Goal: Task Accomplishment & Management: Complete application form

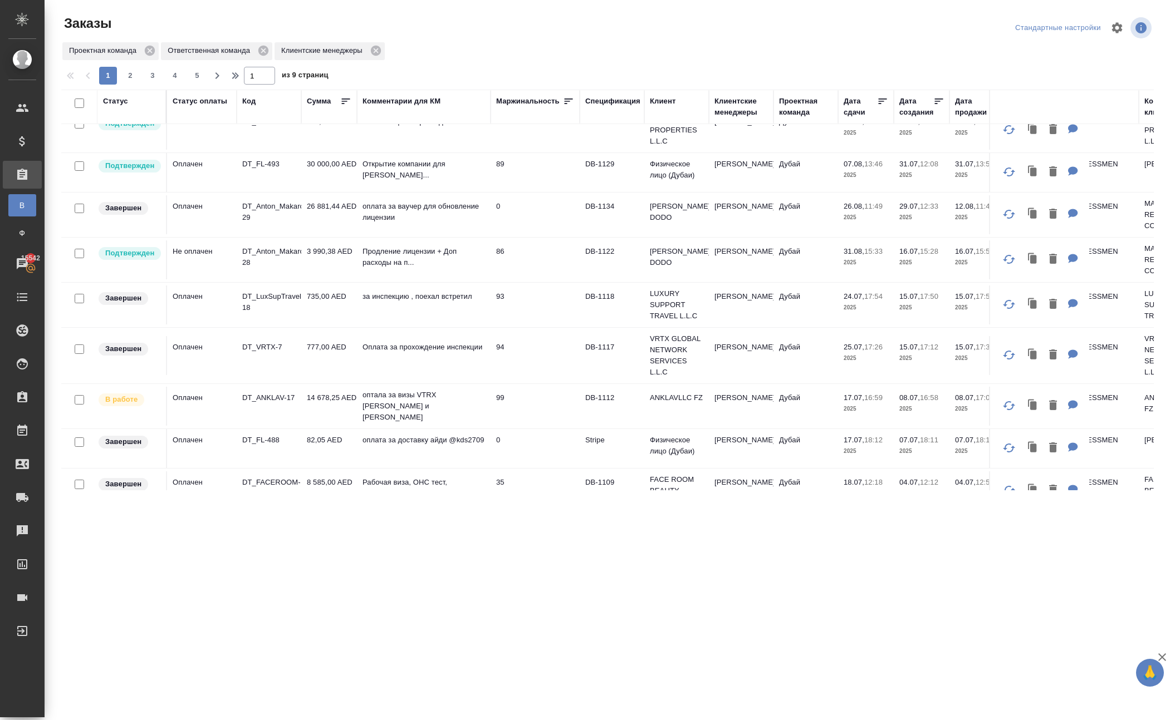
scroll to position [369, 0]
click at [264, 221] on p "DT_Anton_Makarov_DODO-29" at bounding box center [268, 210] width 53 height 22
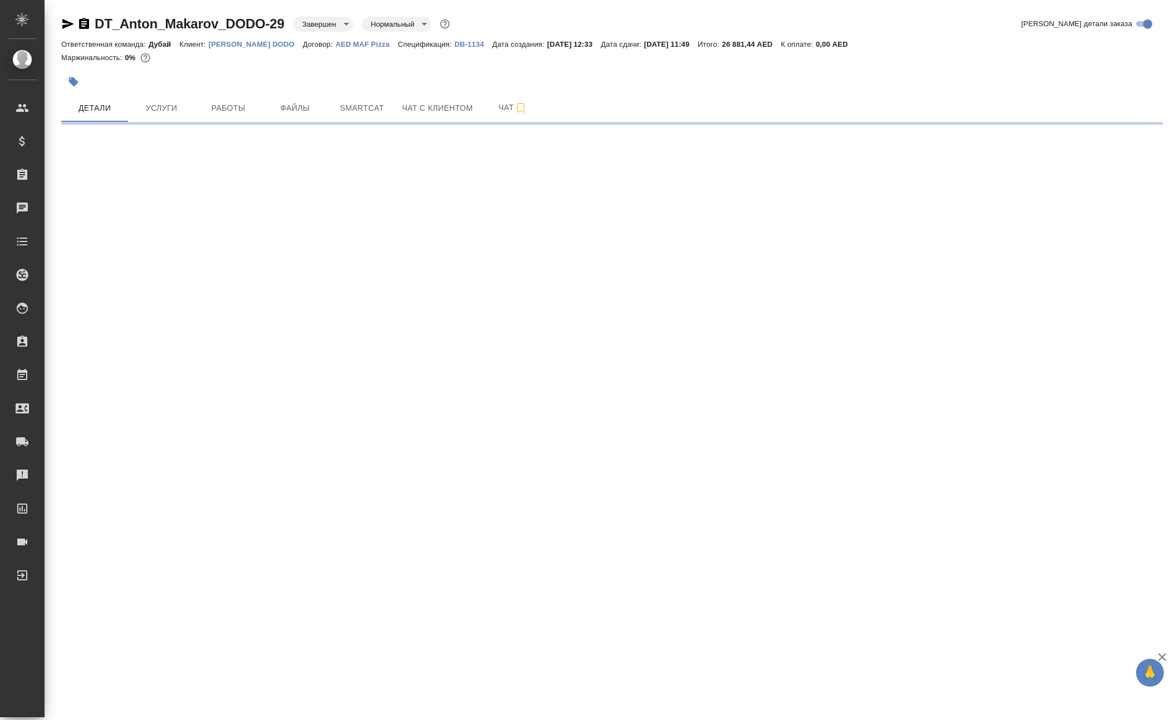
select select "RU"
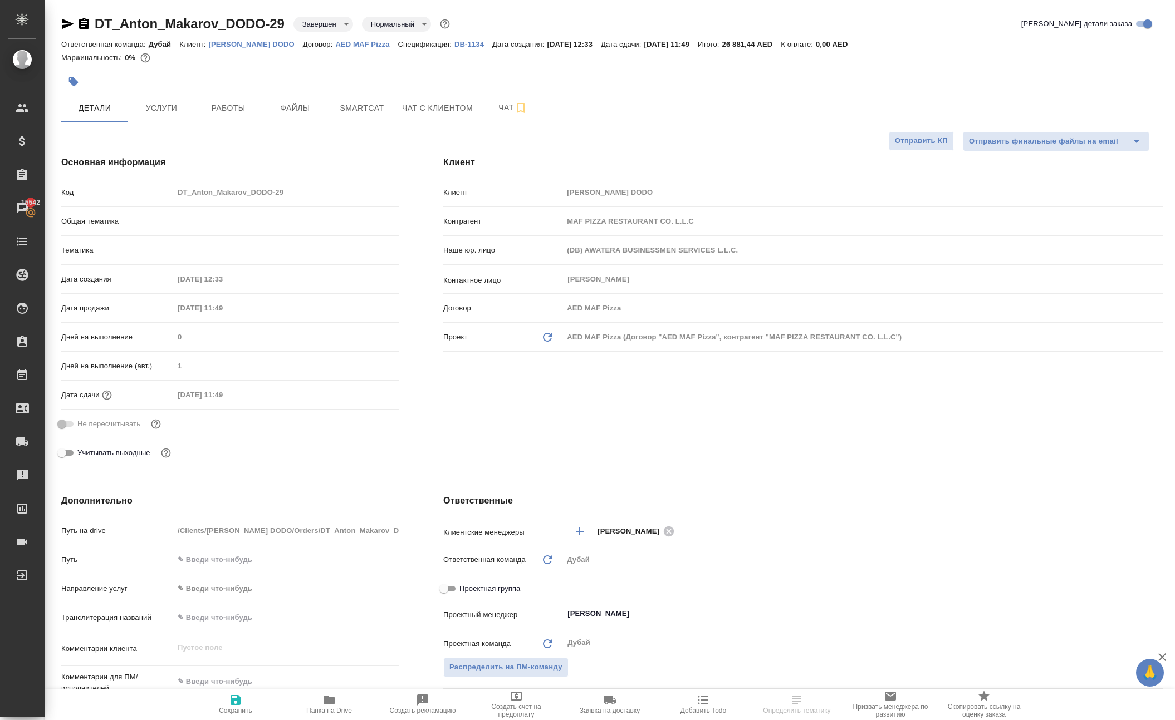
type textarea "x"
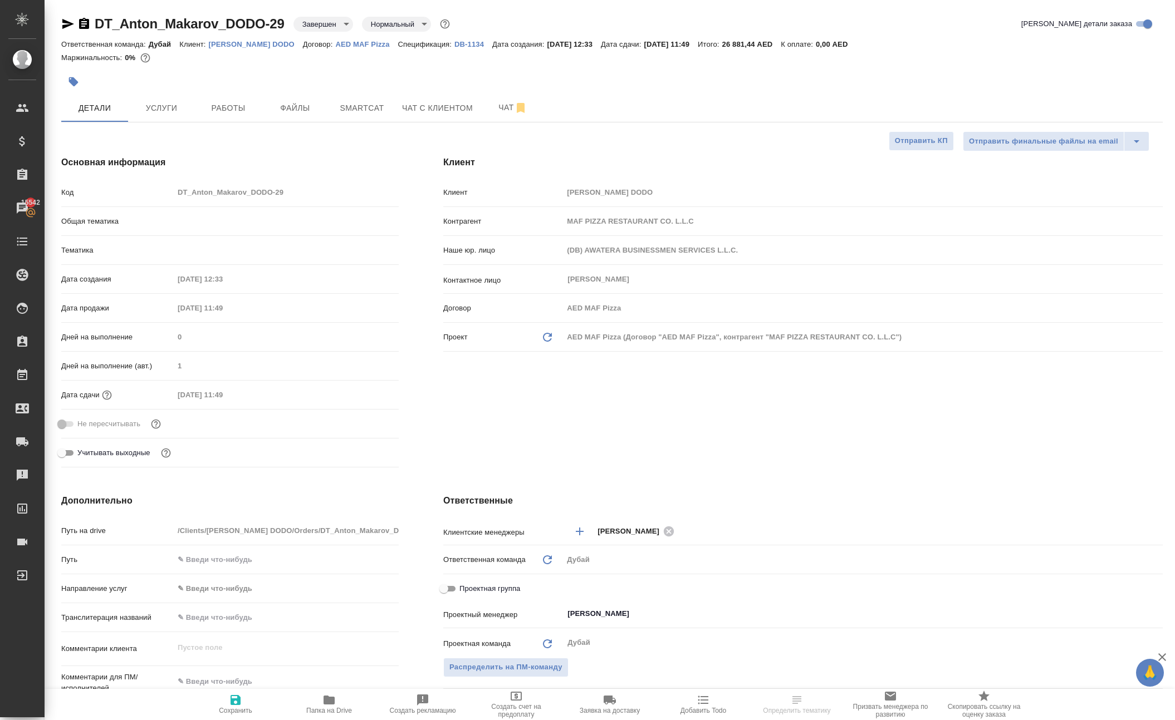
type textarea "x"
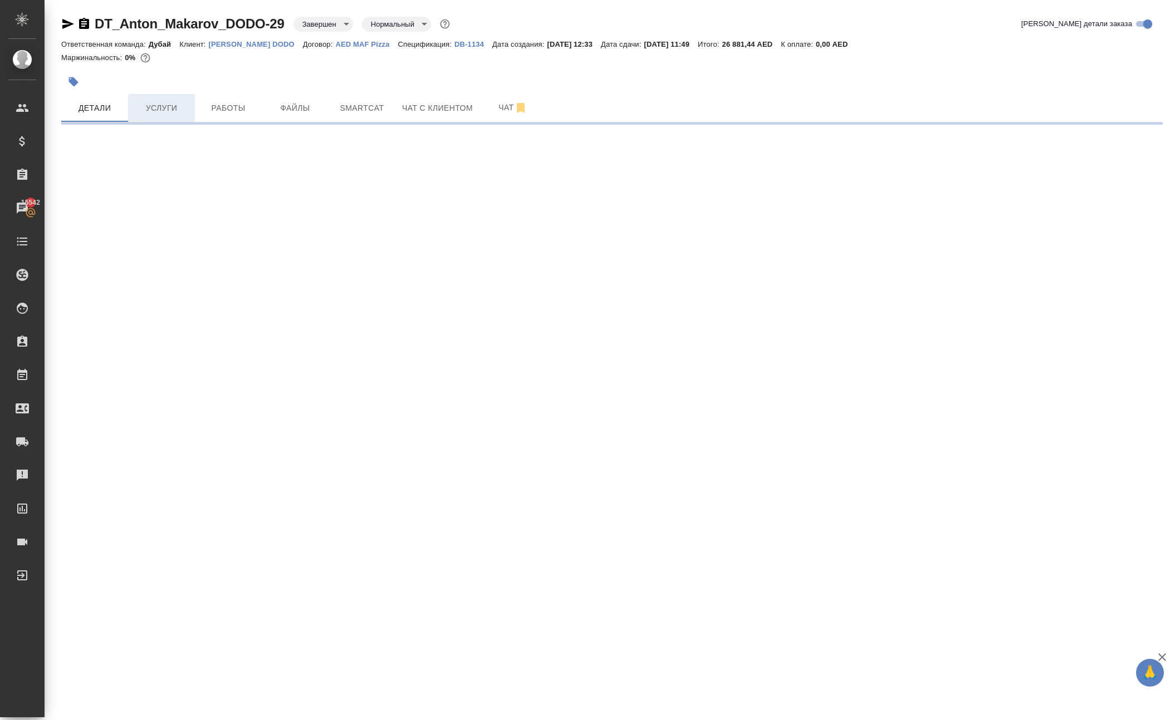
select select "RU"
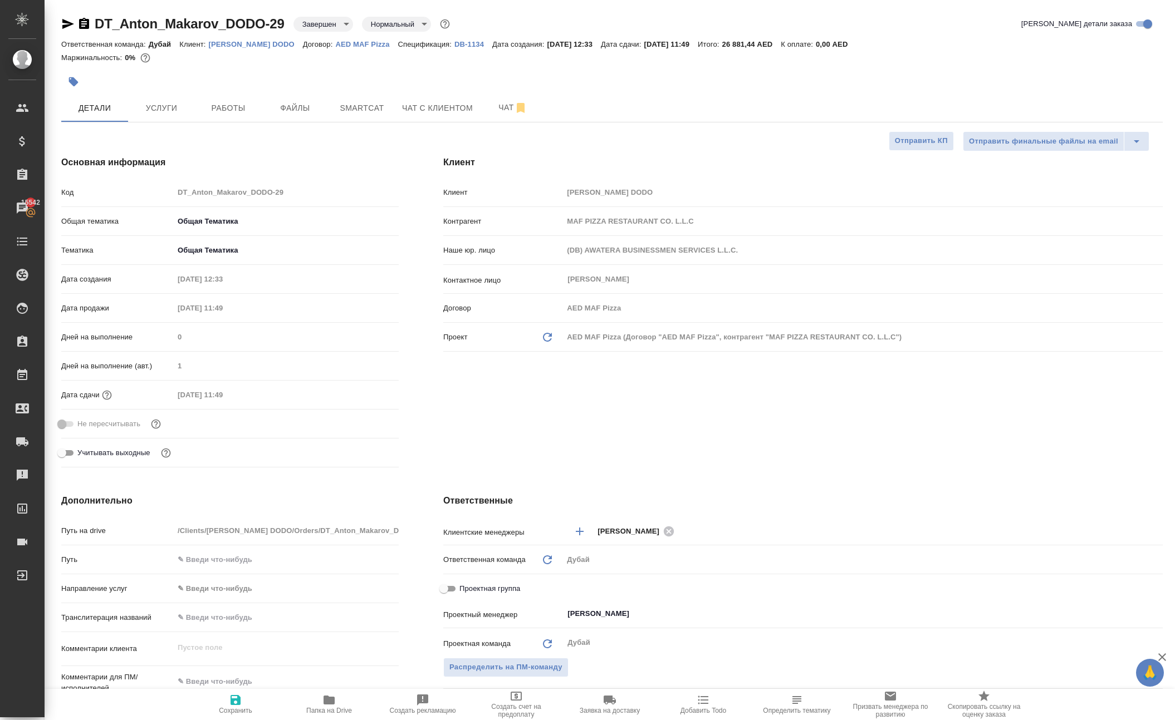
type textarea "x"
click at [303, 48] on p "[PERSON_NAME] DODO" at bounding box center [256, 44] width 94 height 8
type textarea "x"
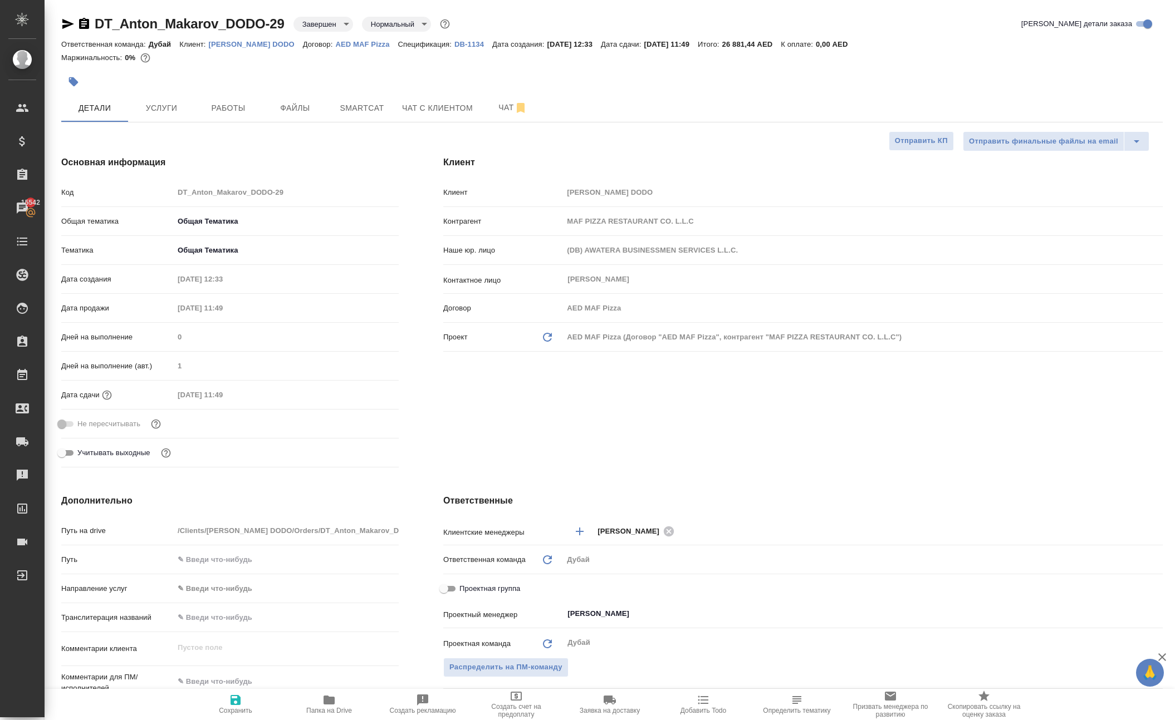
type textarea "x"
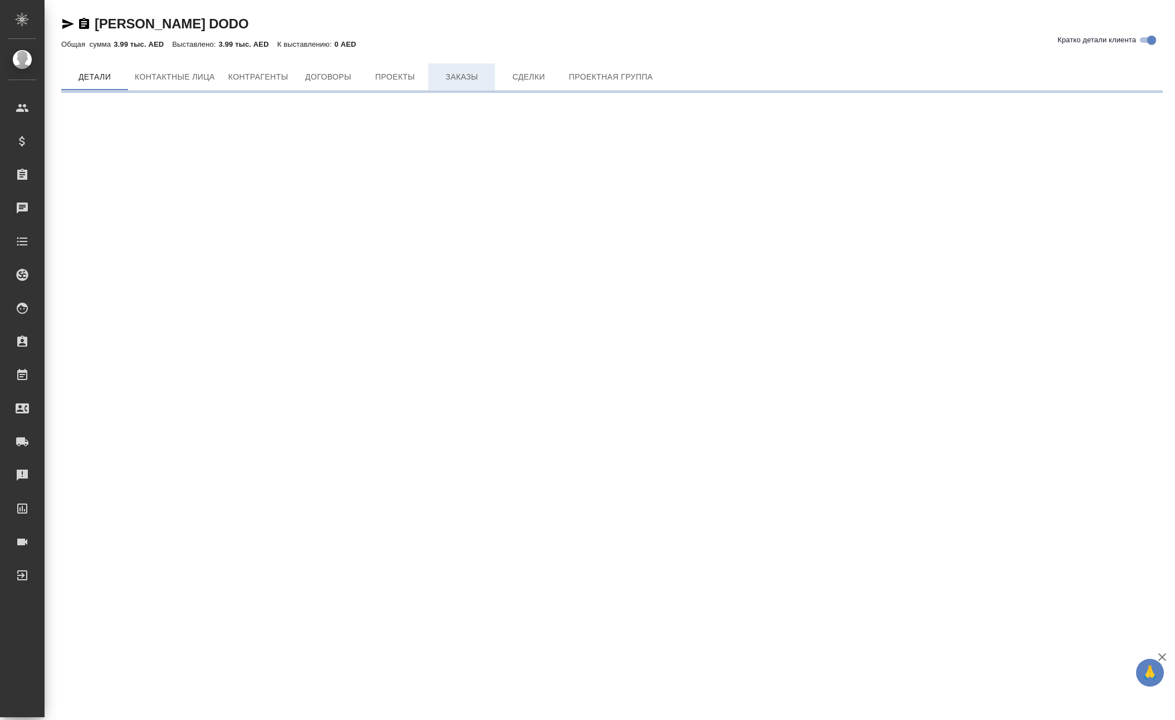
click at [488, 84] on span "Заказы" at bounding box center [461, 77] width 53 height 14
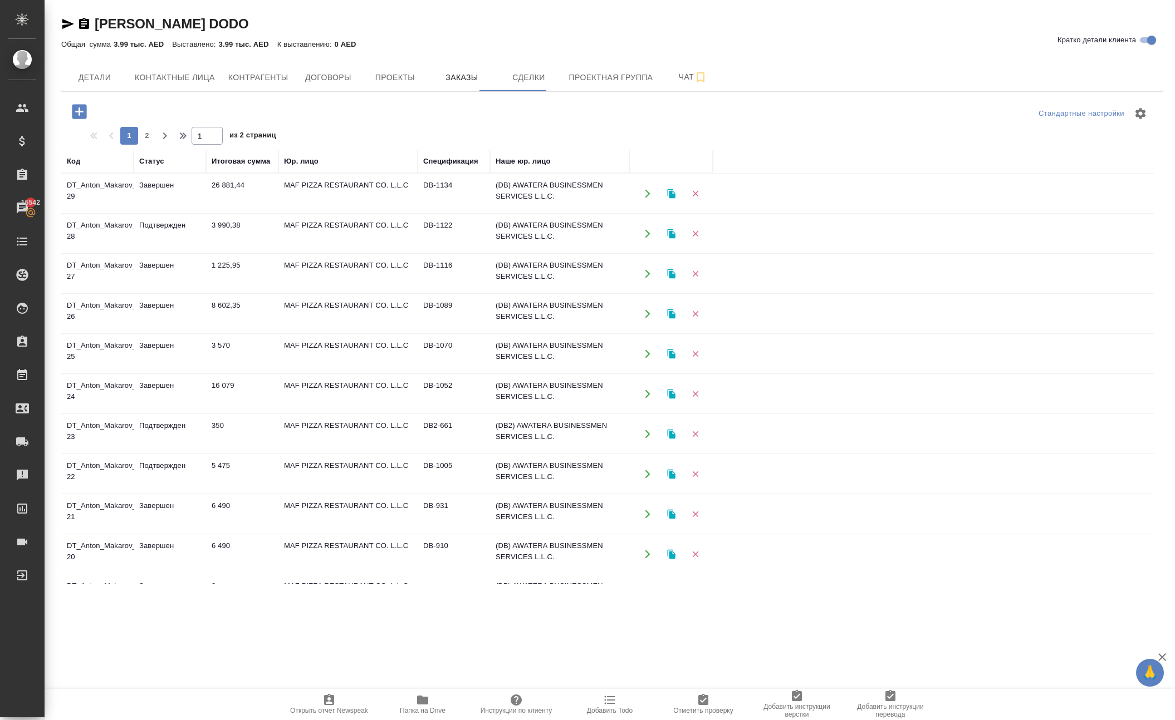
click at [89, 121] on icon "button" at bounding box center [79, 111] width 19 height 19
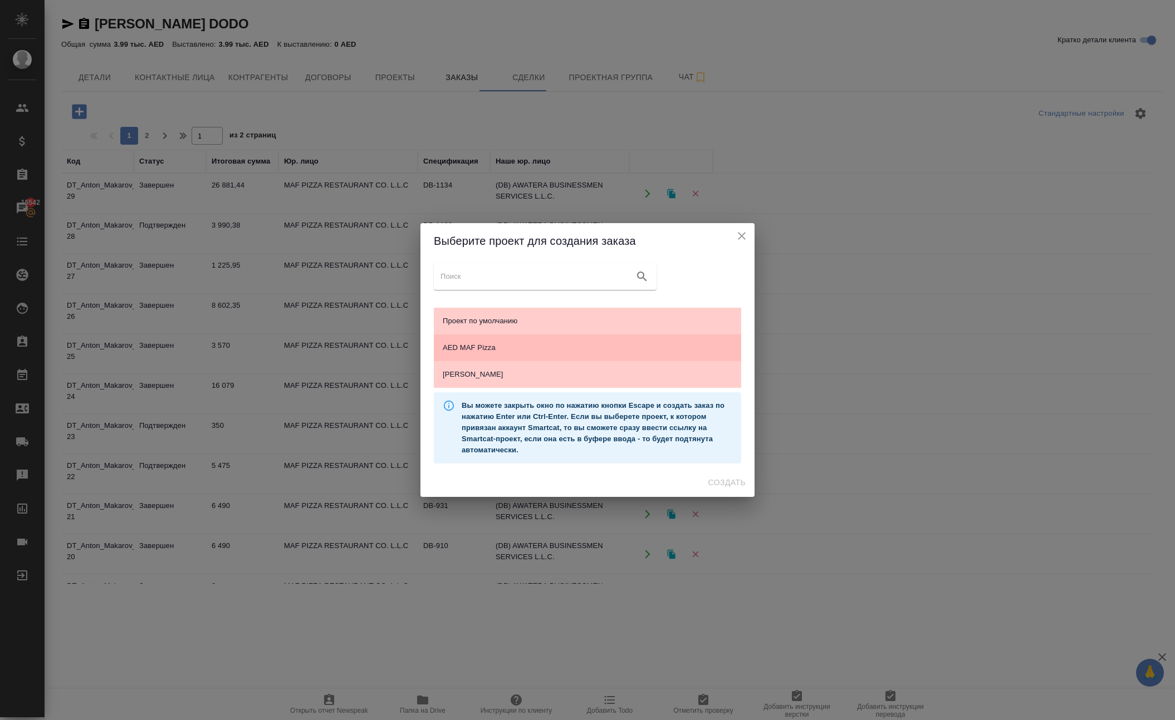
click at [475, 345] on span "AED MAF Pizza" at bounding box center [587, 347] width 289 height 11
click at [725, 490] on span "Создать" at bounding box center [726, 483] width 37 height 14
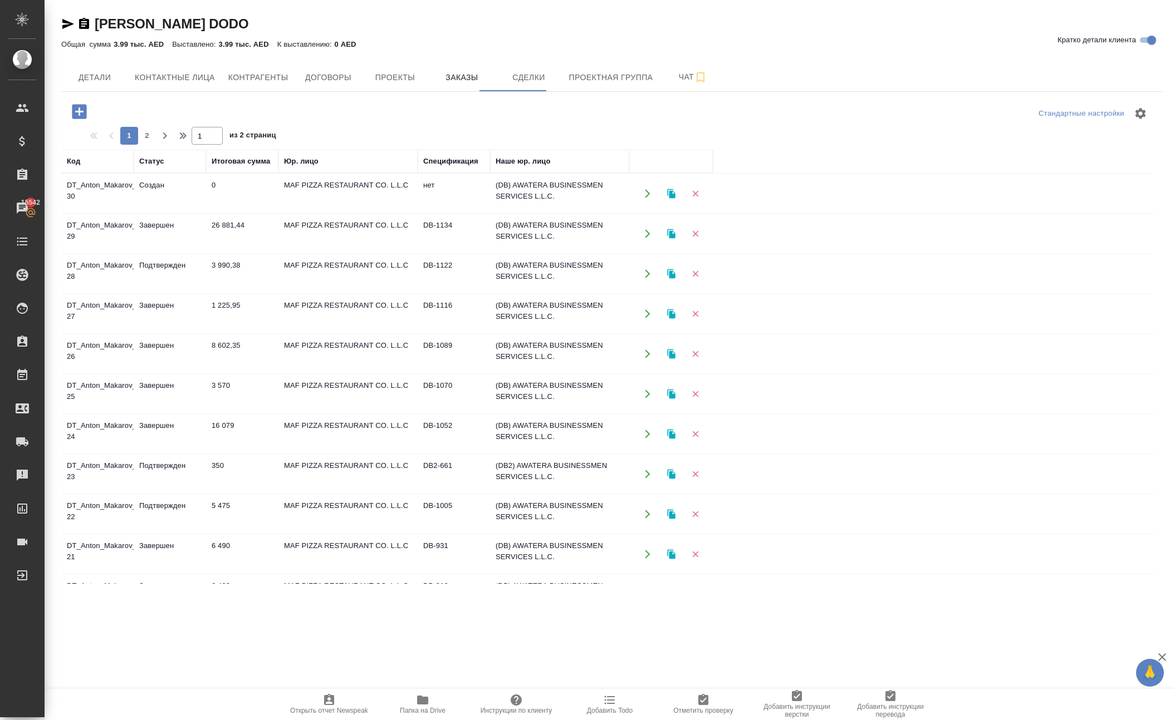
click at [643, 199] on icon "button" at bounding box center [647, 194] width 10 height 10
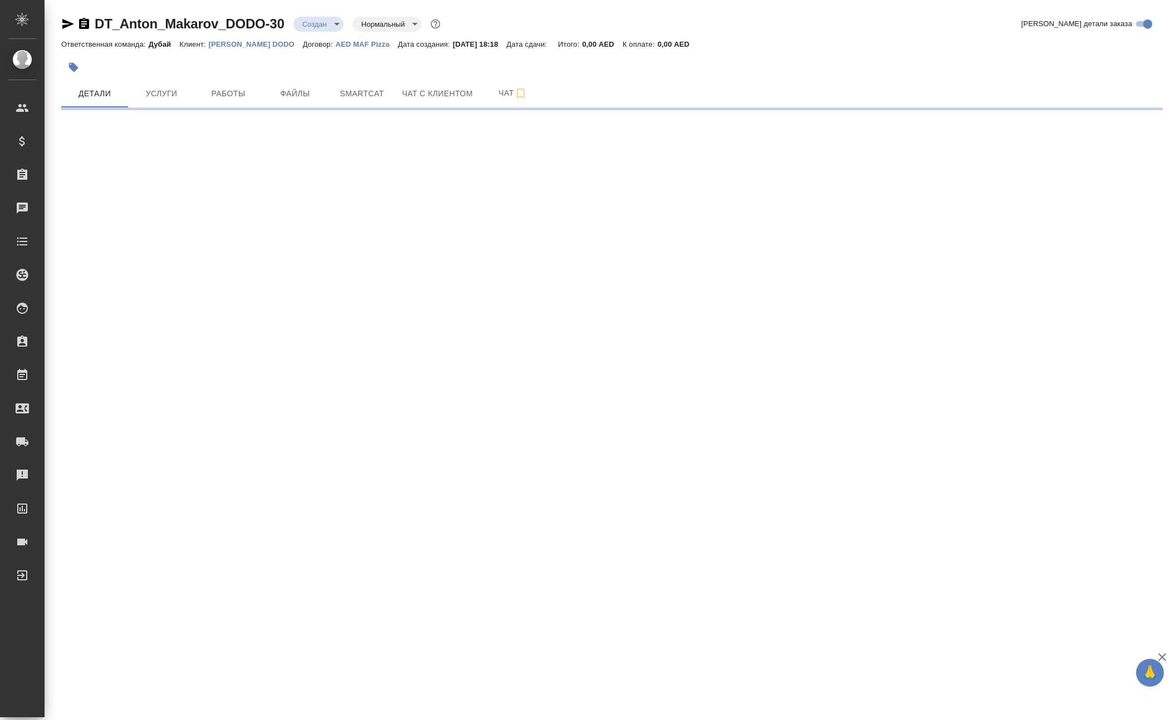
select select "RU"
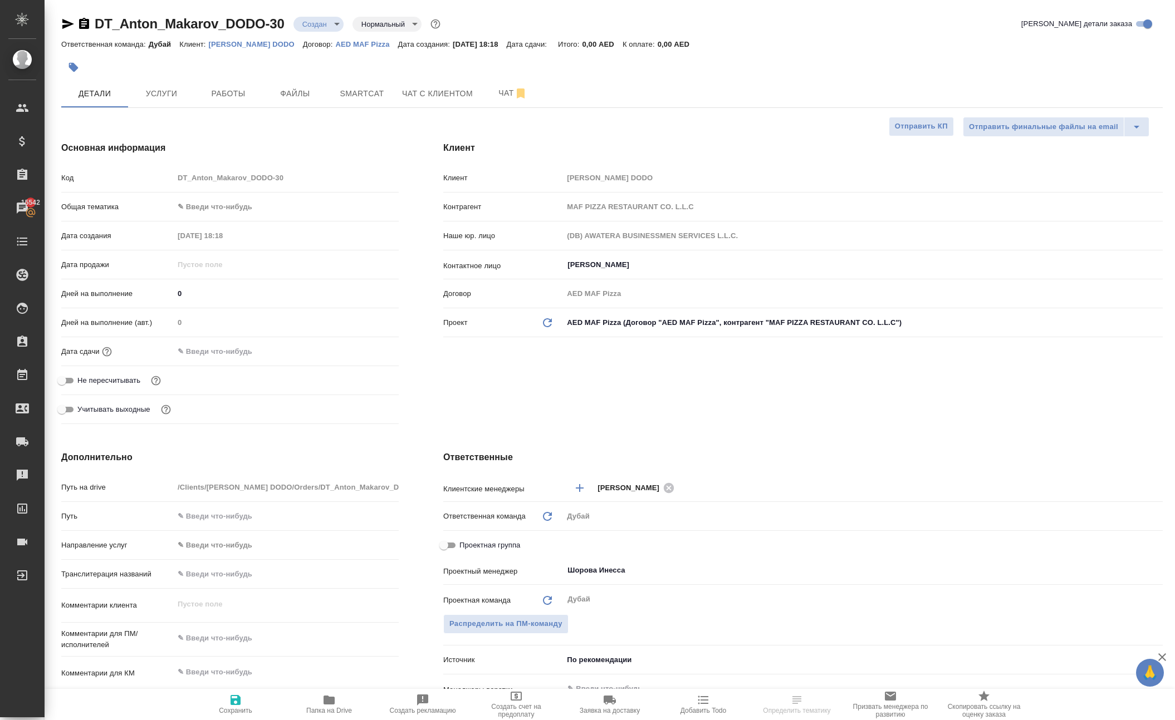
type textarea "x"
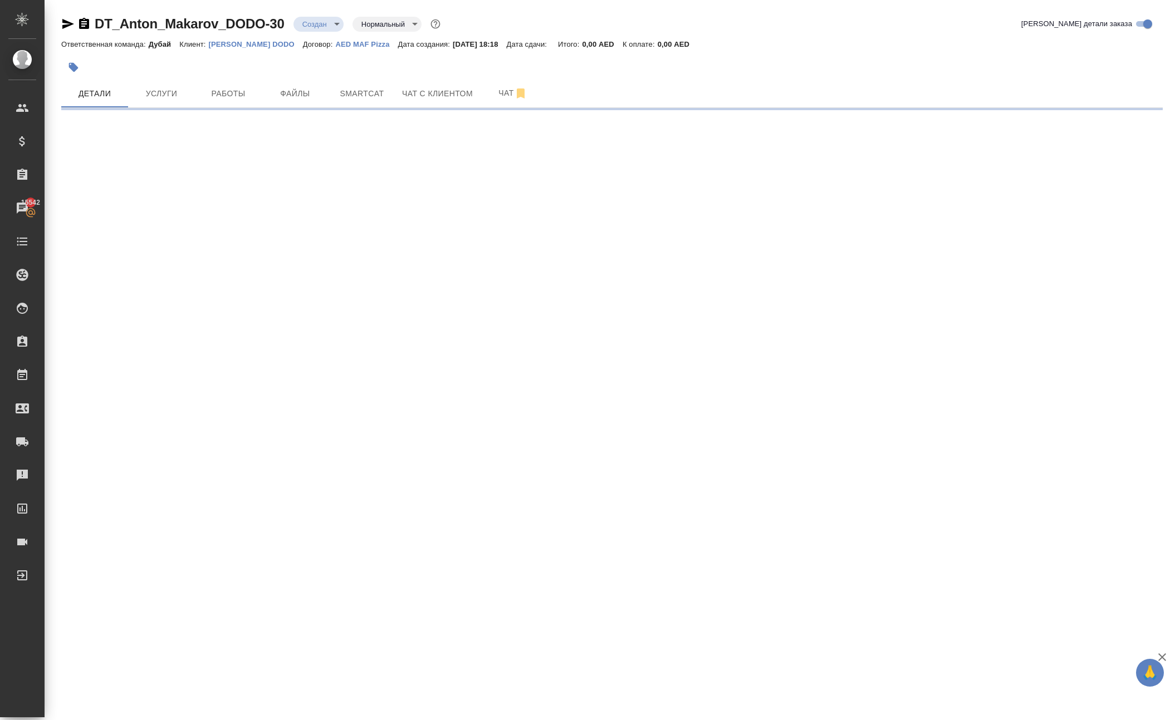
select select "RU"
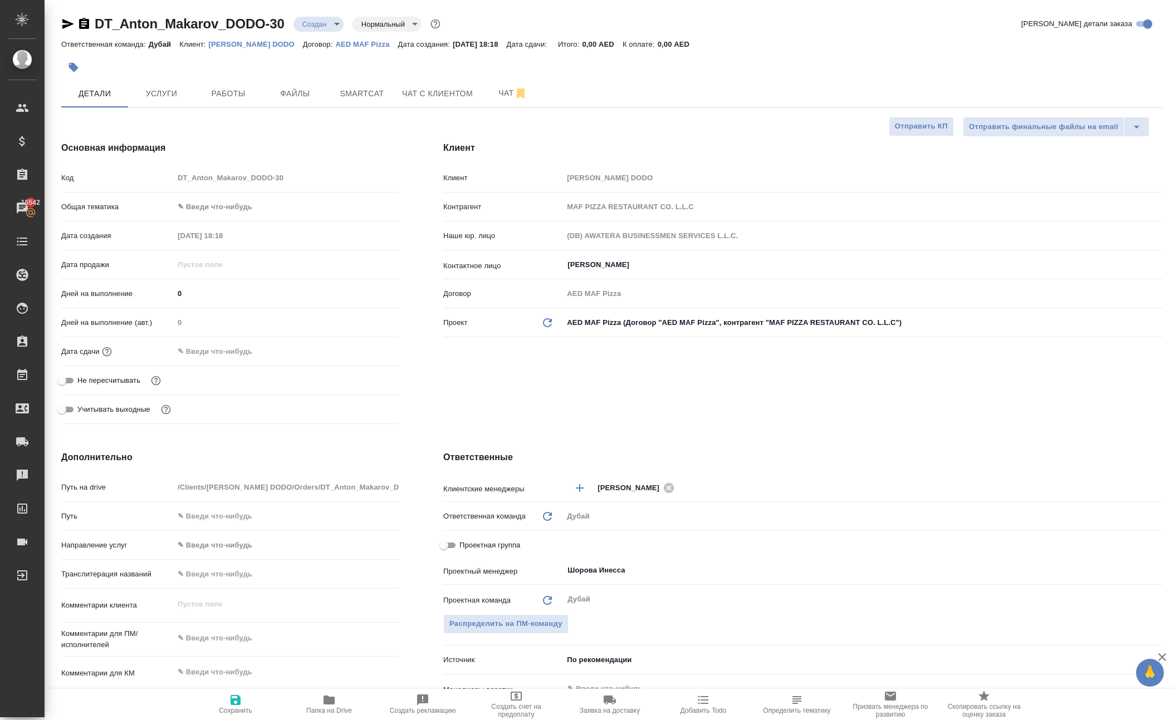
type textarea "x"
click at [656, 577] on input "Шорова Инесса" at bounding box center [844, 570] width 556 height 13
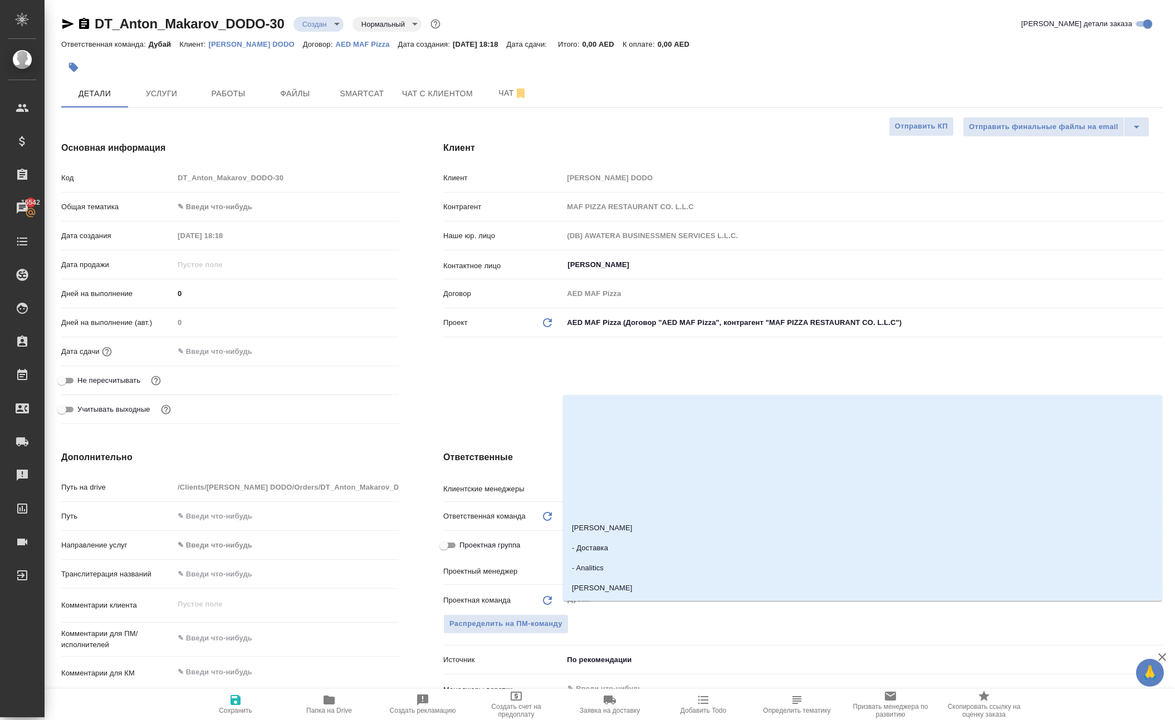
type textarea "x"
type input "і"
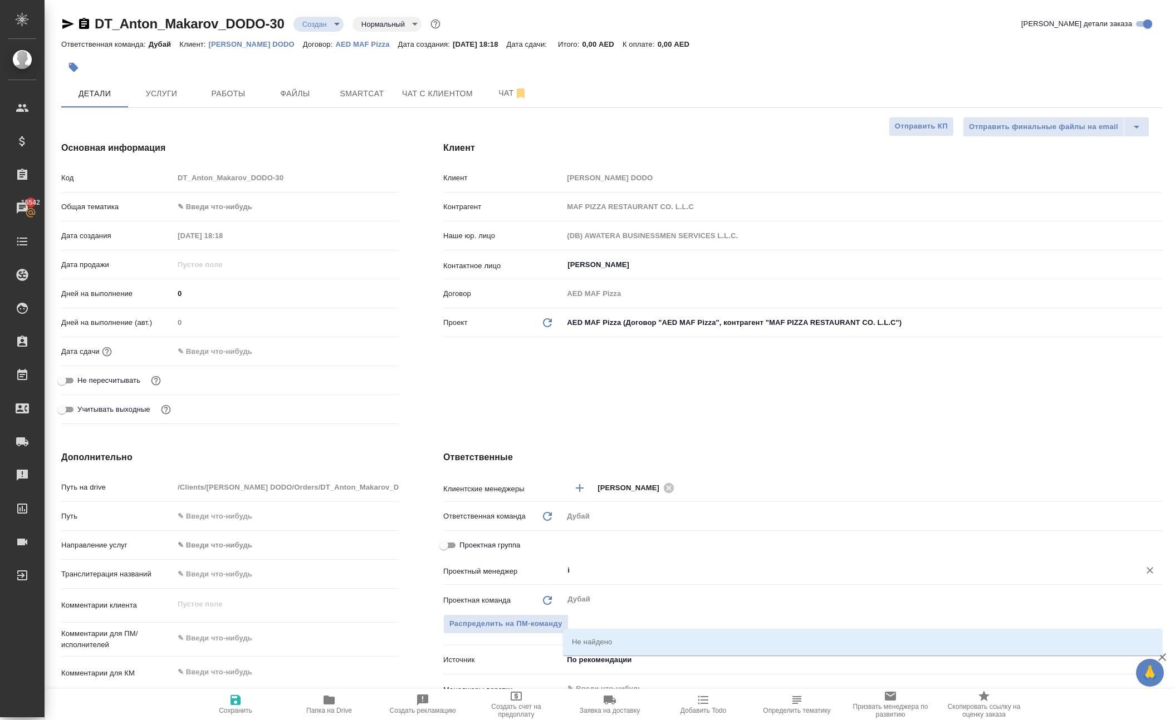
type textarea "x"
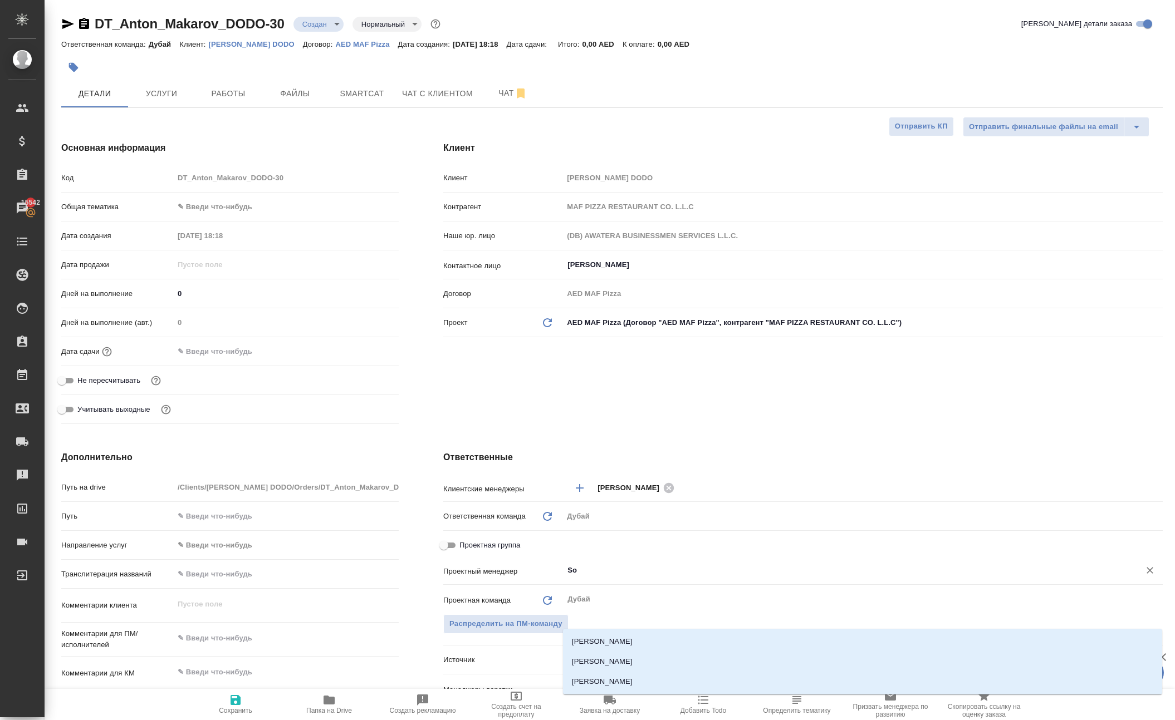
type input "Sol"
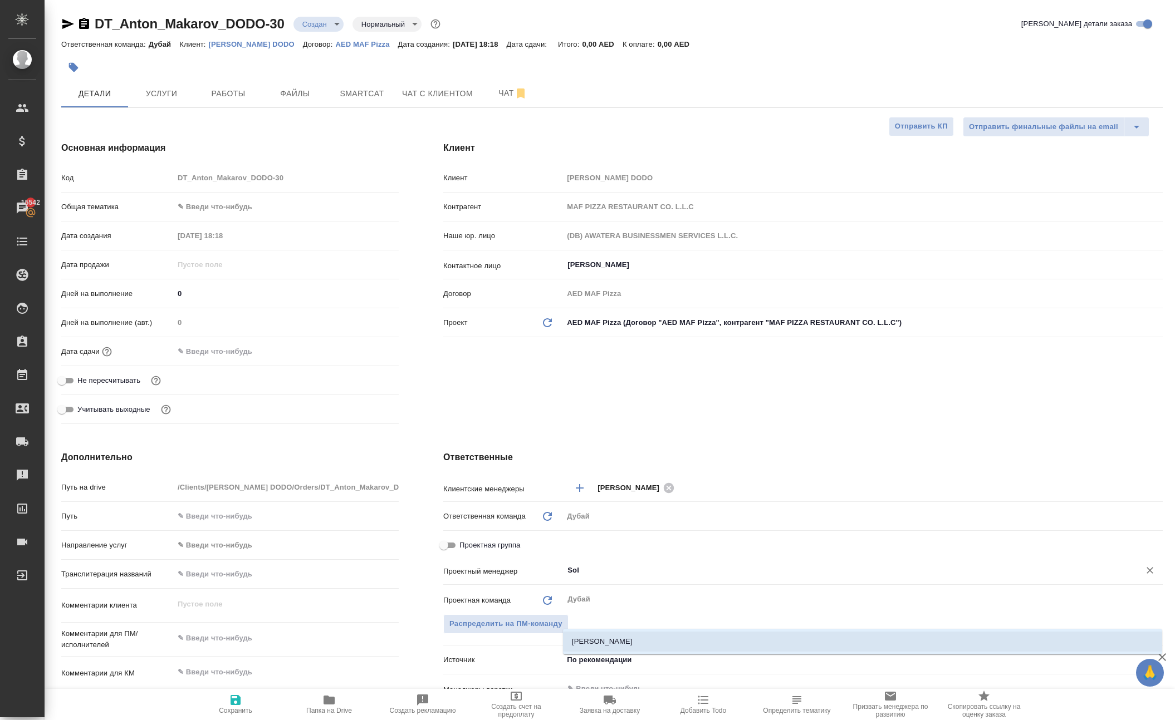
click at [652, 640] on li "[PERSON_NAME]" at bounding box center [862, 642] width 599 height 20
type textarea "x"
type input "[PERSON_NAME]"
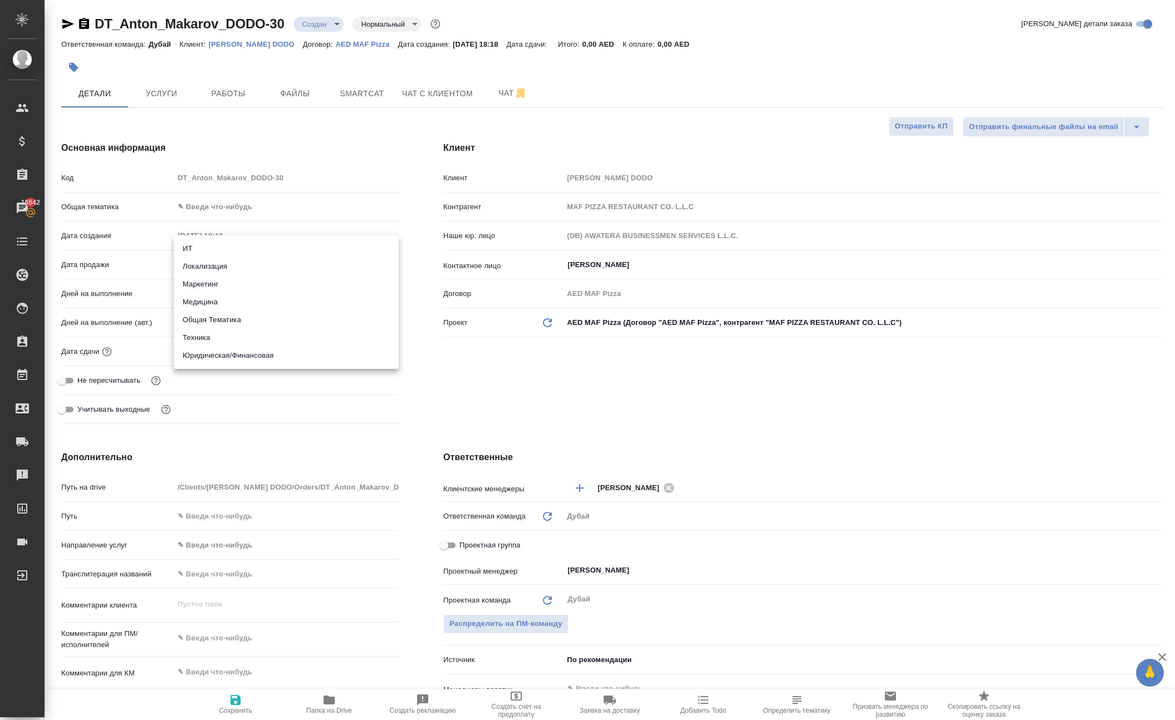
click at [234, 247] on body "🙏 .cls-1 fill:#fff; AWATERA Solokha Petro Клиенты Спецификации Заказы 15542 Чат…" at bounding box center [587, 360] width 1175 height 720
click at [265, 321] on li "Общая Тематика" at bounding box center [286, 320] width 225 height 18
type input "obtem"
type textarea "x"
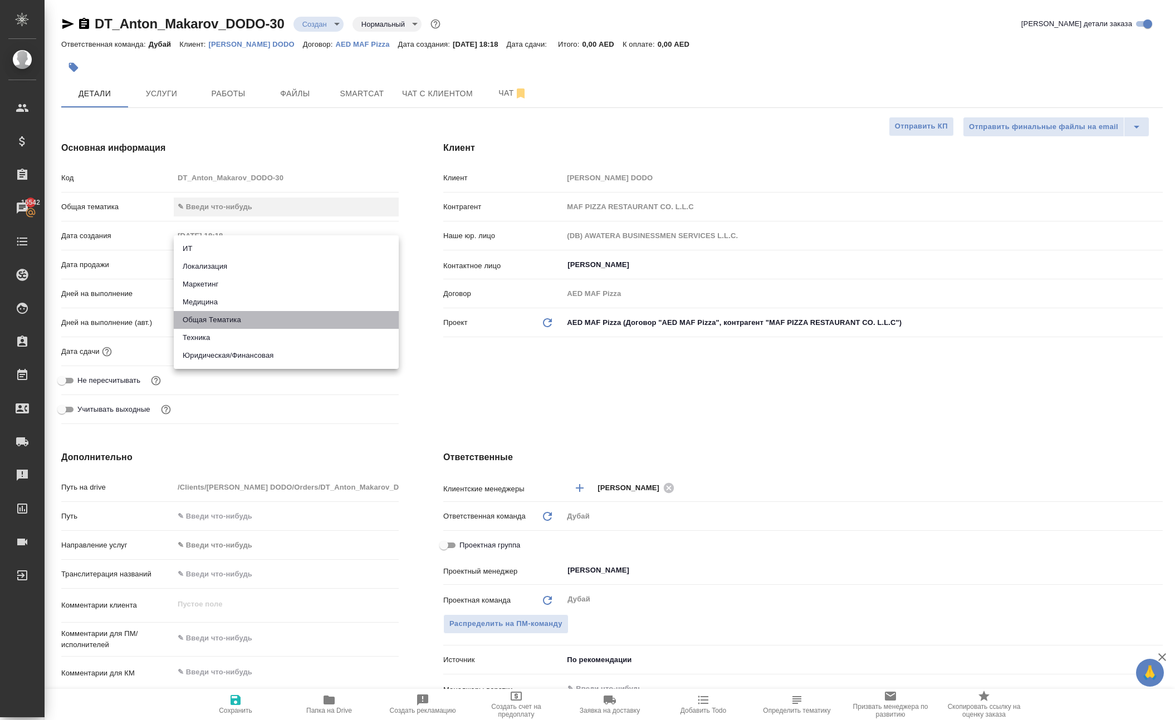
type textarea "x"
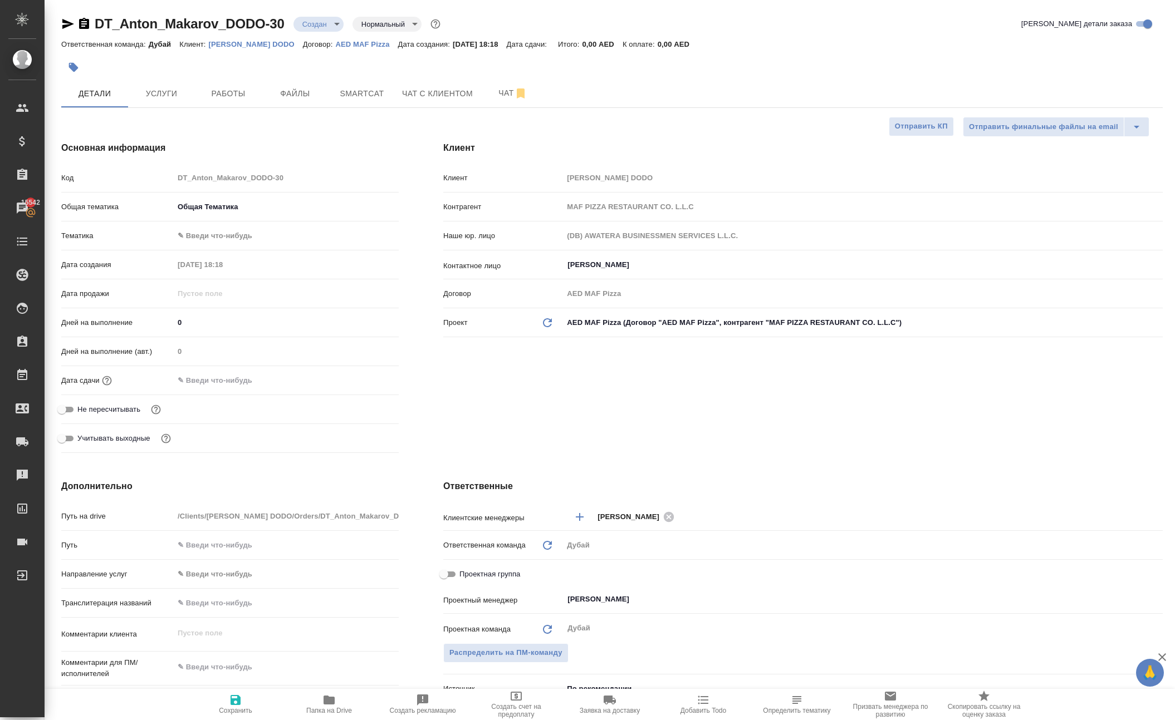
click at [239, 274] on body "🙏 .cls-1 fill:#fff; AWATERA Solokha Petro Клиенты Спецификации Заказы 15542 Чат…" at bounding box center [587, 360] width 1175 height 720
click at [264, 277] on li "Общая Тематика" at bounding box center [286, 278] width 225 height 18
type textarea "x"
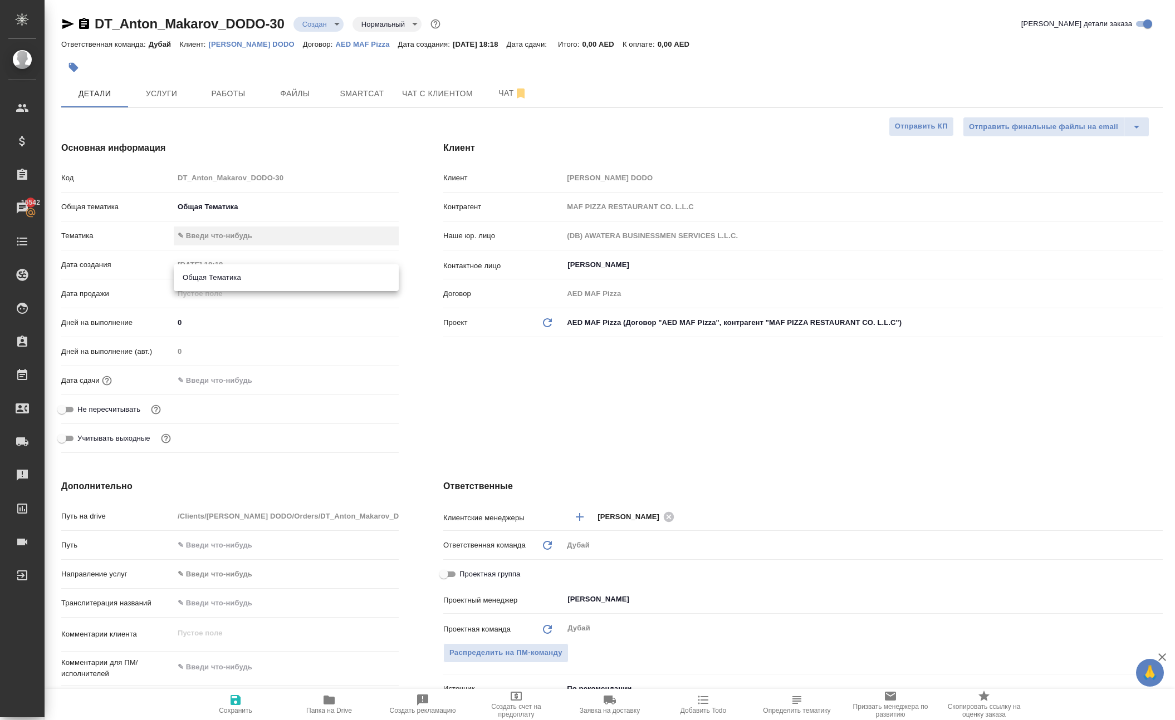
type input "6012b1ca196b0e5c9229a120"
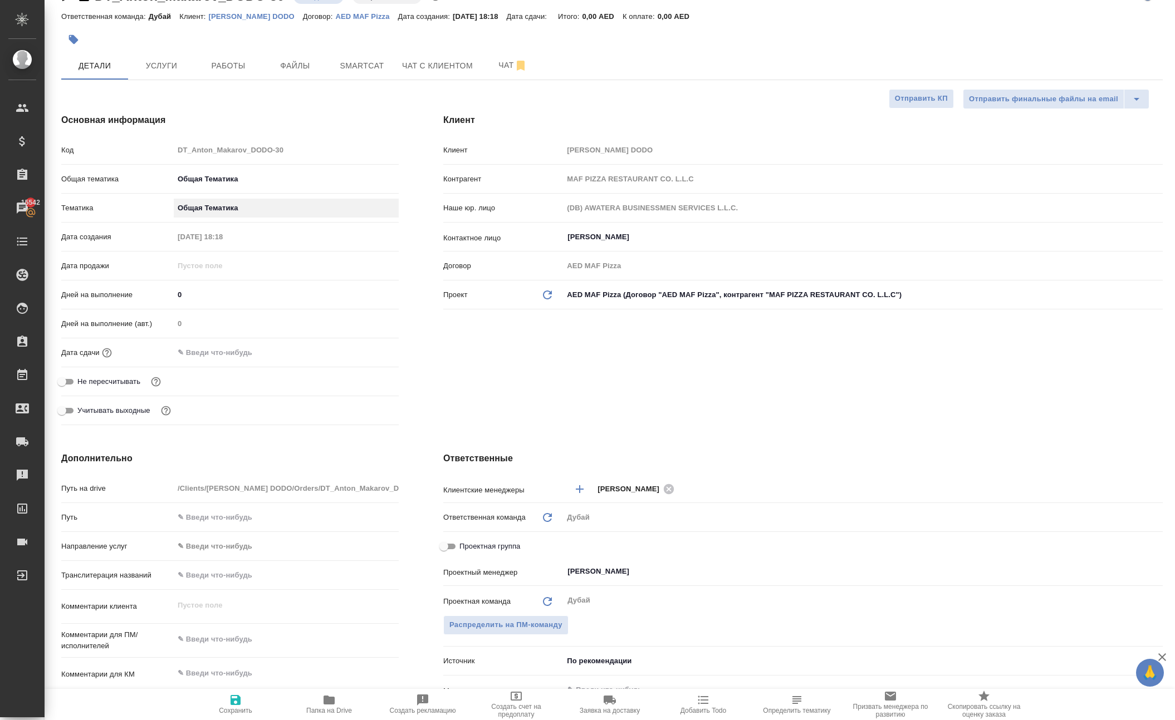
scroll to position [33, 0]
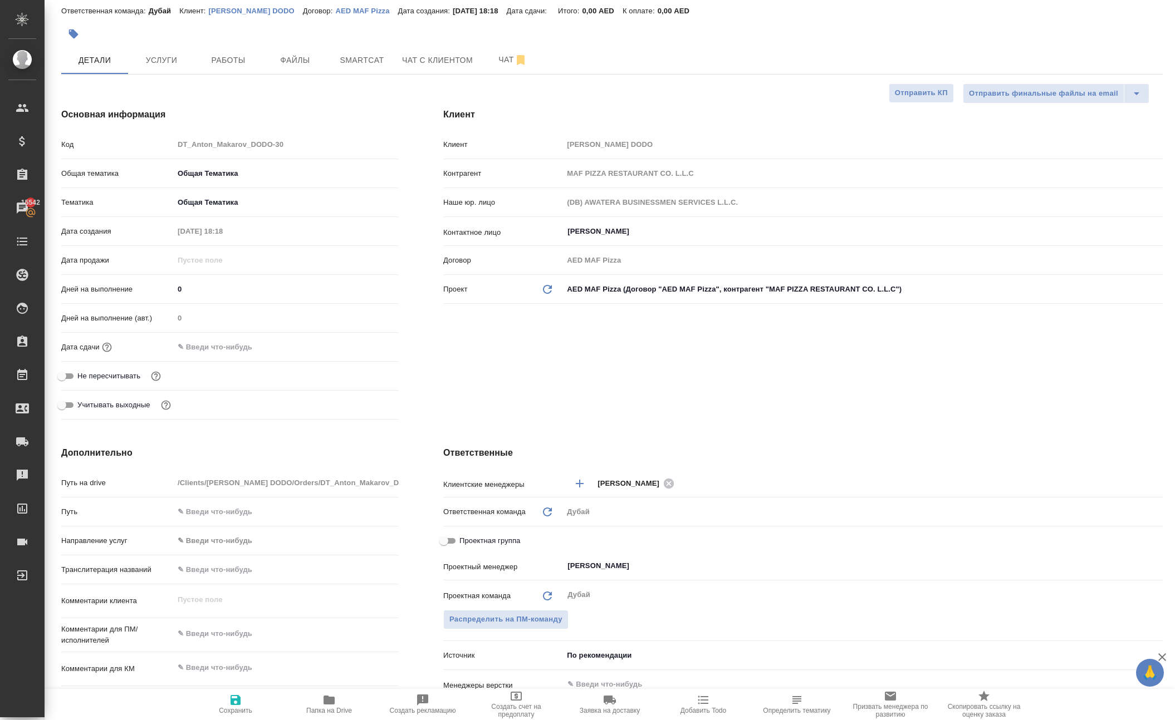
click at [263, 355] on input "text" at bounding box center [222, 347] width 97 height 16
click at [371, 351] on icon "button" at bounding box center [366, 345] width 10 height 11
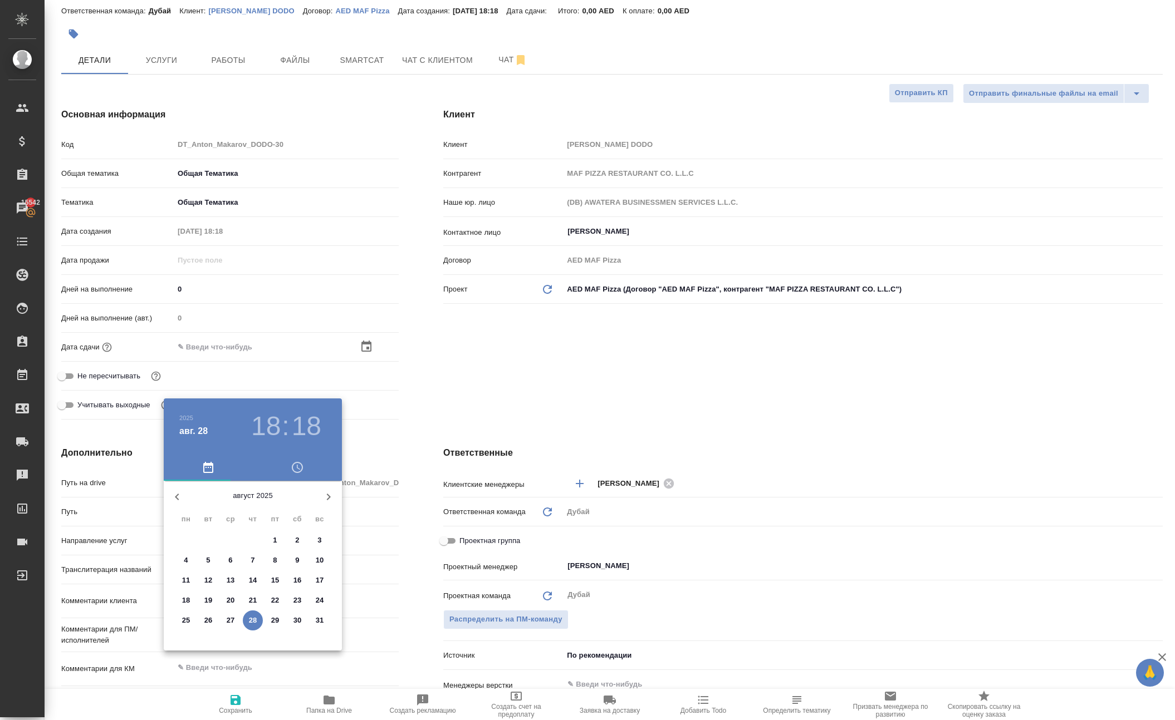
click at [322, 503] on icon "button" at bounding box center [328, 496] width 13 height 13
click at [276, 546] on p "5" at bounding box center [275, 540] width 4 height 11
type input "05.09.2025 18:18"
type textarea "x"
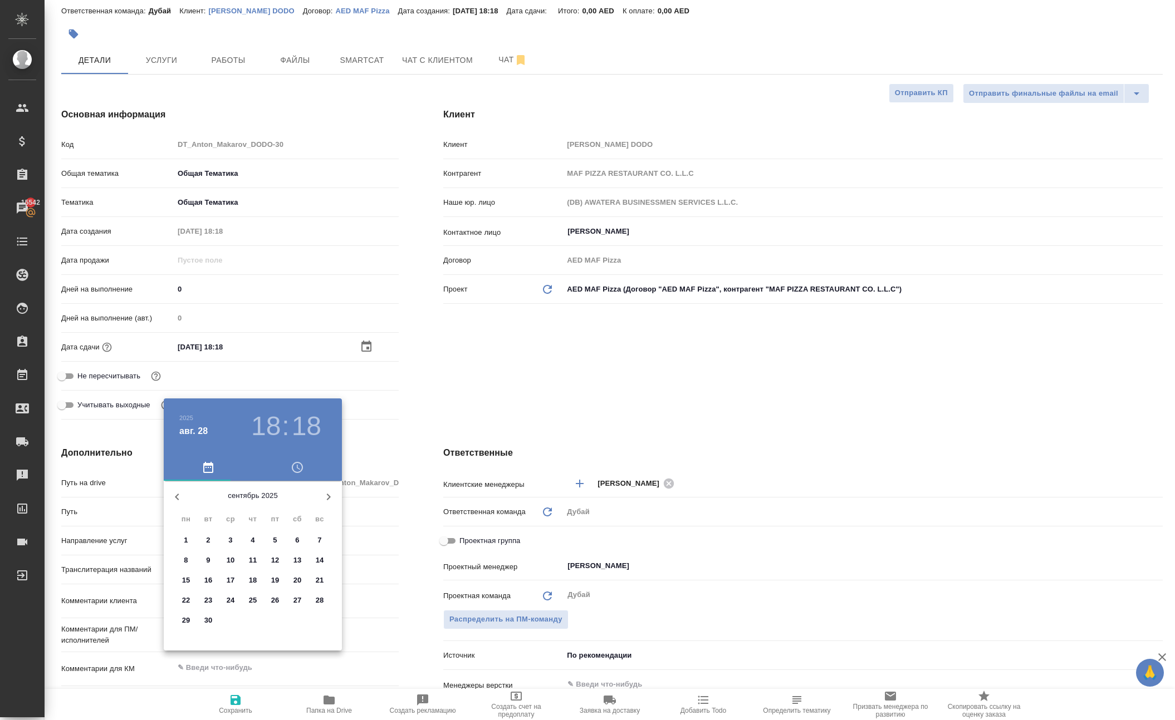
type textarea "x"
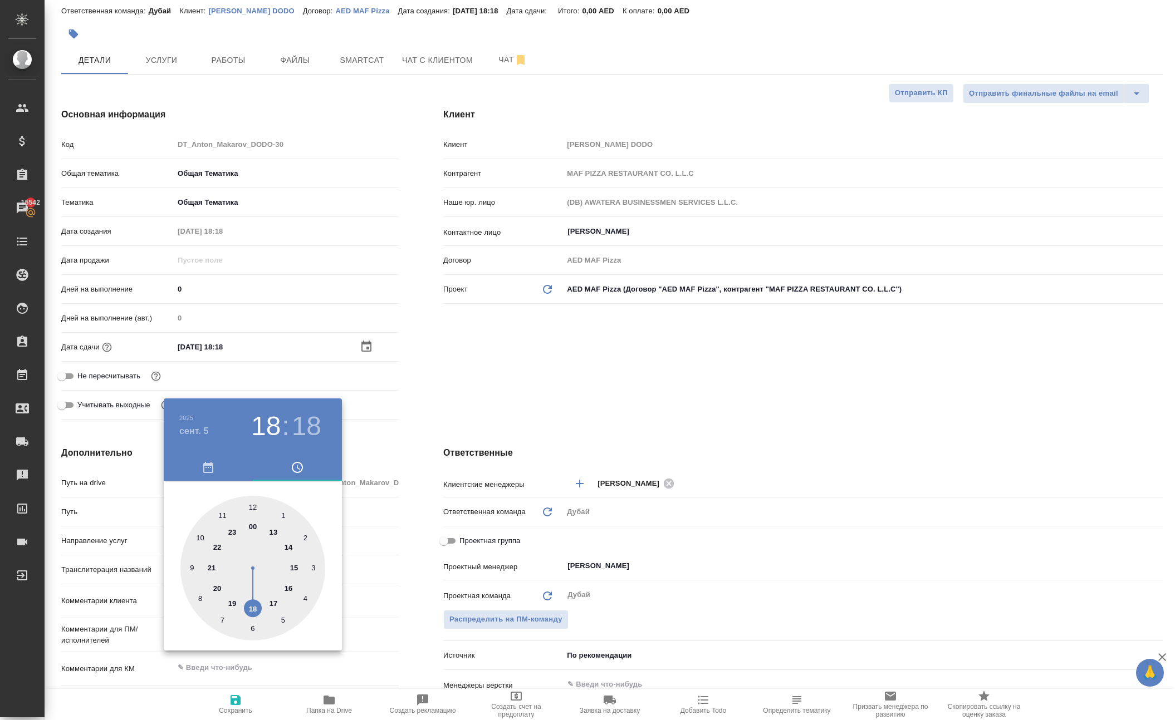
click at [435, 452] on div at bounding box center [587, 360] width 1175 height 720
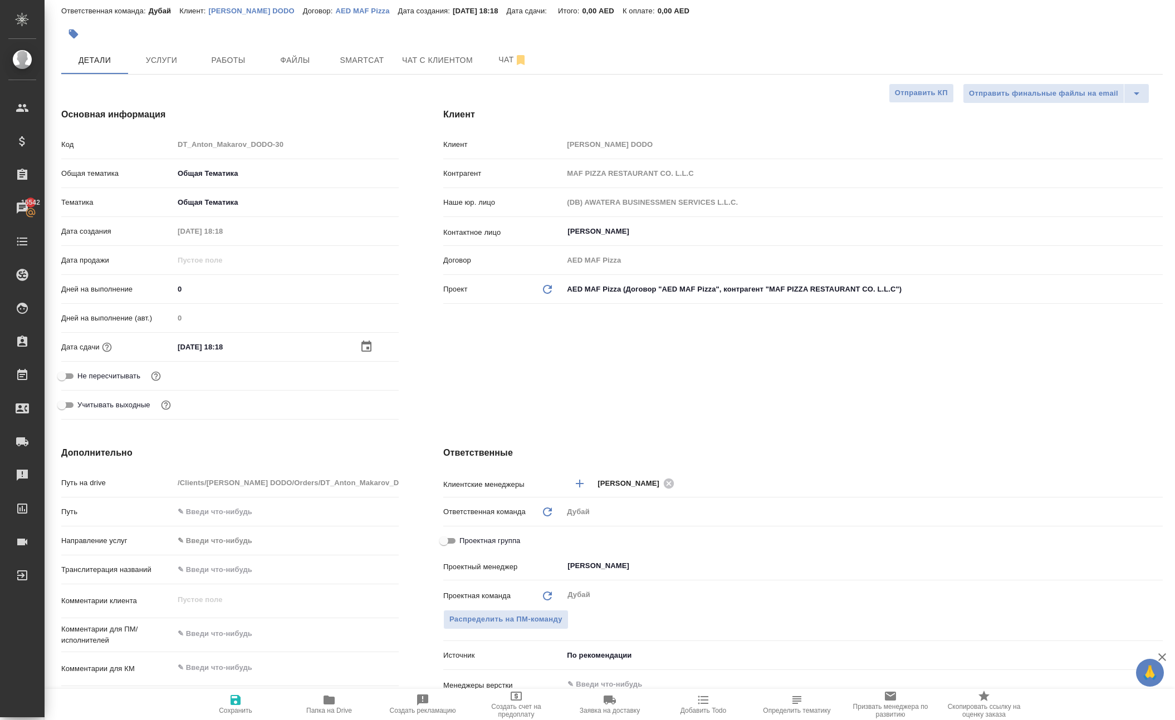
click at [238, 704] on icon "button" at bounding box center [235, 700] width 13 height 13
type textarea "x"
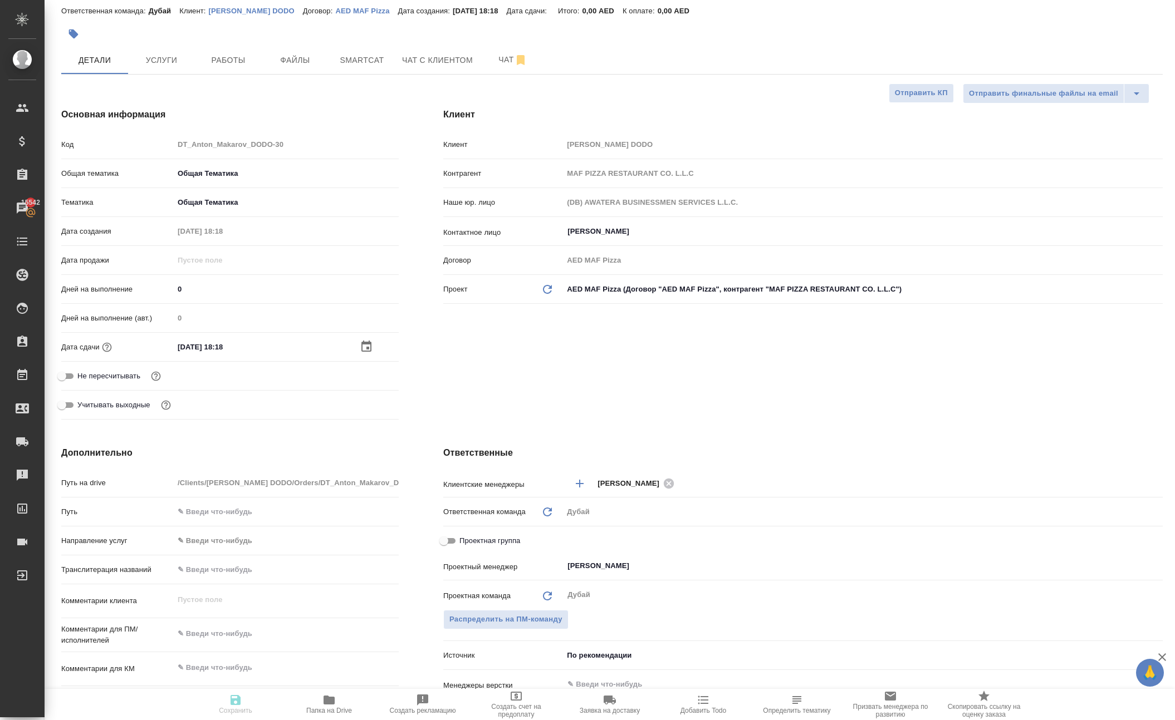
type textarea "x"
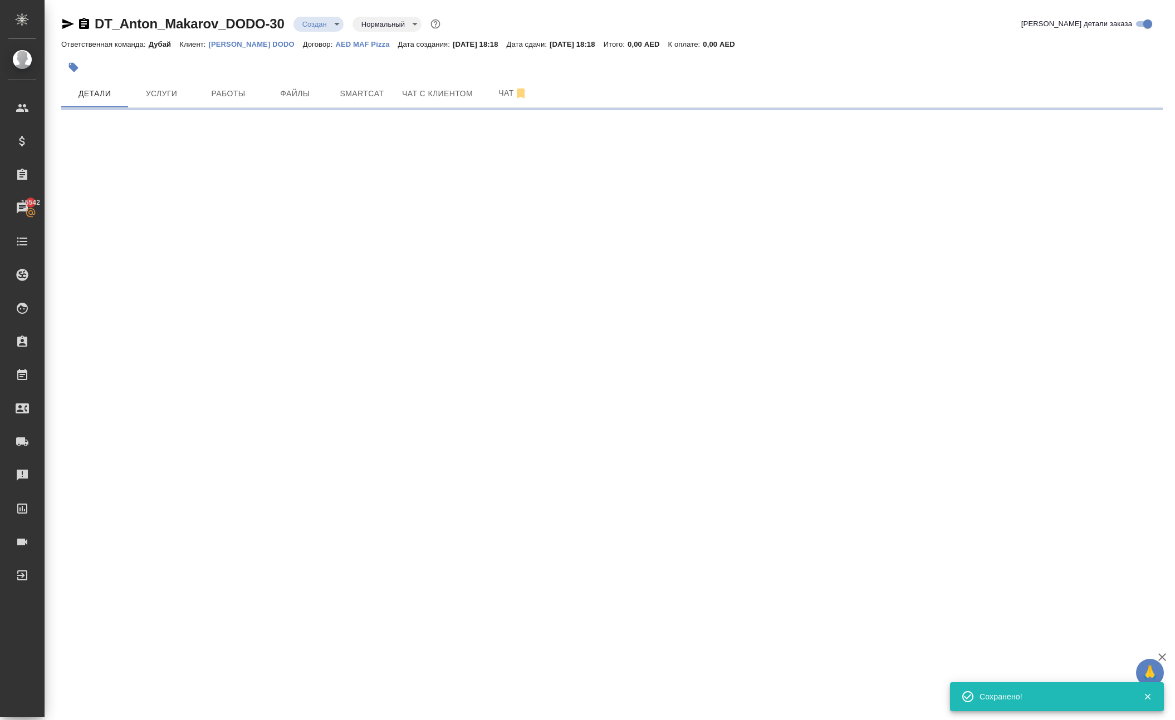
select select "RU"
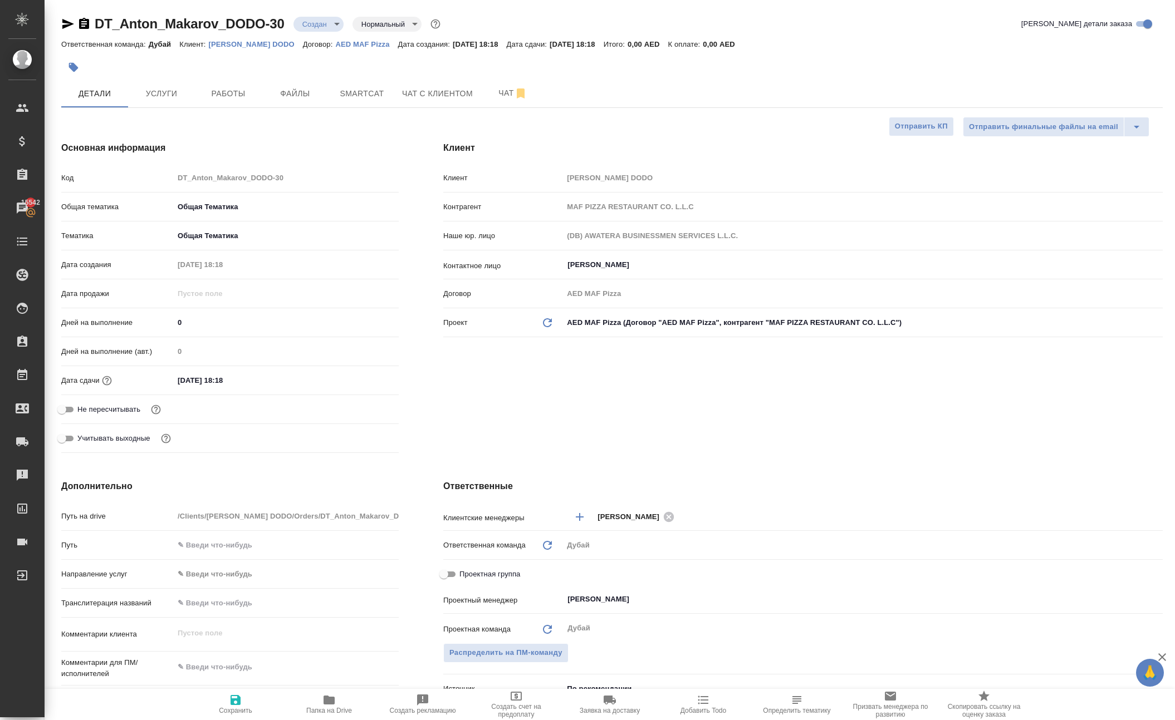
type textarea "x"
click at [170, 101] on span "Услуги" at bounding box center [161, 94] width 53 height 14
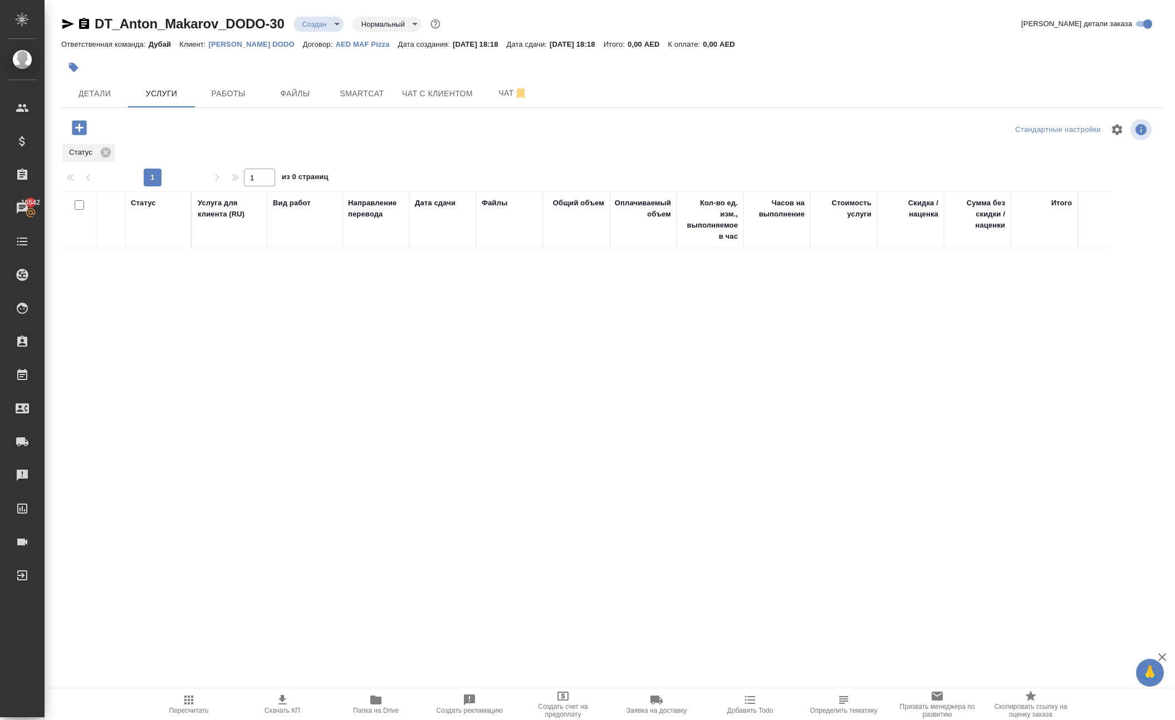
click at [86, 135] on icon "button" at bounding box center [79, 127] width 14 height 14
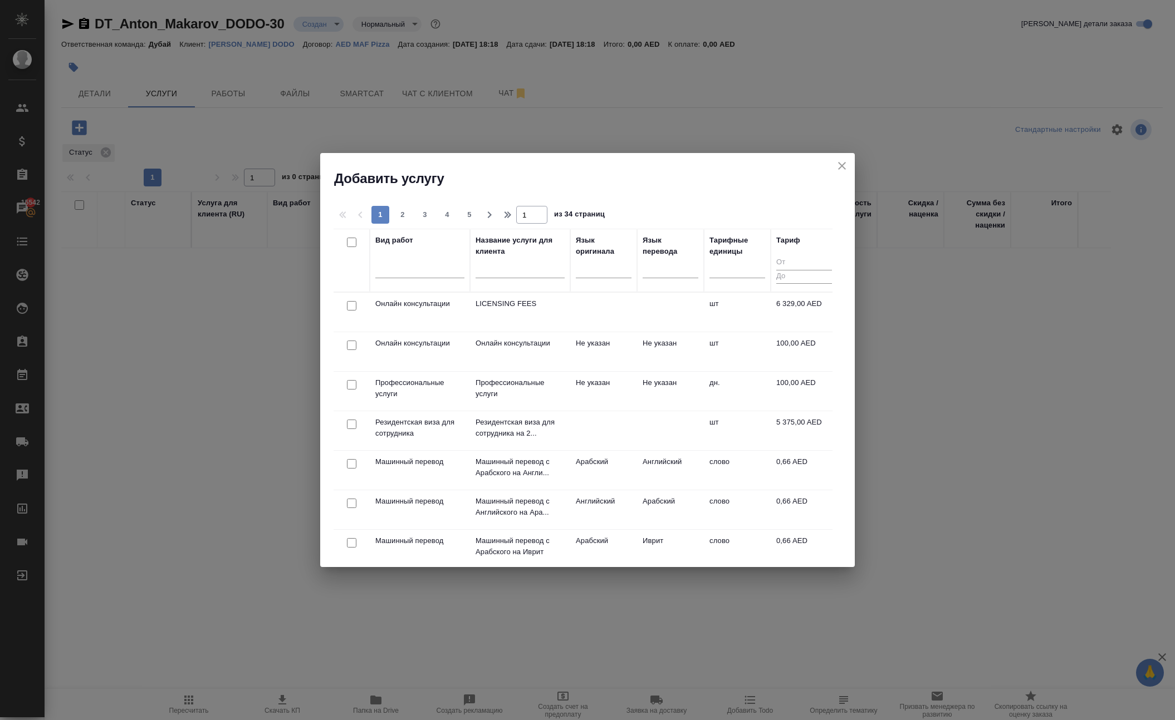
click at [353, 347] on input "checkbox" at bounding box center [351, 345] width 9 height 9
checkbox input "true"
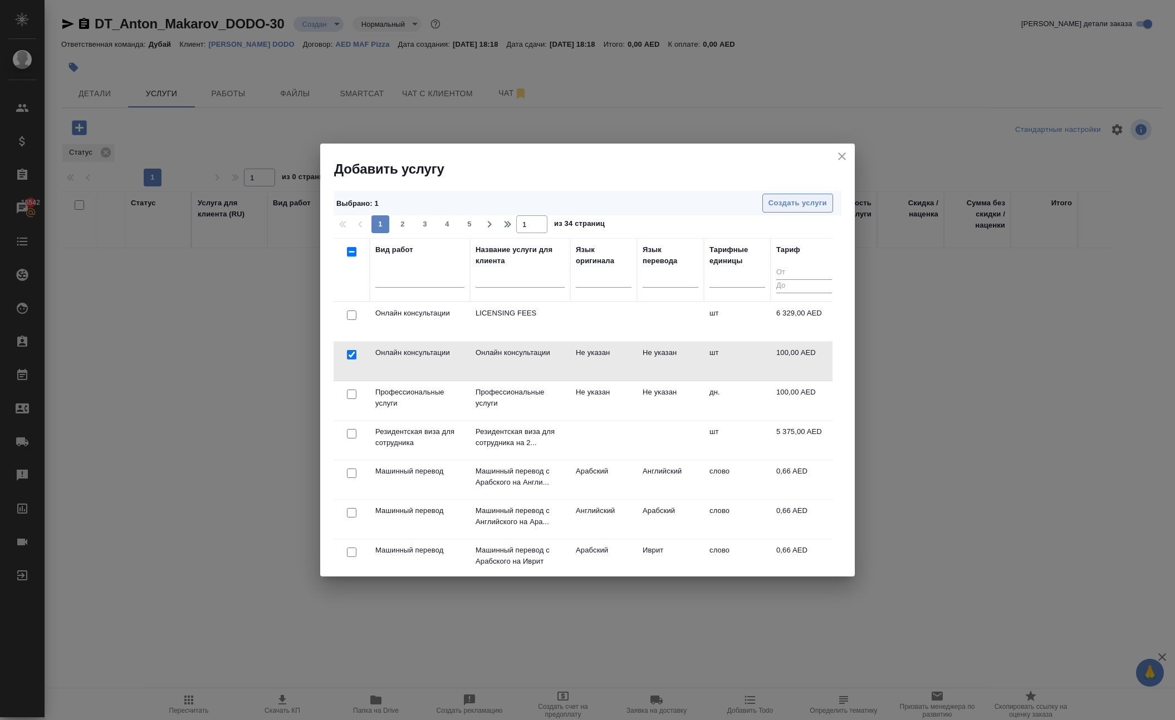
click at [799, 199] on span "Создать услуги" at bounding box center [797, 203] width 58 height 13
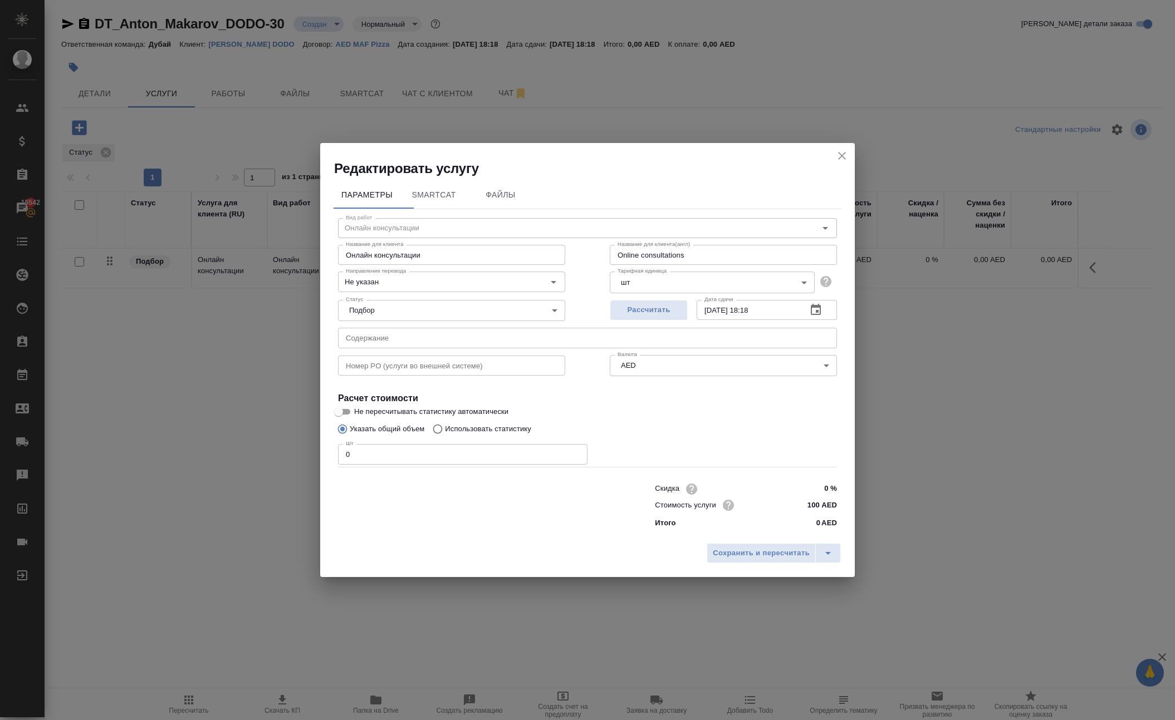
click at [392, 452] on input "0" at bounding box center [462, 454] width 249 height 20
type input "1"
click at [713, 560] on span "Сохранить и пересчитать" at bounding box center [761, 553] width 97 height 13
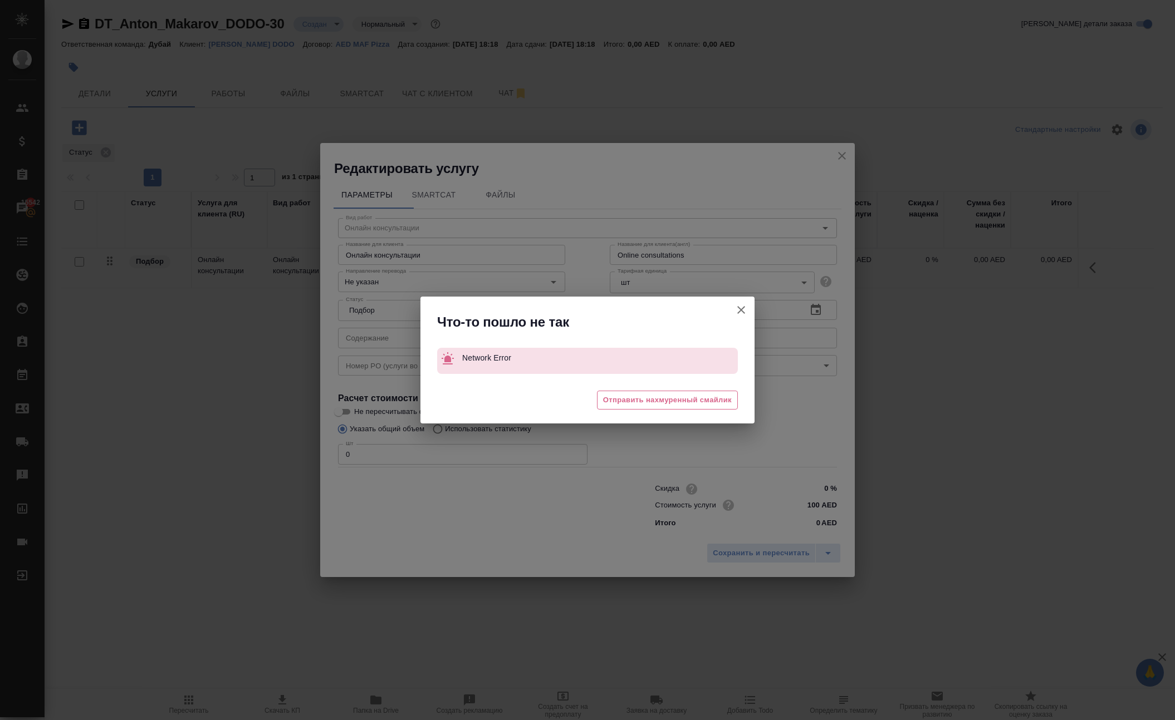
click at [737, 306] on icon "button" at bounding box center [741, 310] width 8 height 8
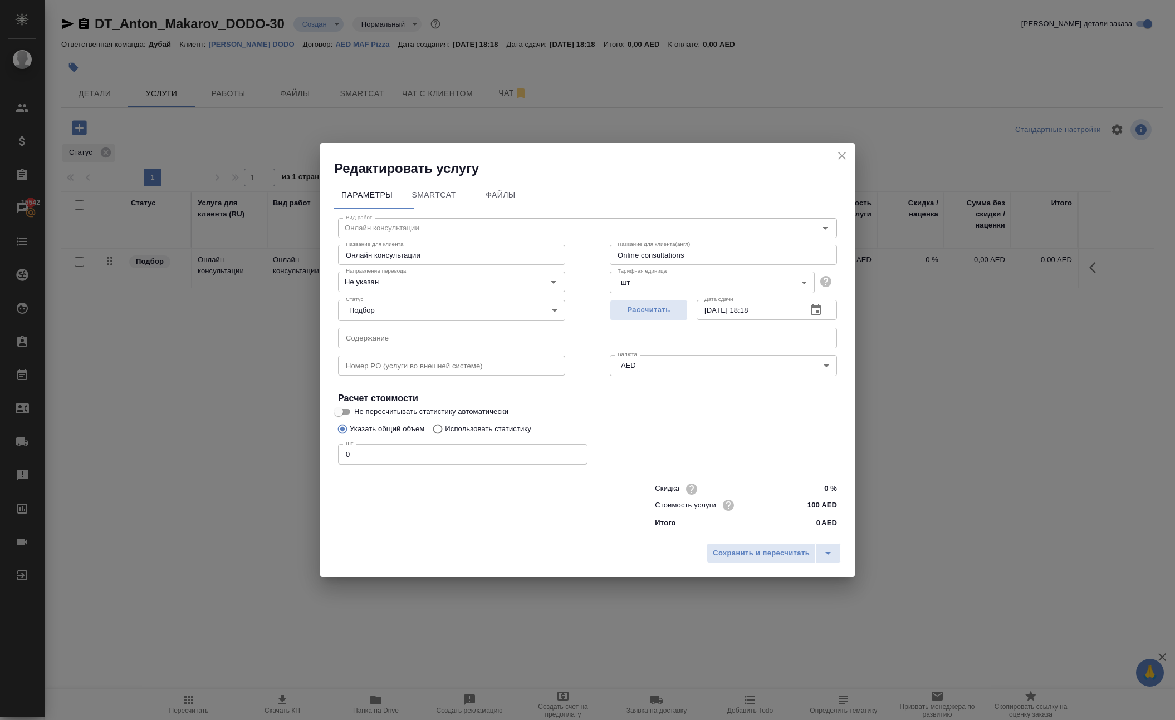
click at [484, 452] on input "0" at bounding box center [462, 454] width 249 height 20
click at [492, 462] on input "0" at bounding box center [462, 454] width 249 height 20
type input "1"
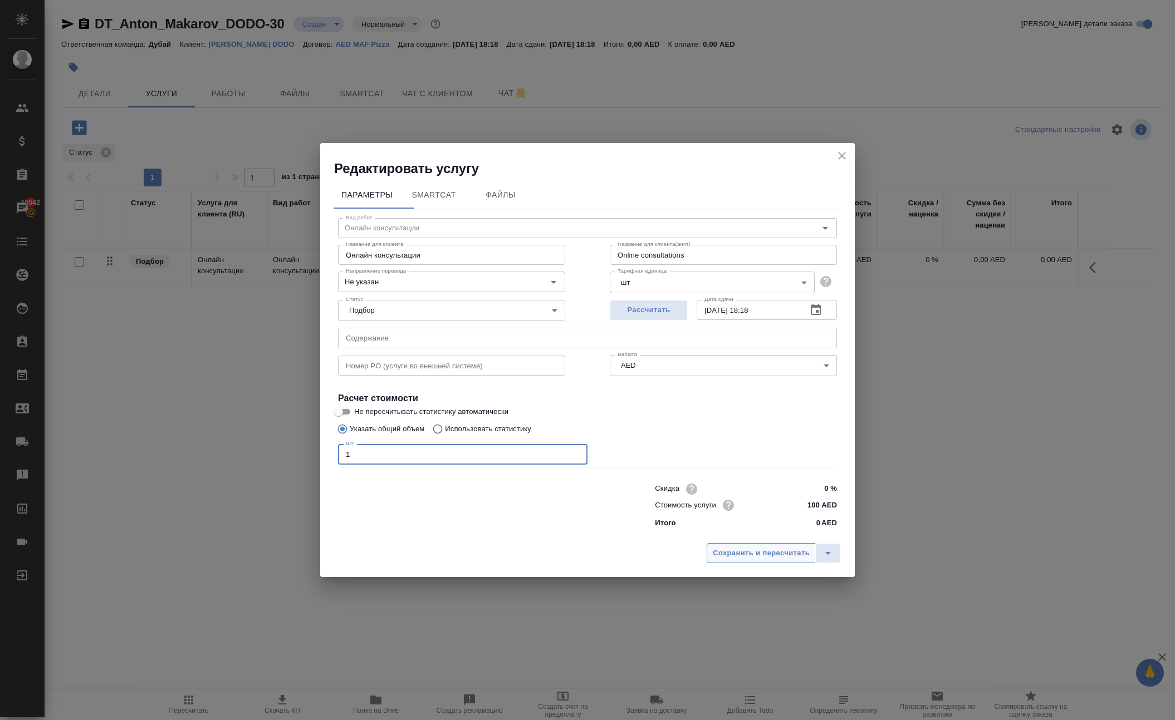
click at [733, 560] on span "Сохранить и пересчитать" at bounding box center [761, 553] width 97 height 13
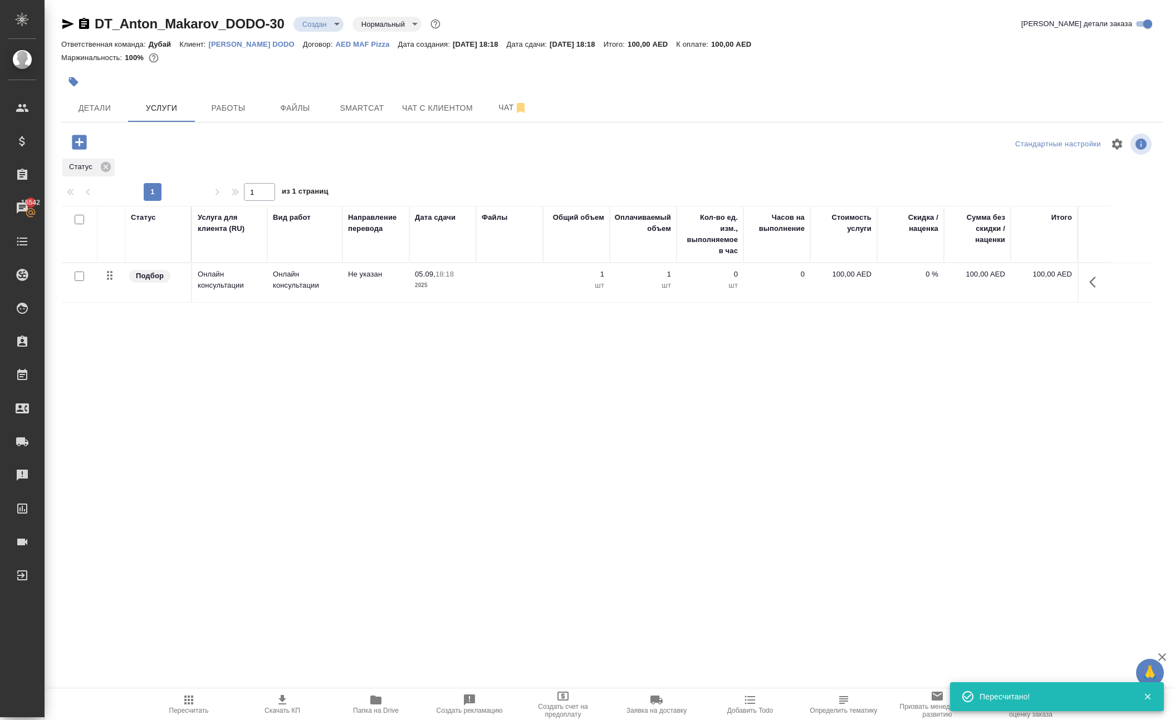
click at [1089, 289] on icon "button" at bounding box center [1095, 282] width 13 height 13
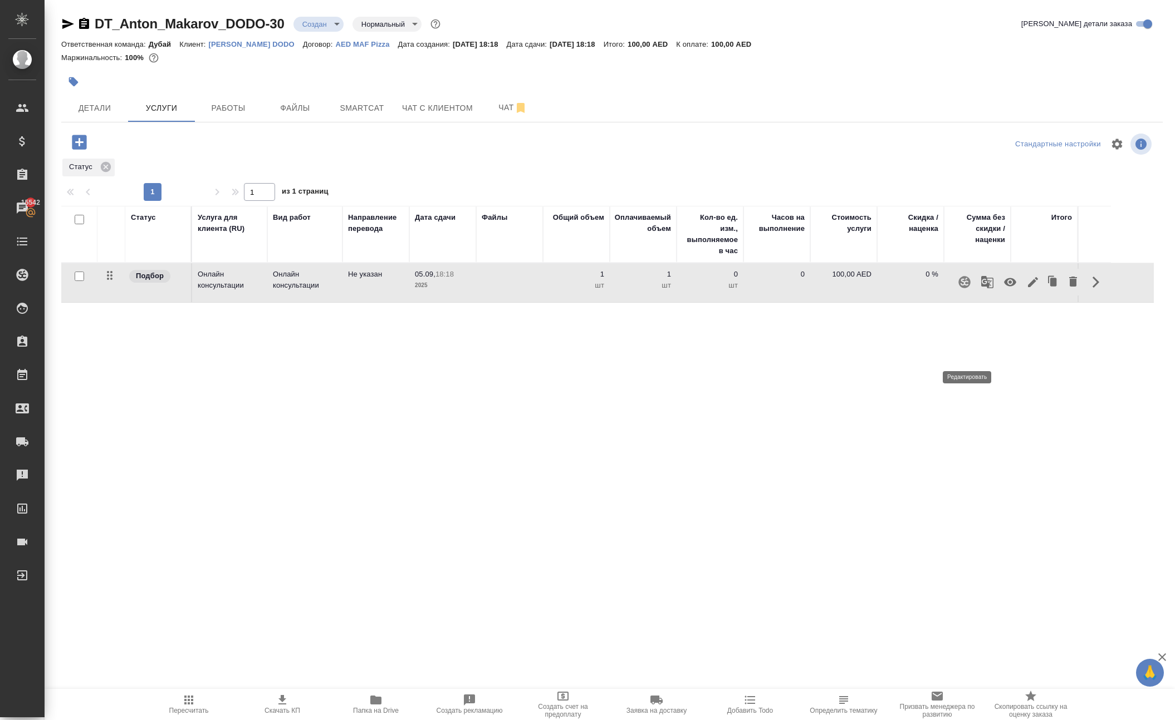
click at [1028, 287] on icon "button" at bounding box center [1033, 282] width 10 height 10
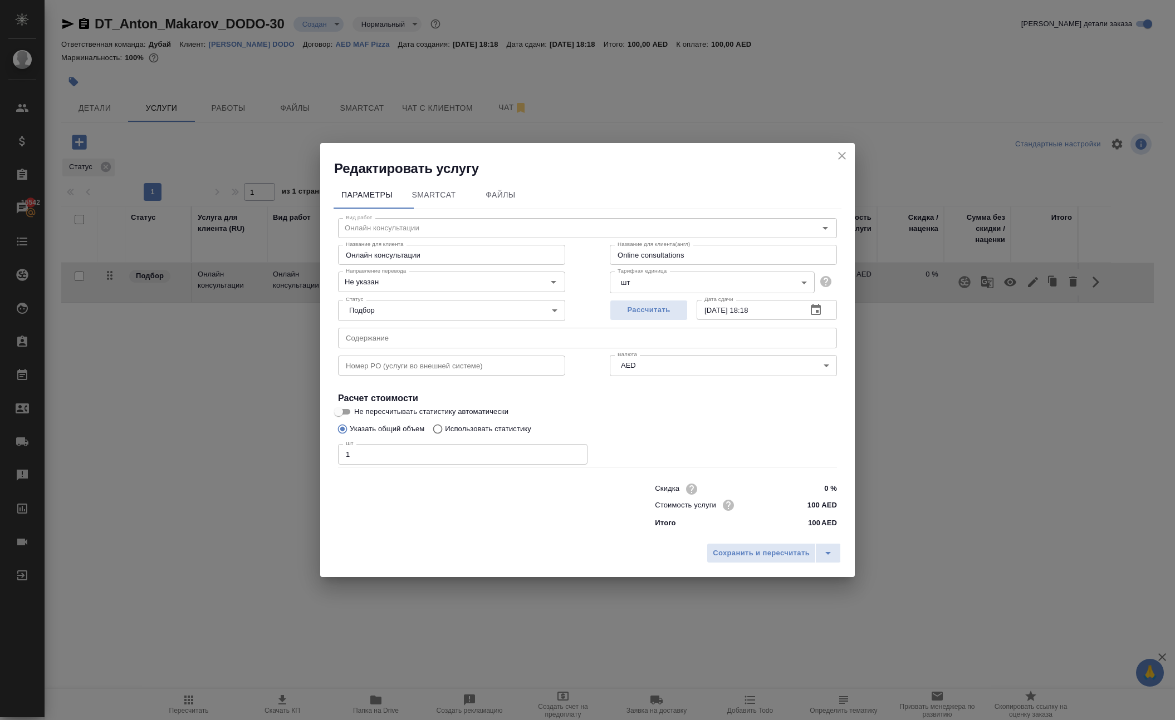
click at [835, 149] on icon "close" at bounding box center [841, 155] width 13 height 13
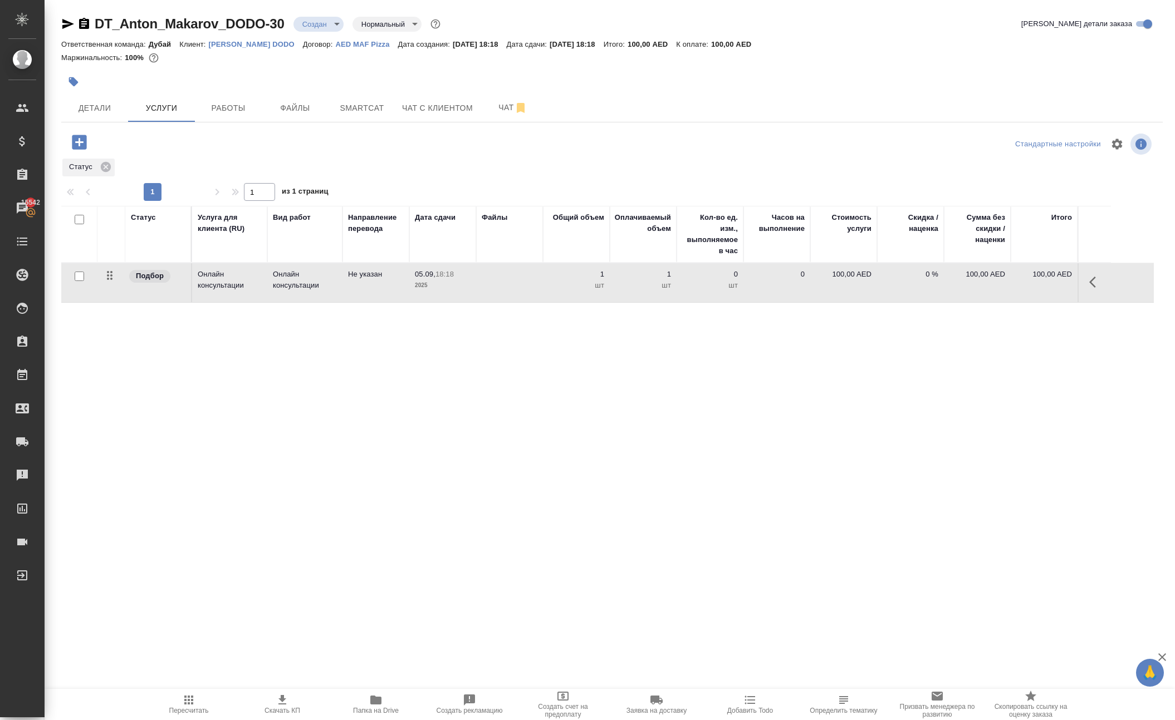
click at [832, 302] on td "100,00 AED" at bounding box center [843, 282] width 67 height 39
click at [834, 280] on p "100,00 AED" at bounding box center [844, 274] width 56 height 11
click at [857, 285] on input "100" at bounding box center [850, 277] width 42 height 16
click at [857, 286] on input "100" at bounding box center [850, 277] width 41 height 16
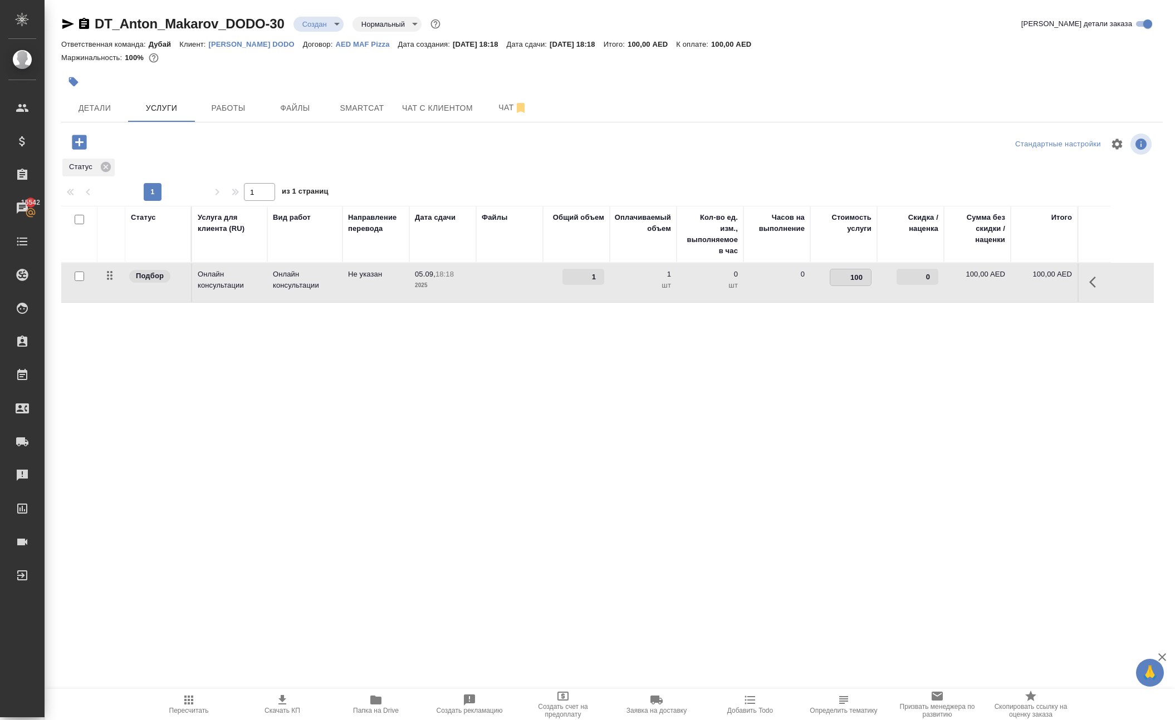
type input "1"
click at [687, 445] on div "Статус Услуга для клиента (RU) Вид работ Направление перевода Дата сдачи Файлы …" at bounding box center [607, 325] width 1092 height 239
click at [209, 151] on button "Сохранить и пересчитать" at bounding box center [158, 141] width 109 height 20
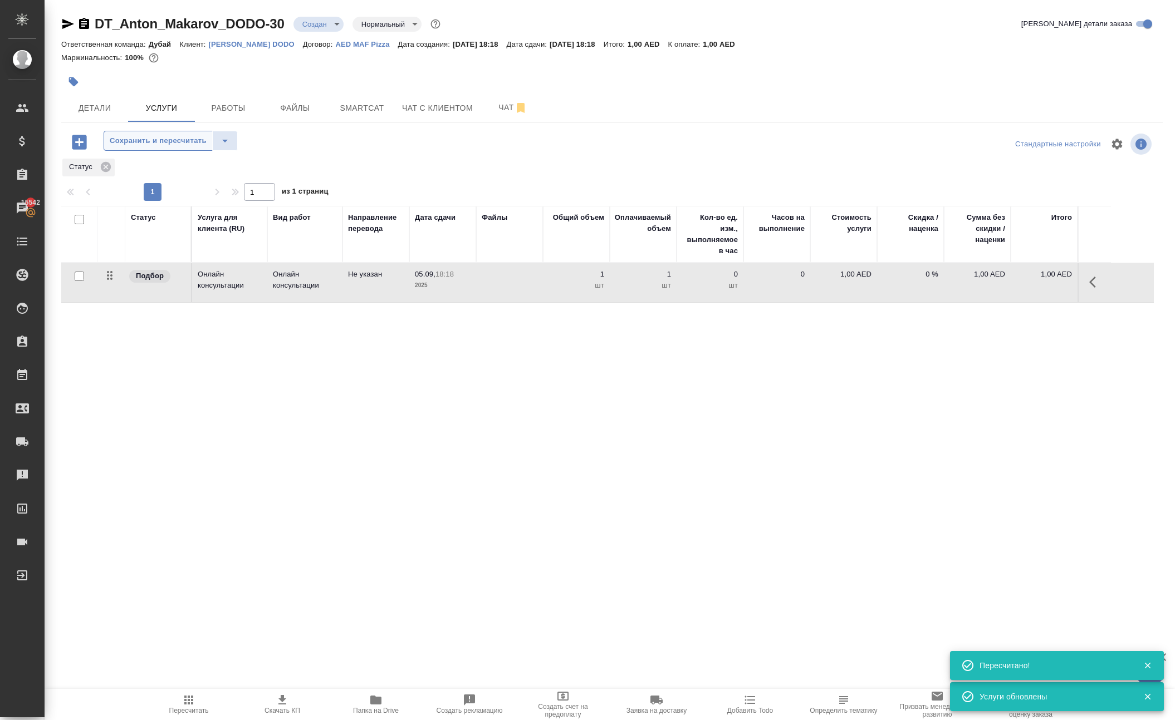
click at [207, 148] on span "Сохранить и пересчитать" at bounding box center [158, 141] width 97 height 13
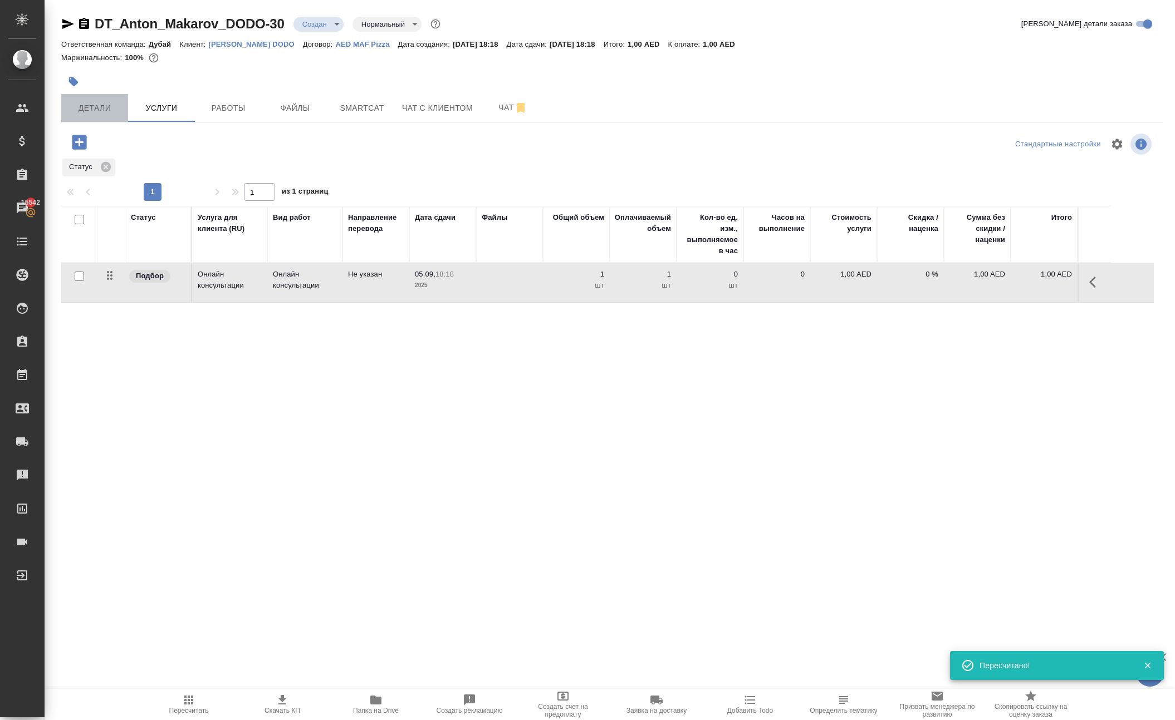
click at [110, 115] on span "Детали" at bounding box center [94, 108] width 53 height 14
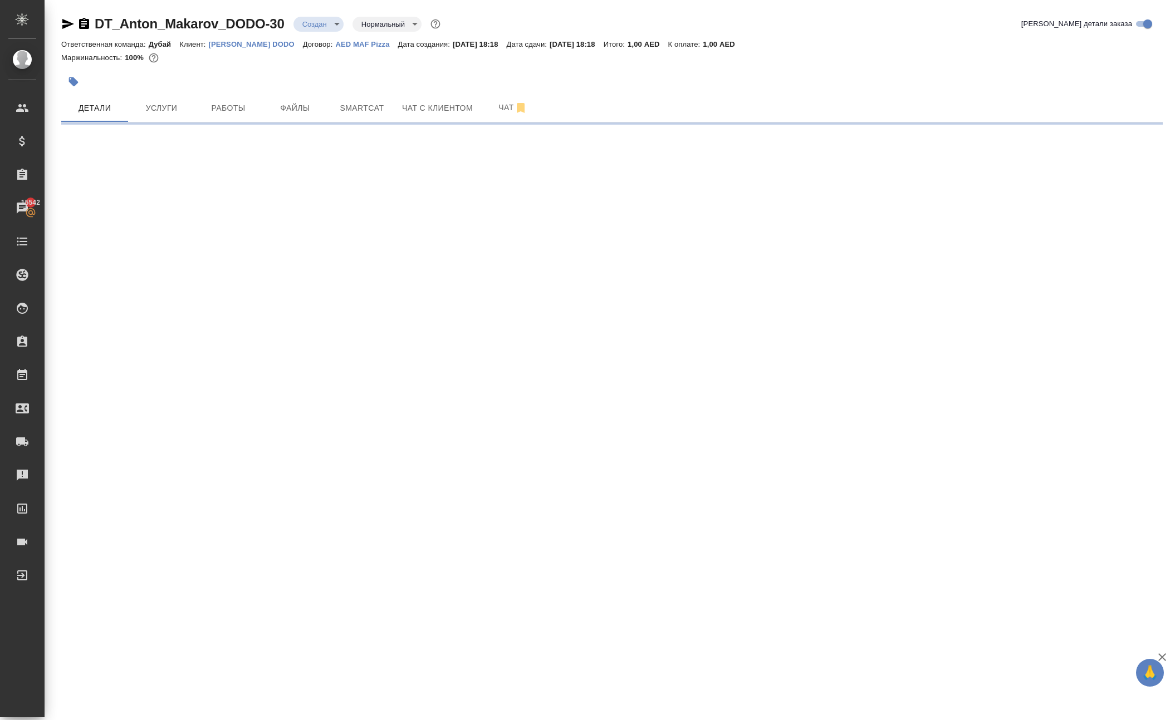
select select "RU"
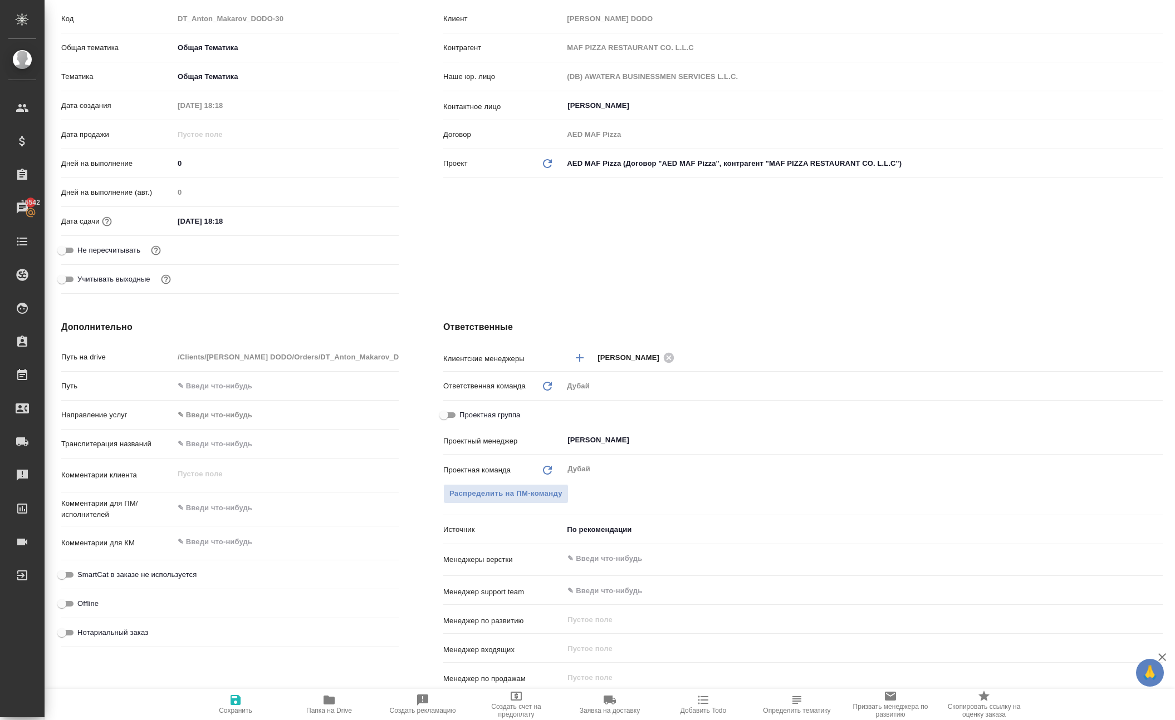
type textarea "x"
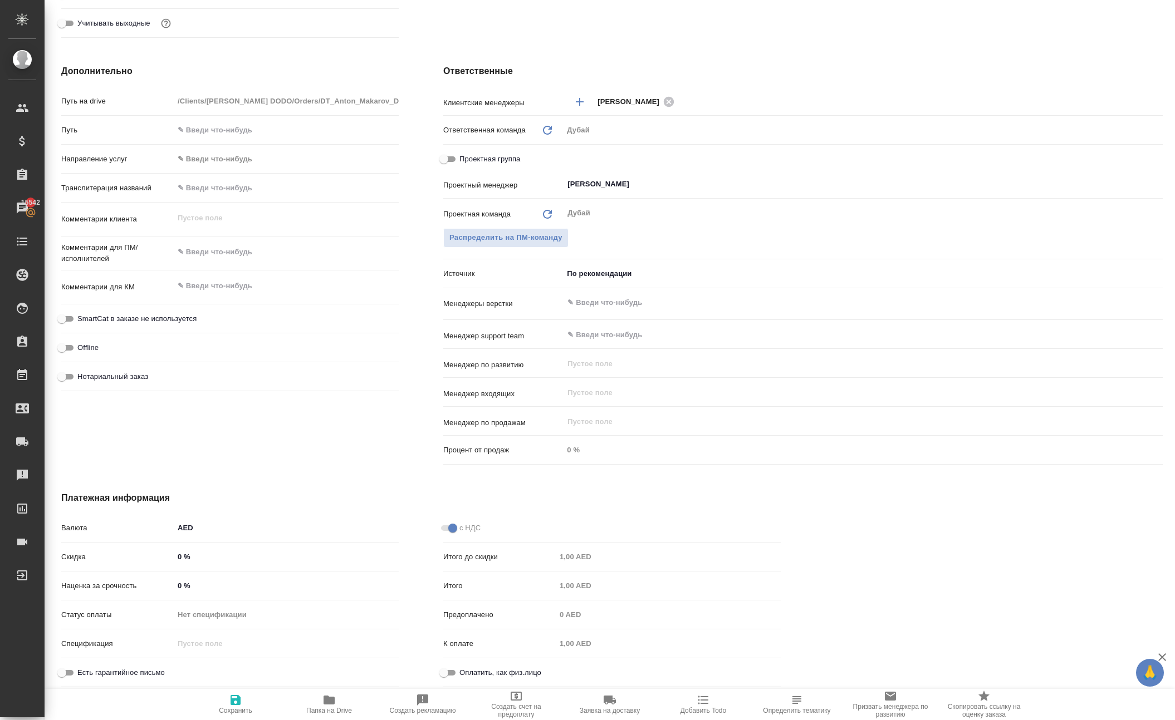
scroll to position [489, 0]
type textarea "x"
click at [228, 279] on textarea at bounding box center [286, 286] width 225 height 19
type textarea "x"
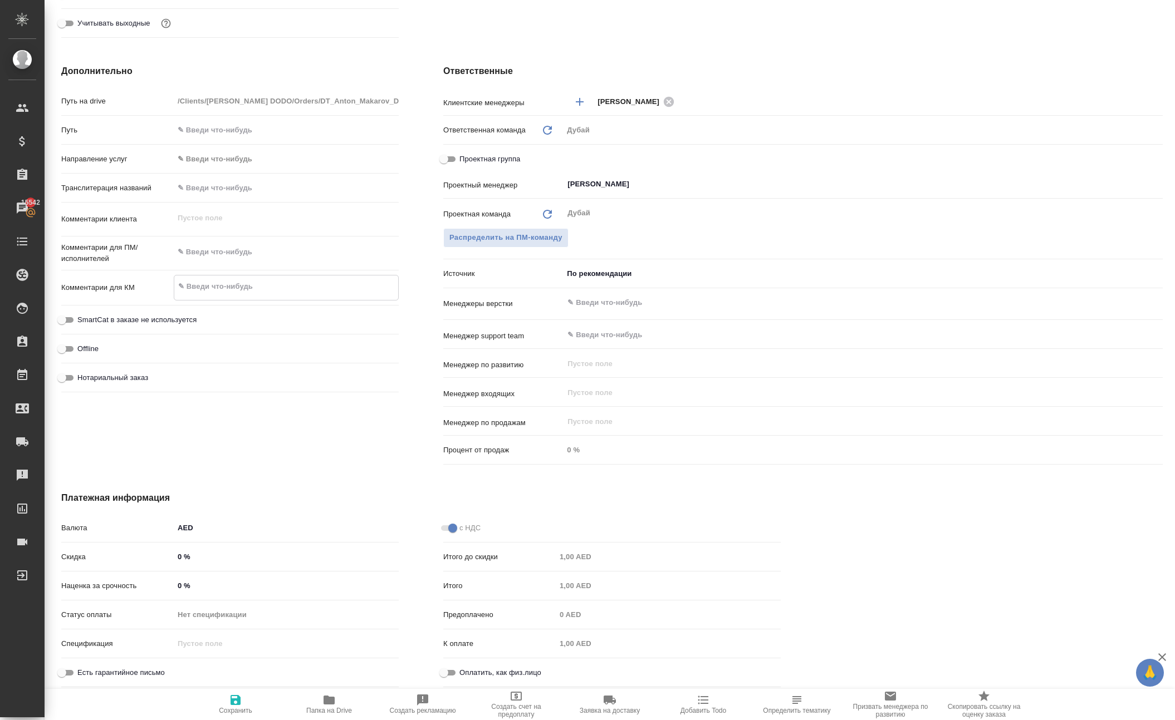
type textarea "j"
type textarea "x"
type textarea "jg"
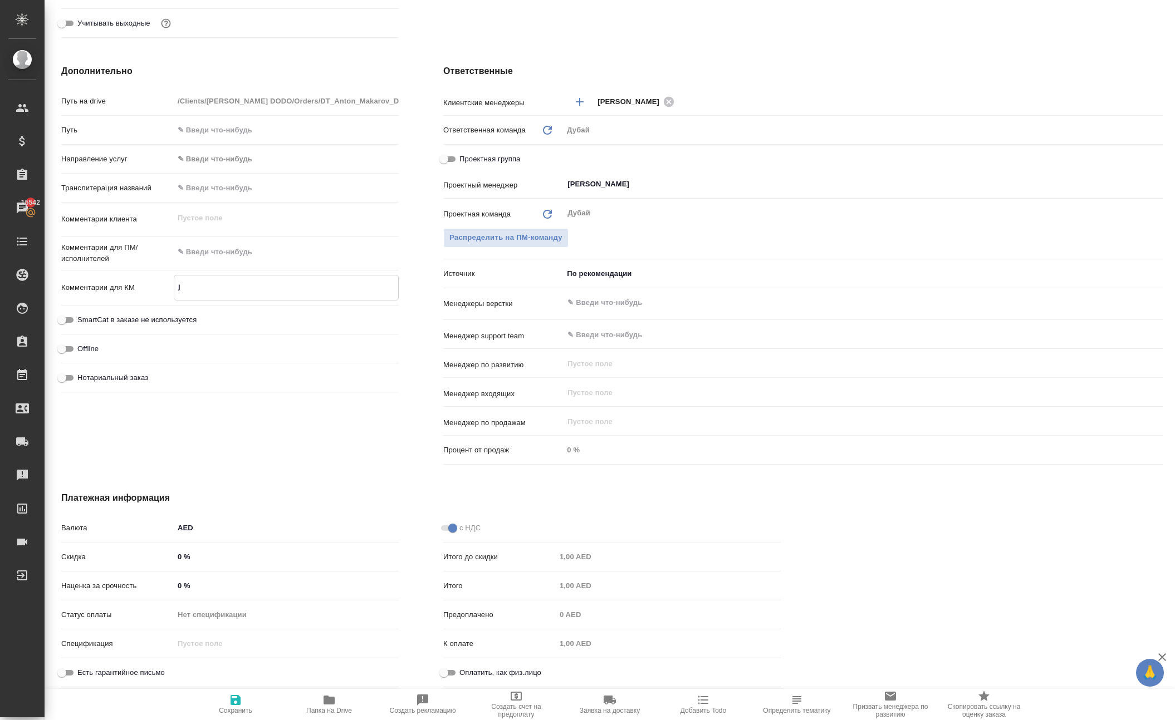
type textarea "x"
type textarea "jgk"
type textarea "x"
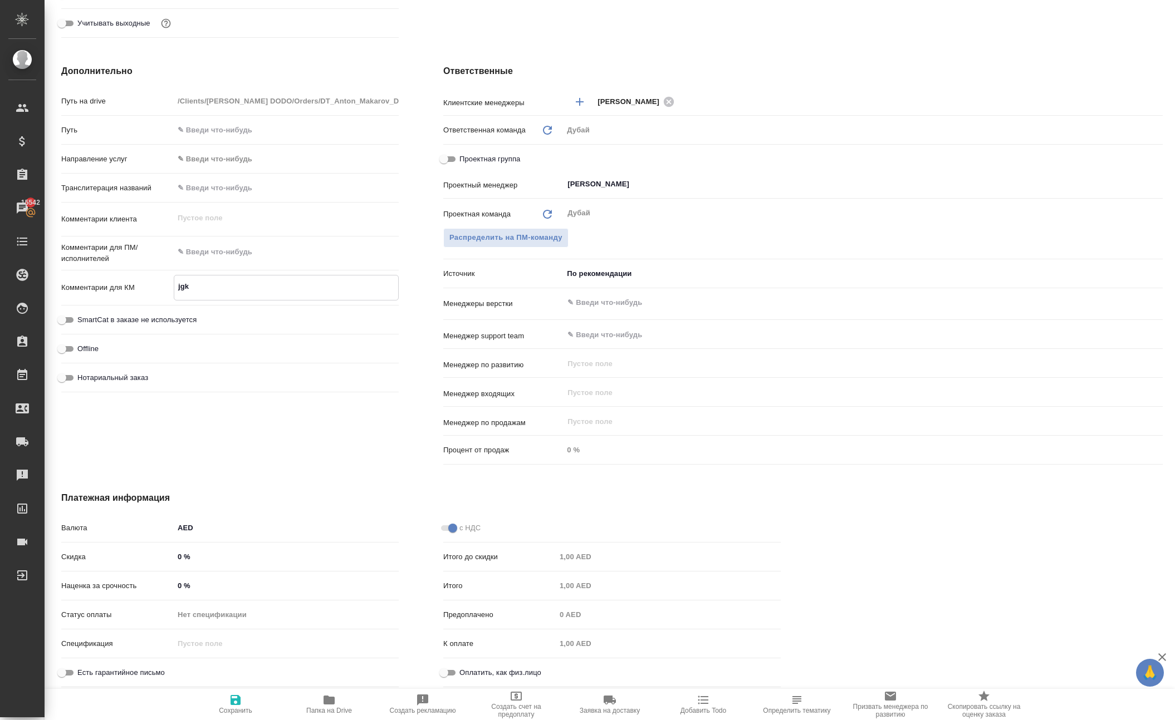
type textarea "x"
type textarea "jgkf"
type textarea "x"
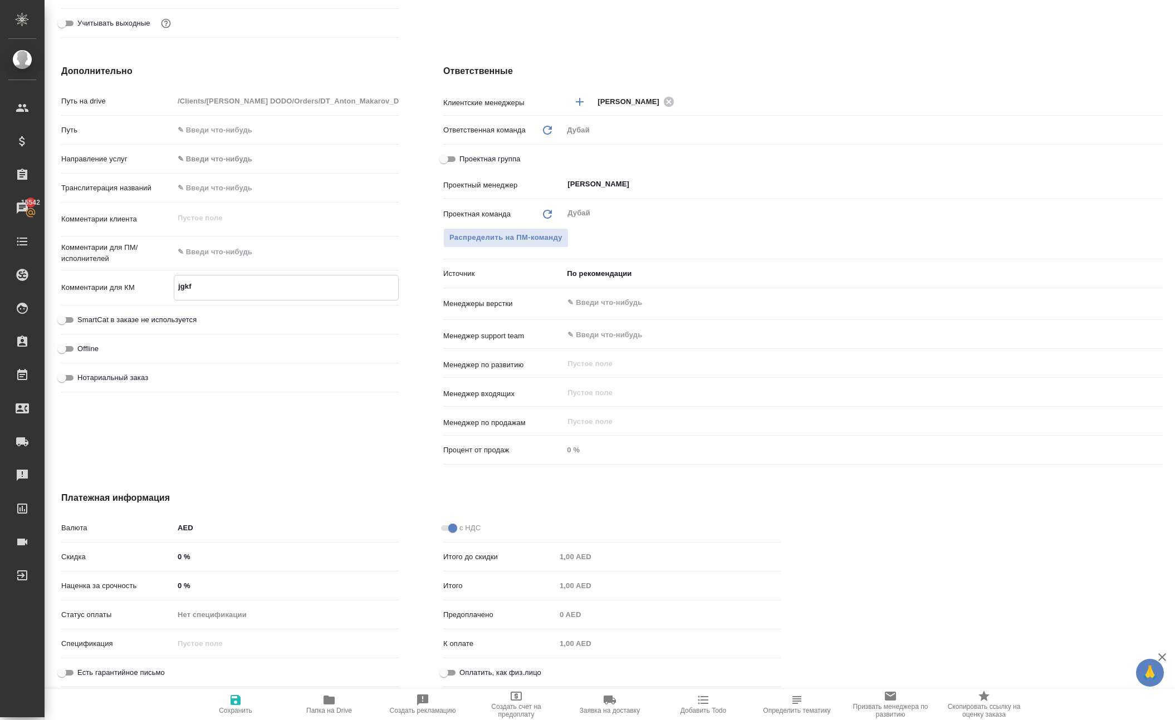
type textarea "x"
type textarea "jgkfn"
type textarea "x"
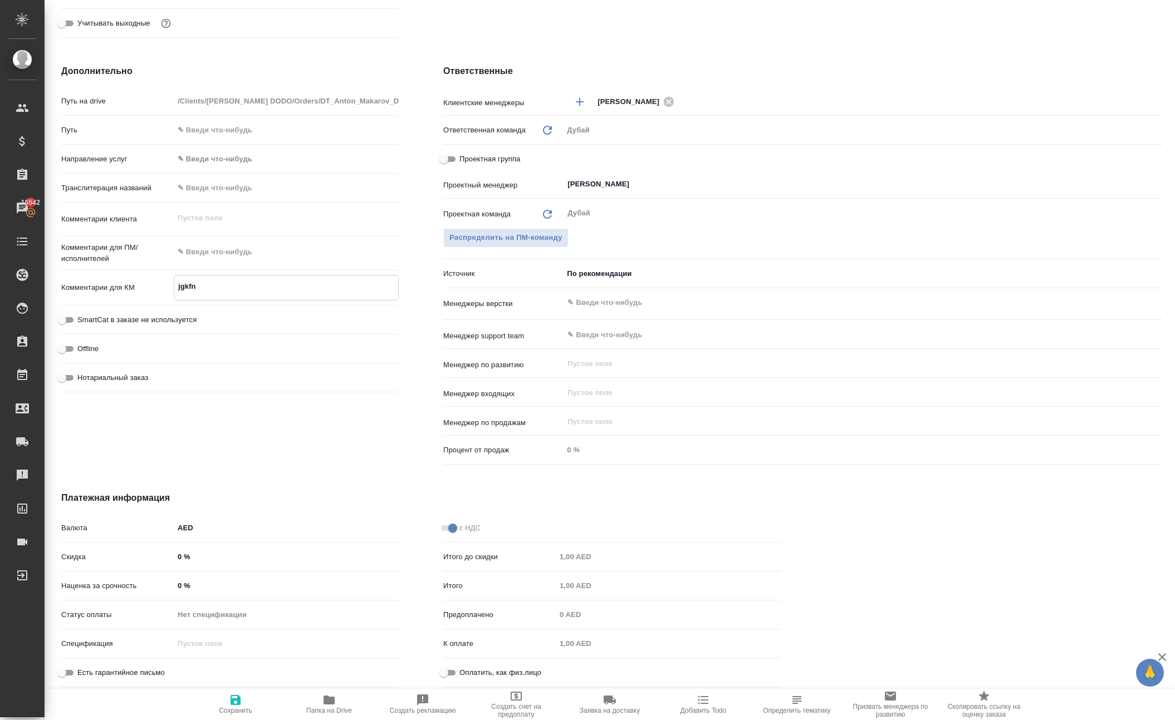
type textarea "jgkfnf"
type textarea "x"
type textarea "jgkfn"
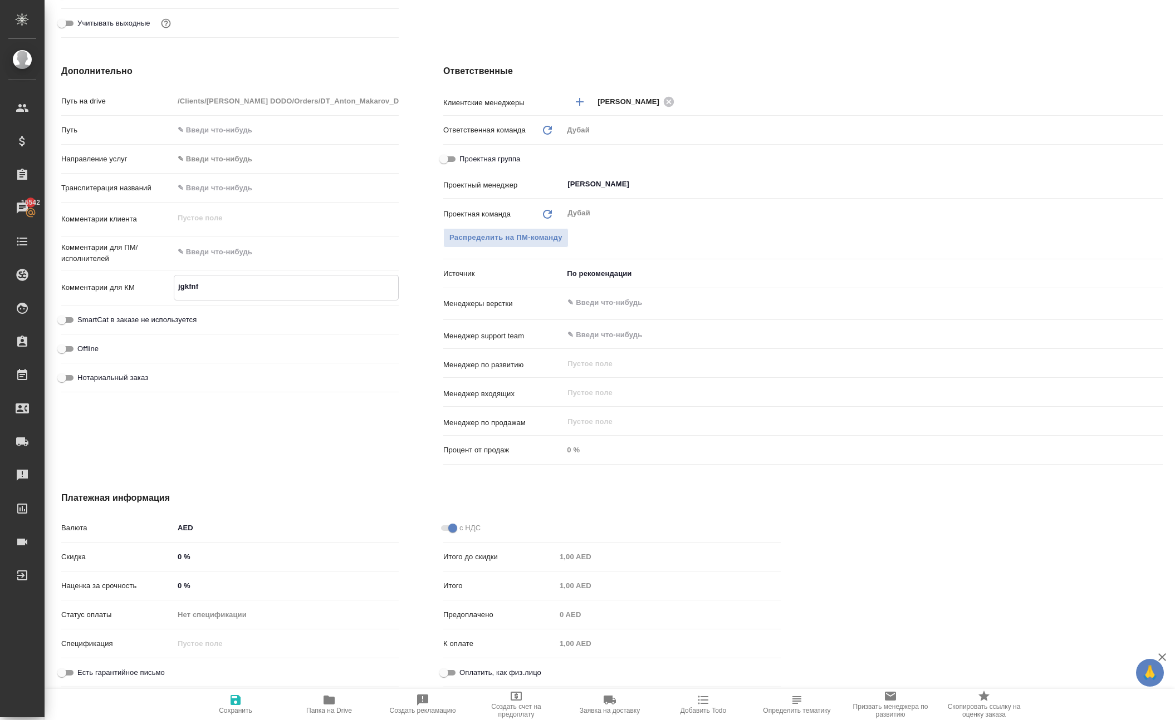
type textarea "x"
type textarea "jgkf"
type textarea "x"
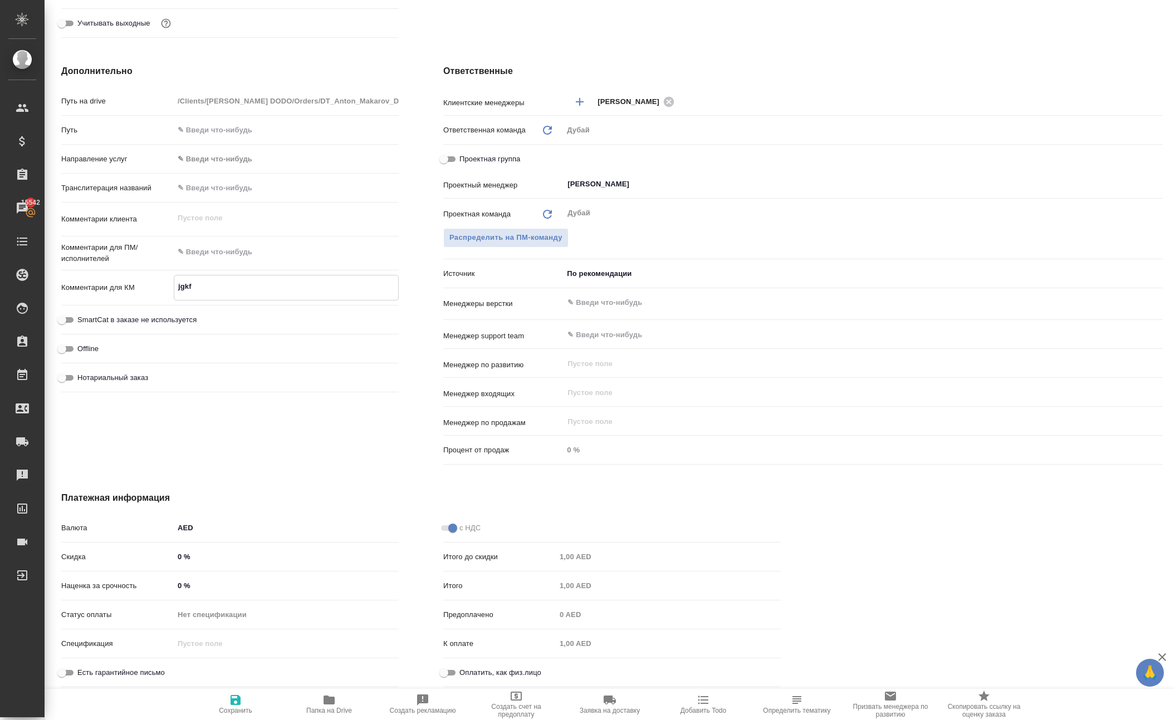
type textarea "x"
type textarea "jgk"
type textarea "x"
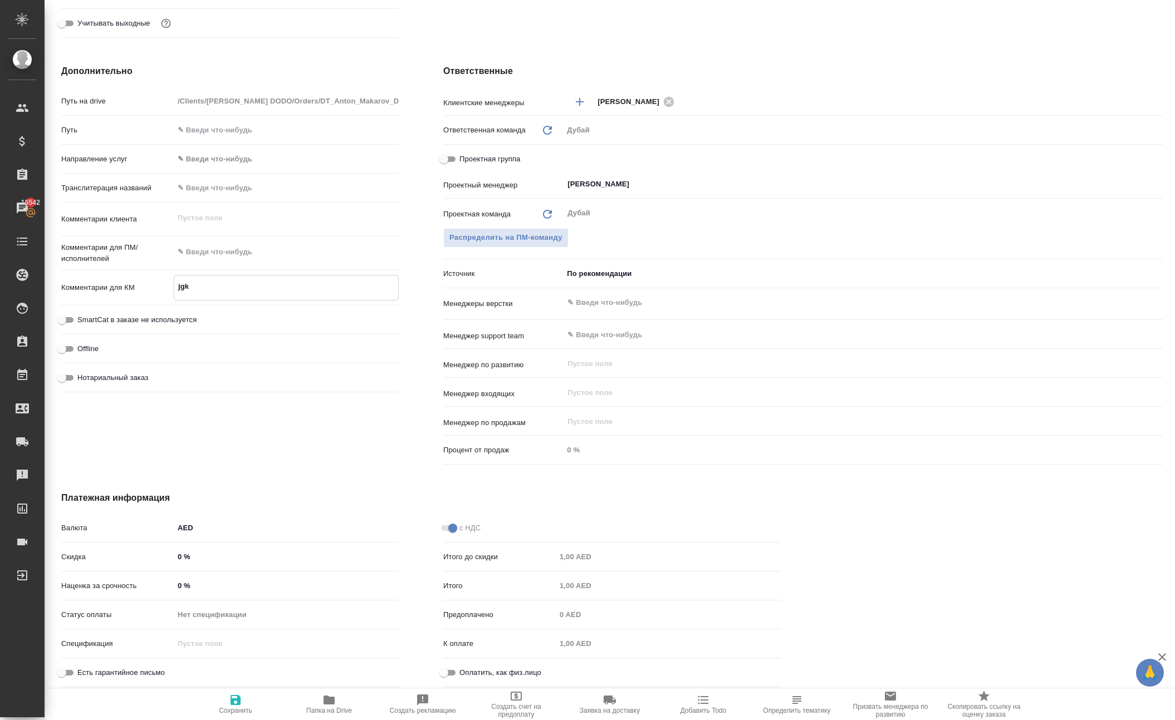
type textarea "x"
type textarea "jg"
type textarea "x"
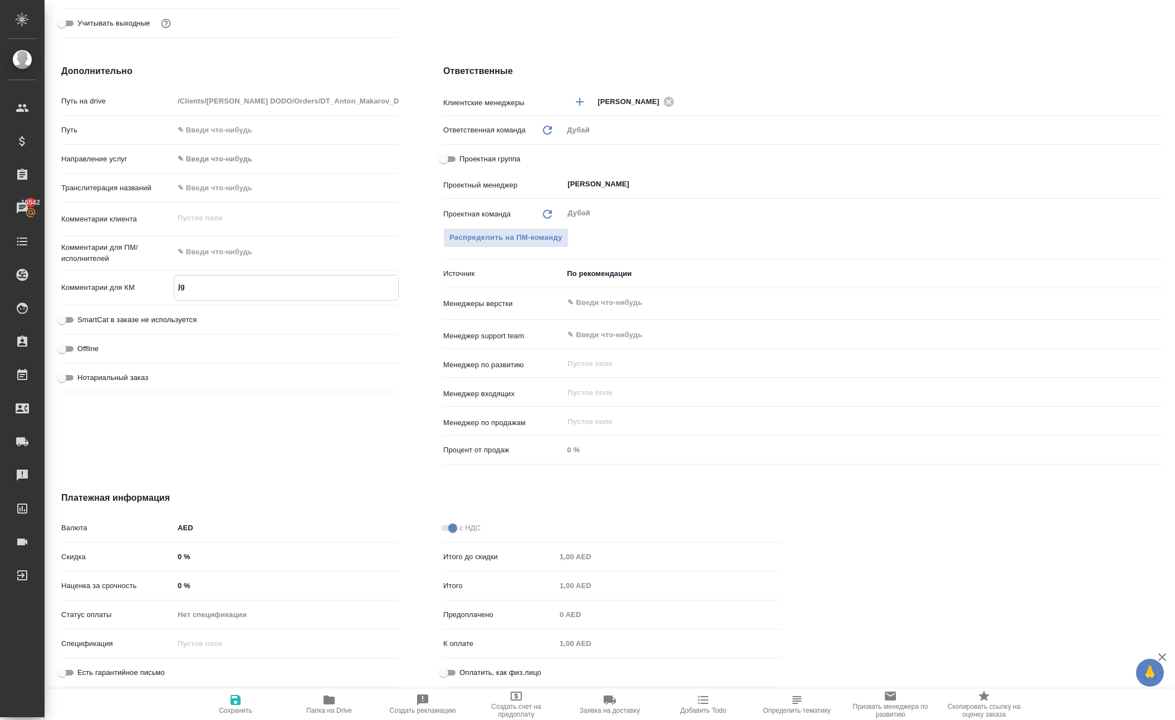
type textarea "j"
type textarea "x"
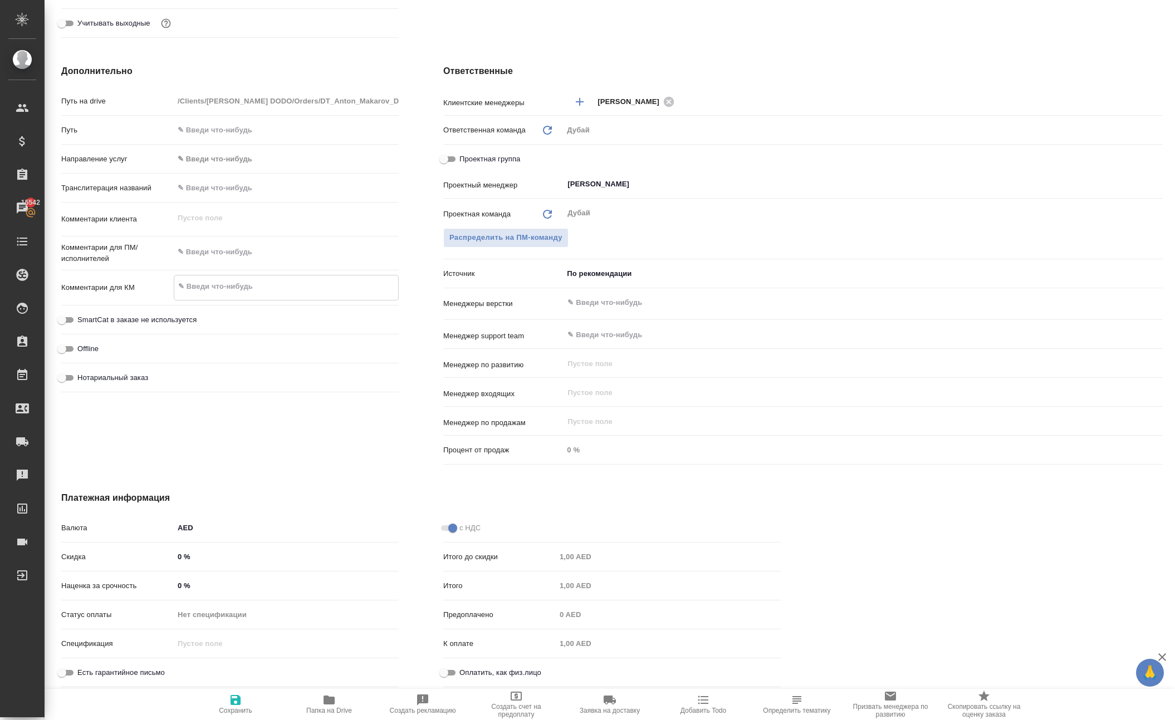
type textarea "x"
type textarea "о"
type textarea "x"
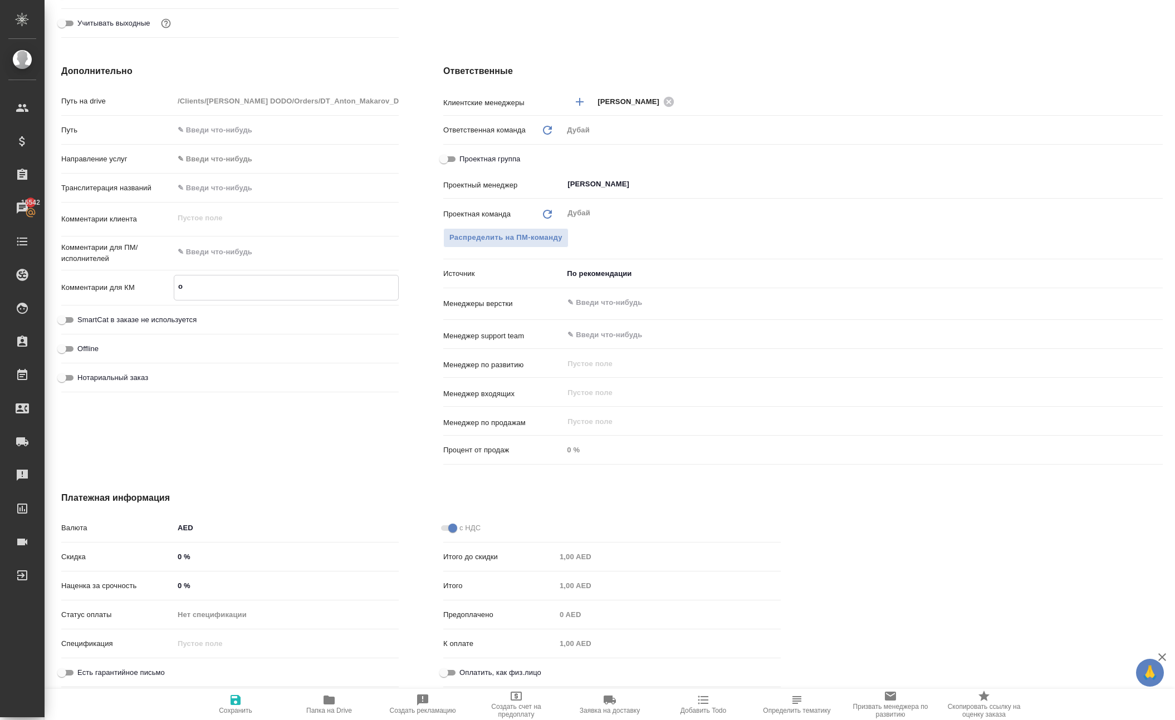
type textarea "x"
type textarea "оп"
type textarea "x"
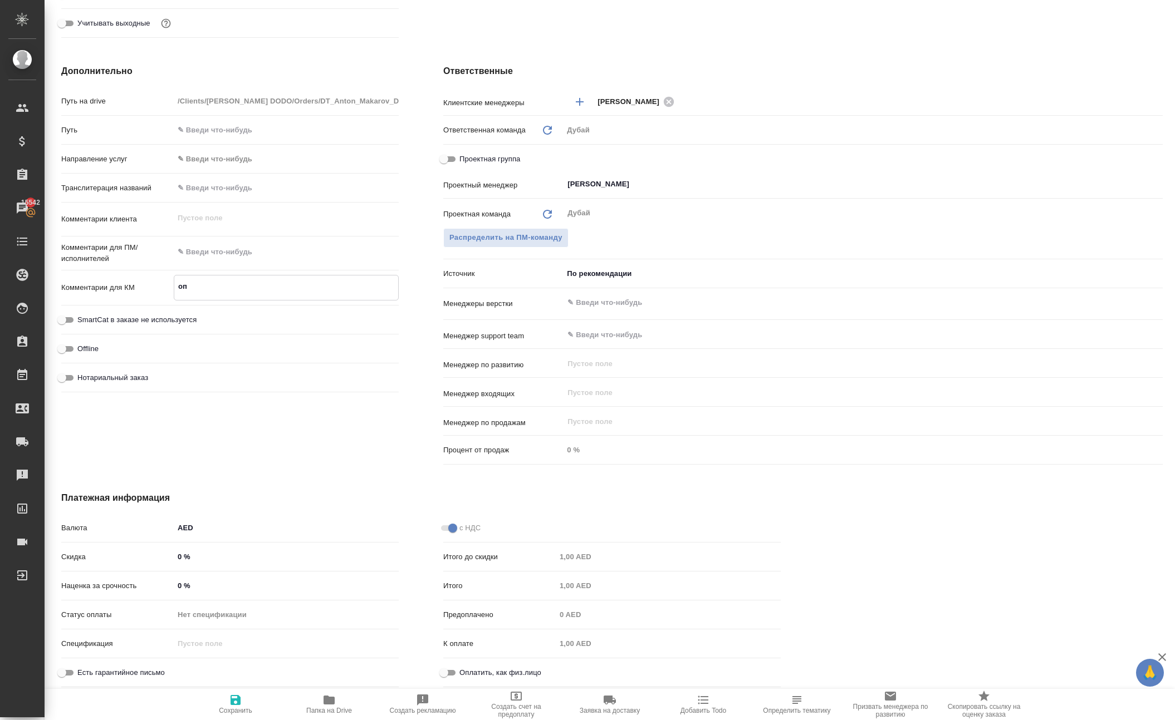
type textarea "опл"
type textarea "x"
type textarea "опла"
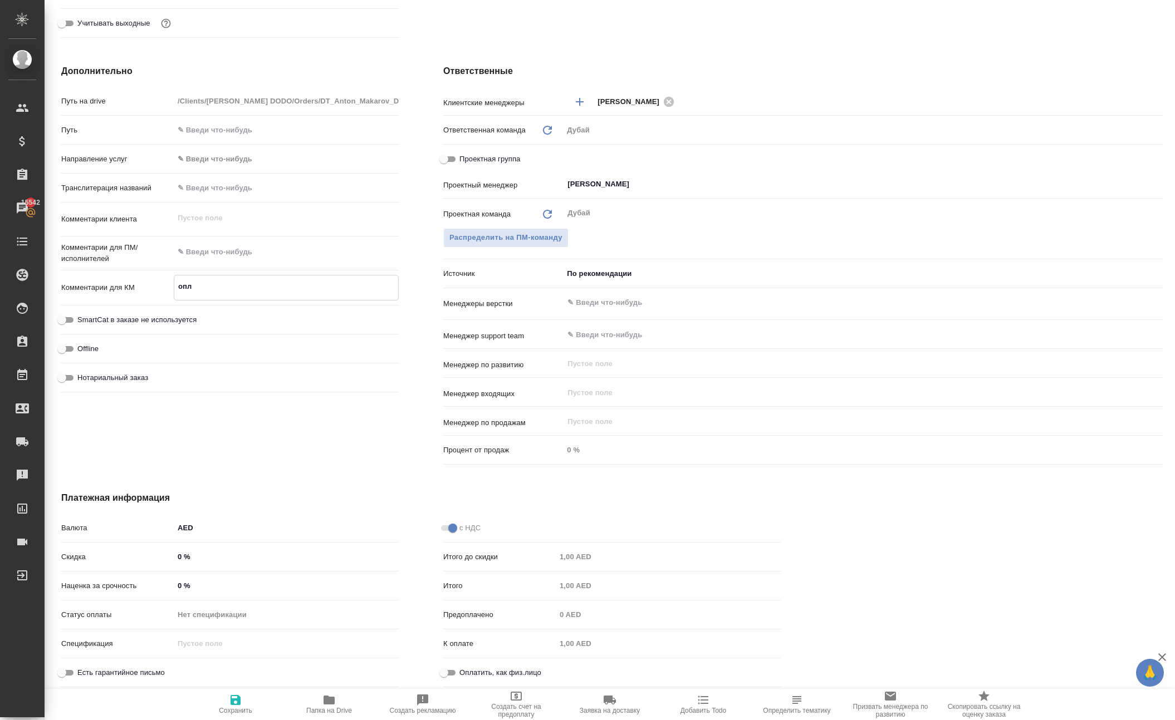
type textarea "x"
type textarea "оплат"
type textarea "x"
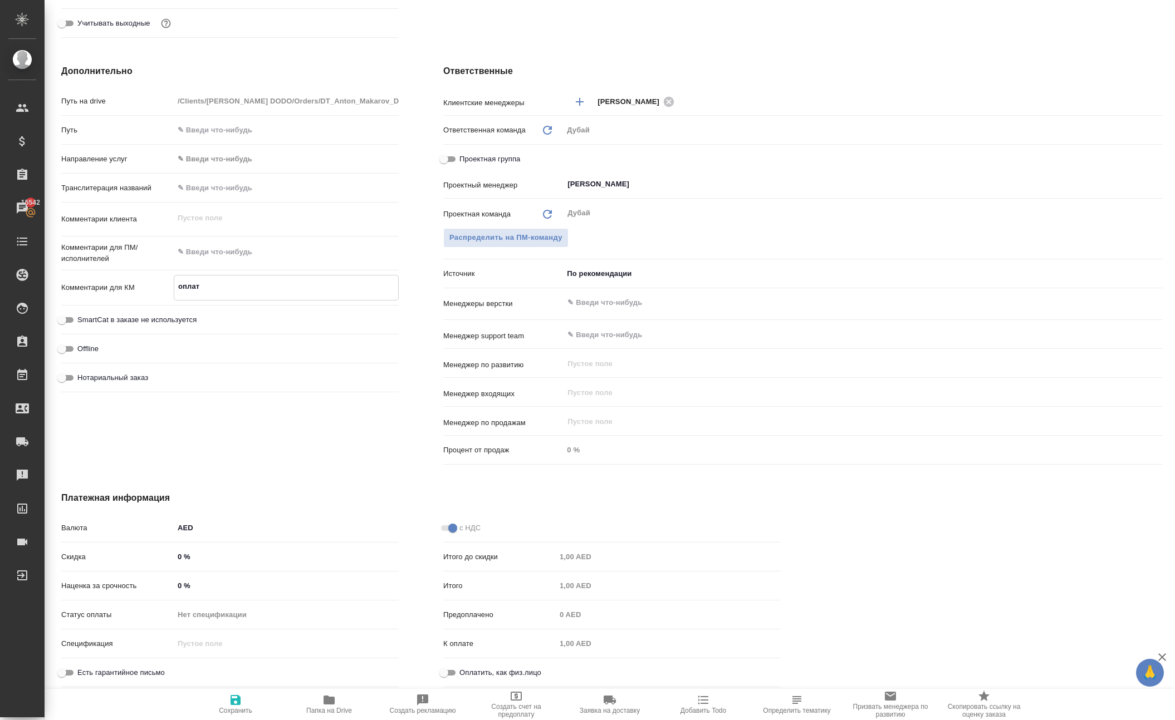
type textarea "x"
type textarea "оплата"
type textarea "x"
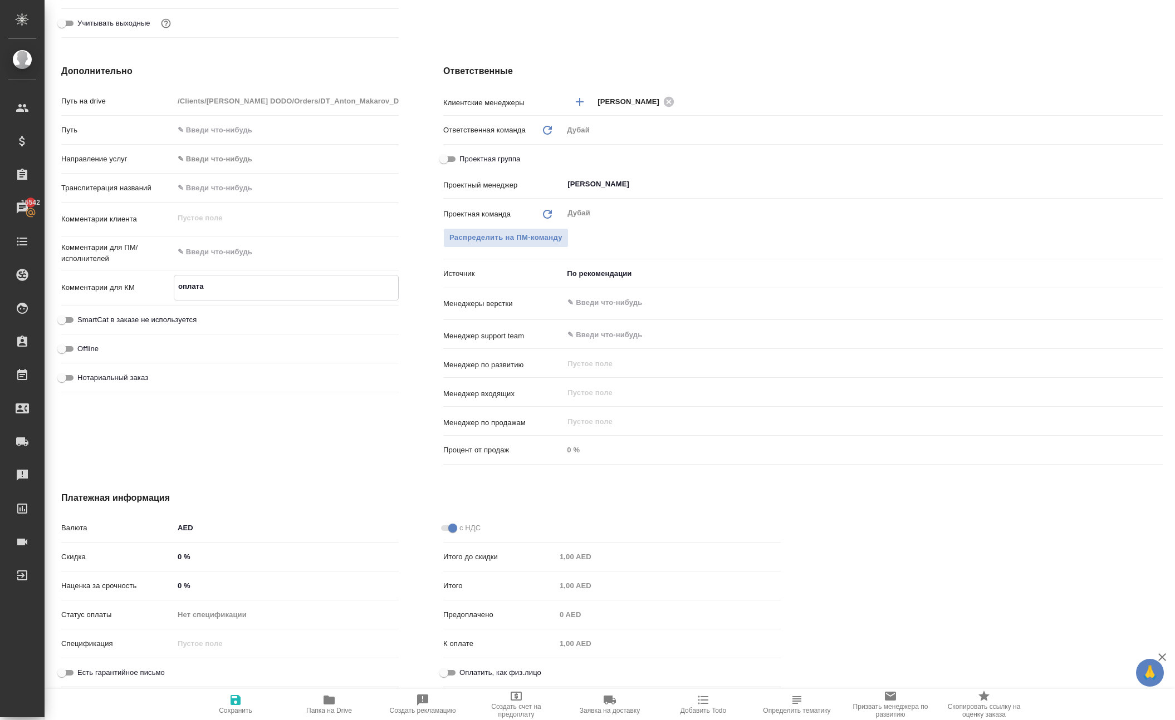
type textarea "x"
type textarea "оплата"
type textarea "x"
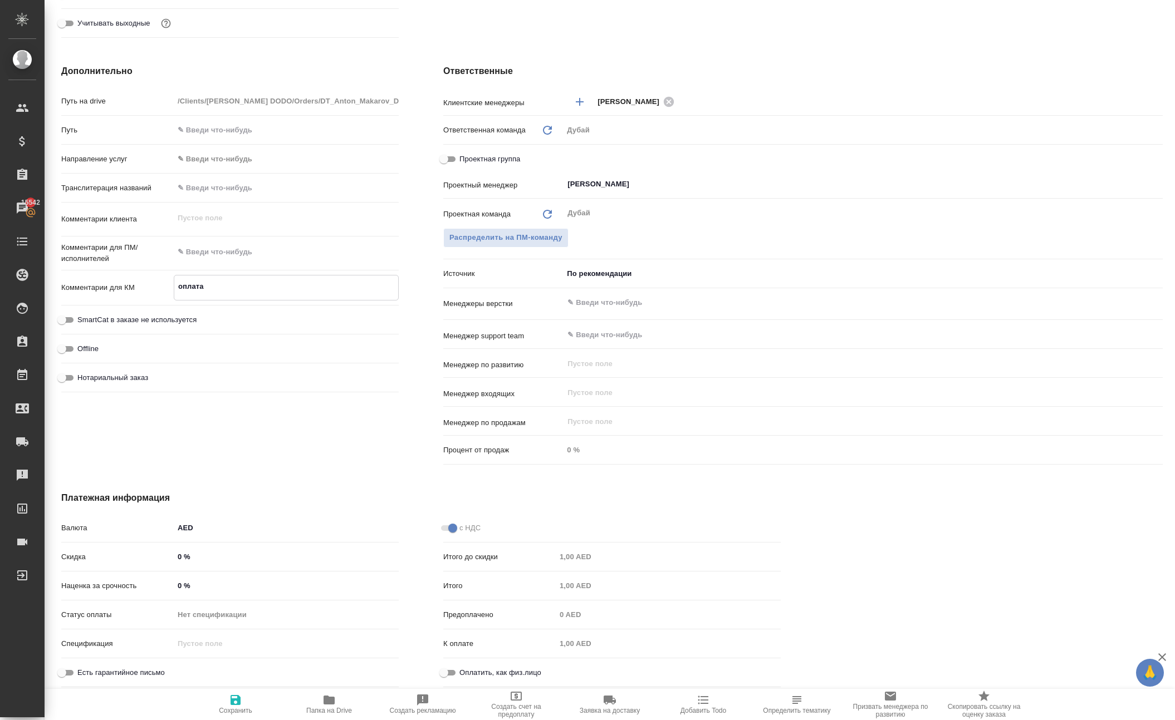
type textarea "оплата з"
type textarea "x"
type textarea "оплата за"
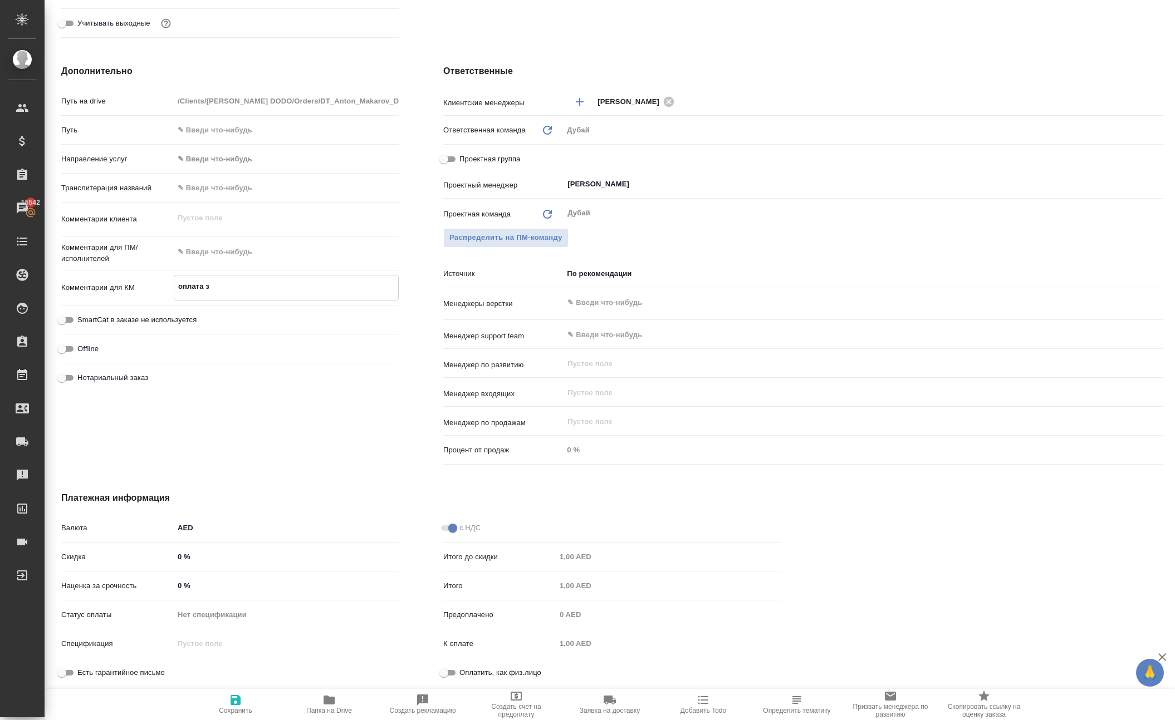
type textarea "x"
type textarea "оплата за"
type textarea "x"
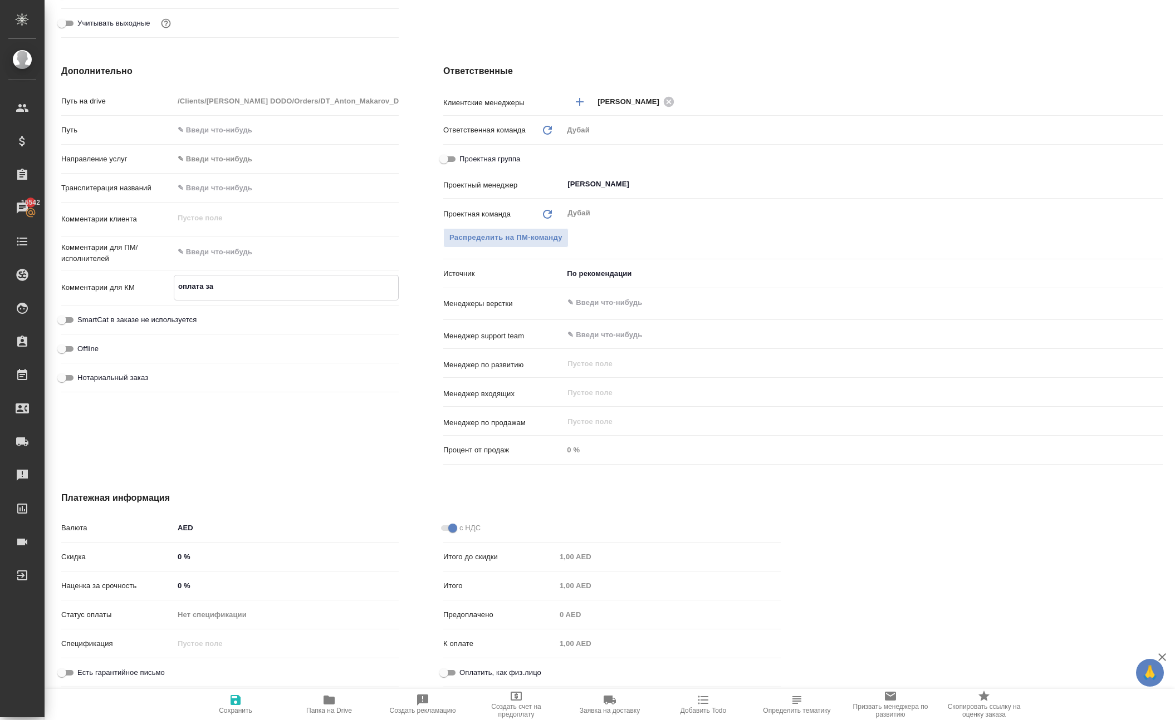
type textarea "x"
type textarea "оплата за о"
type textarea "x"
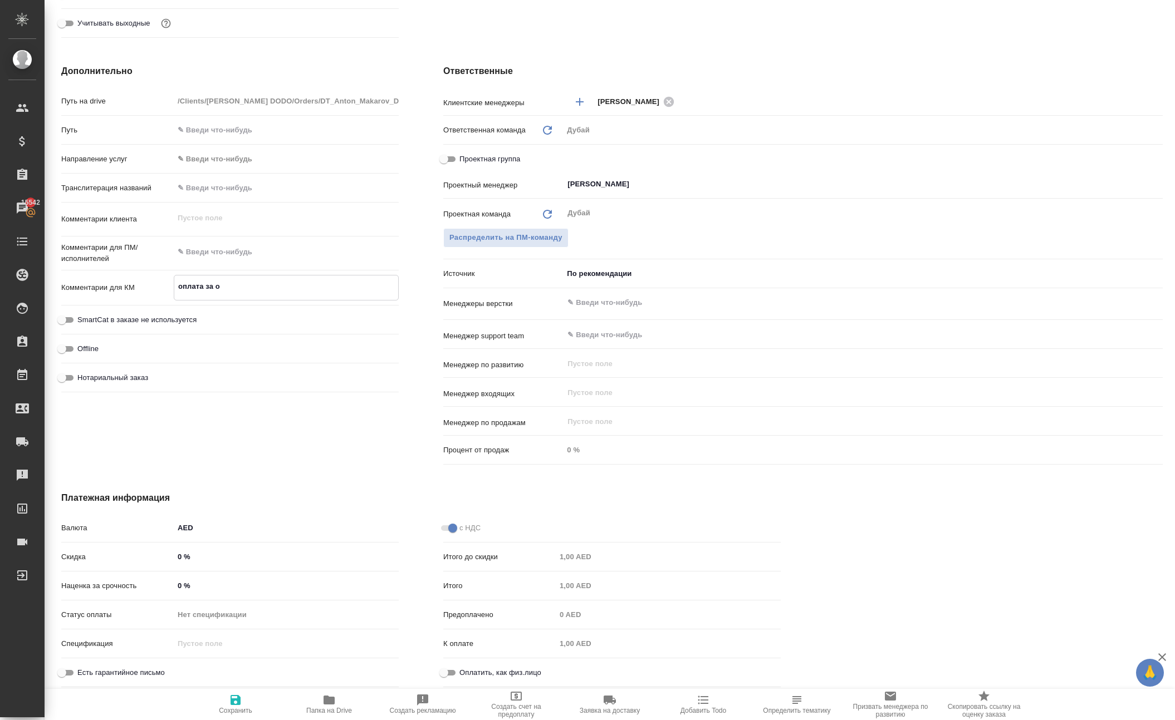
type textarea "x"
type textarea "оплата за об"
type textarea "x"
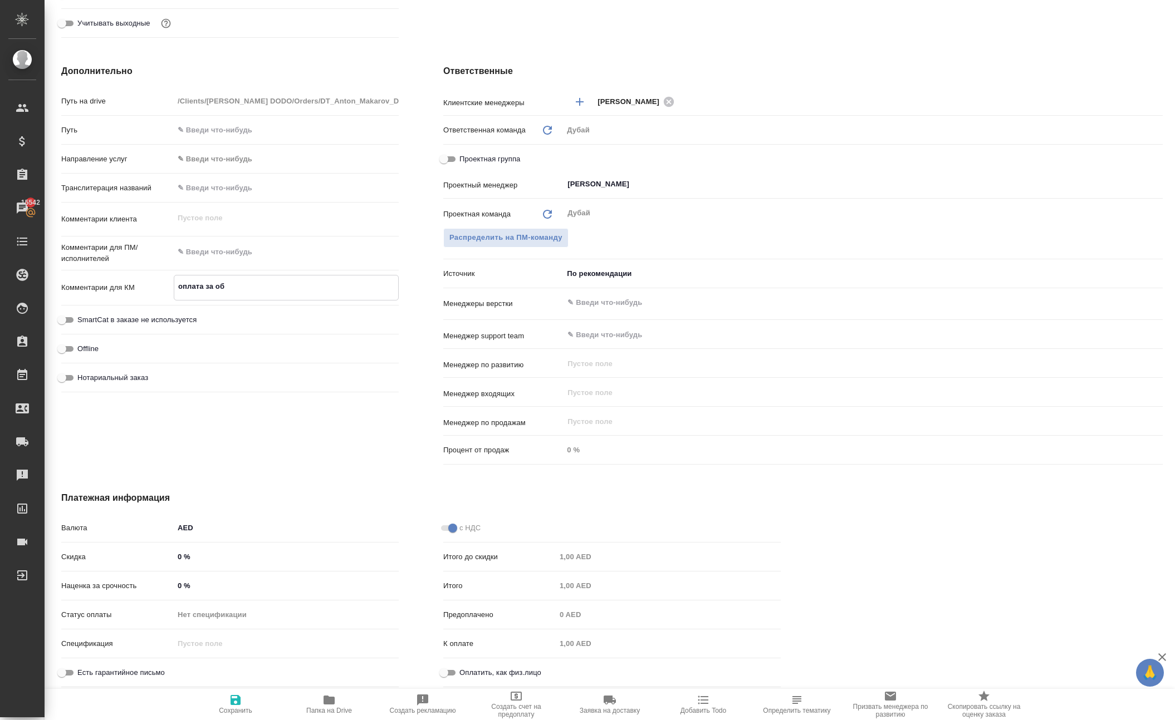
type textarea "оплата за обн"
type textarea "x"
type textarea "оплата за обно"
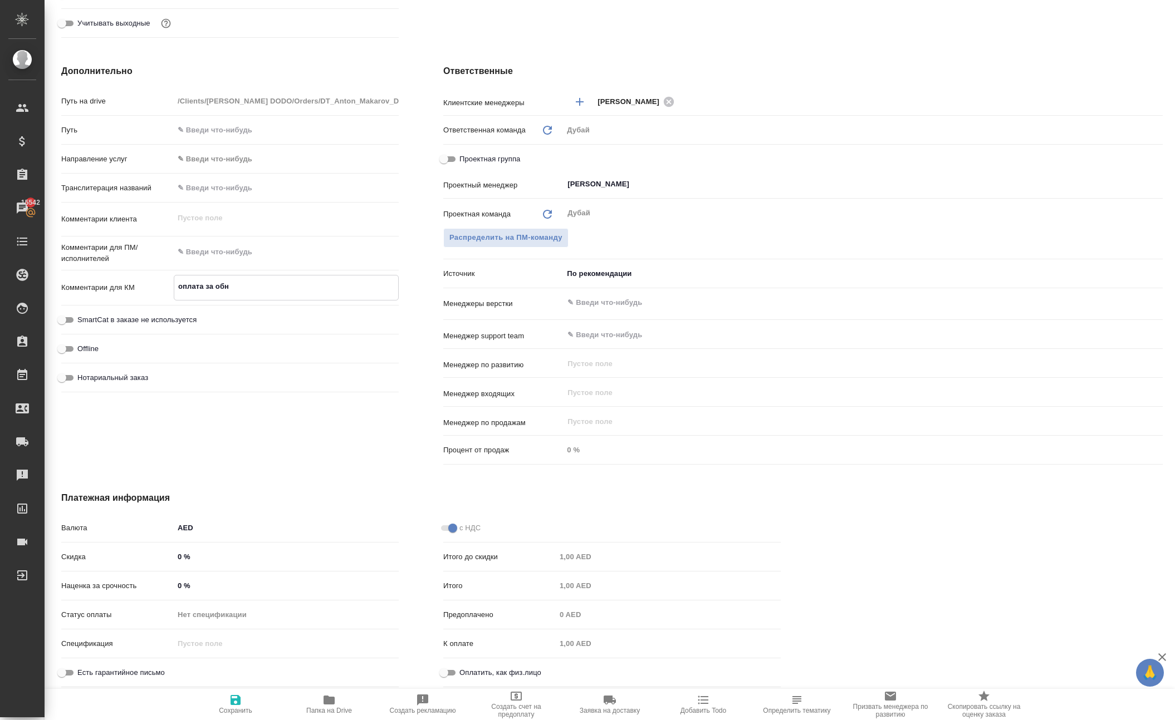
type textarea "x"
type textarea "оплата за обн"
type textarea "x"
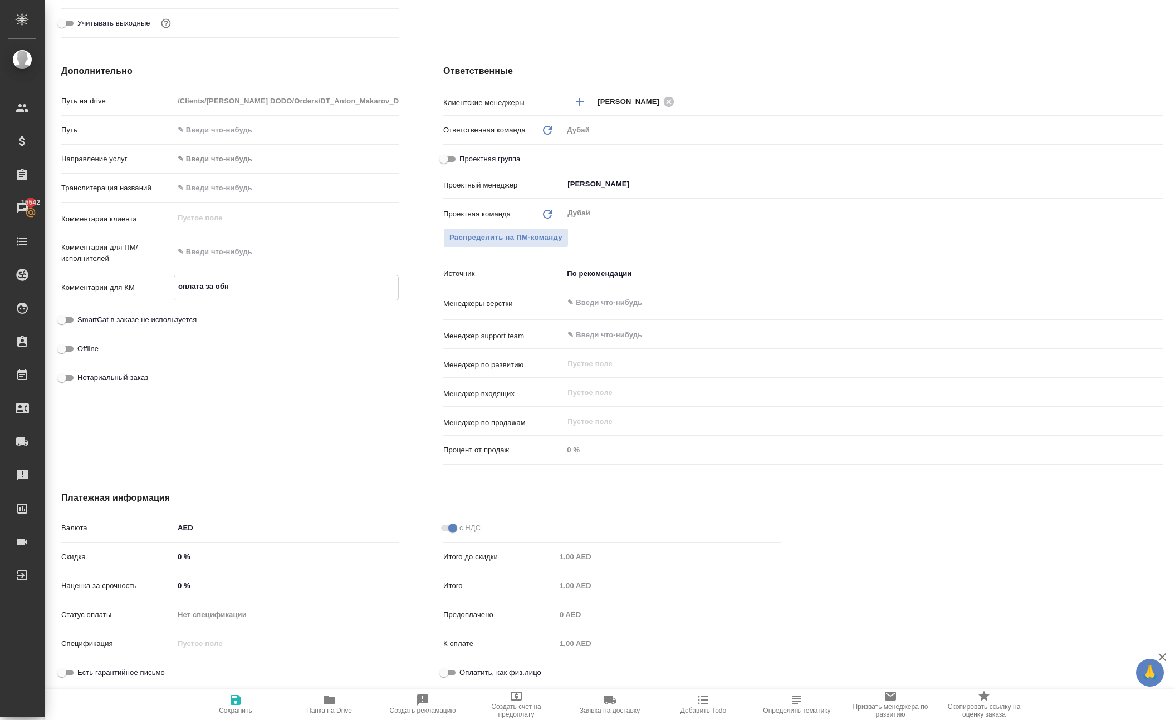
type textarea "x"
type textarea "оплата за об"
type textarea "x"
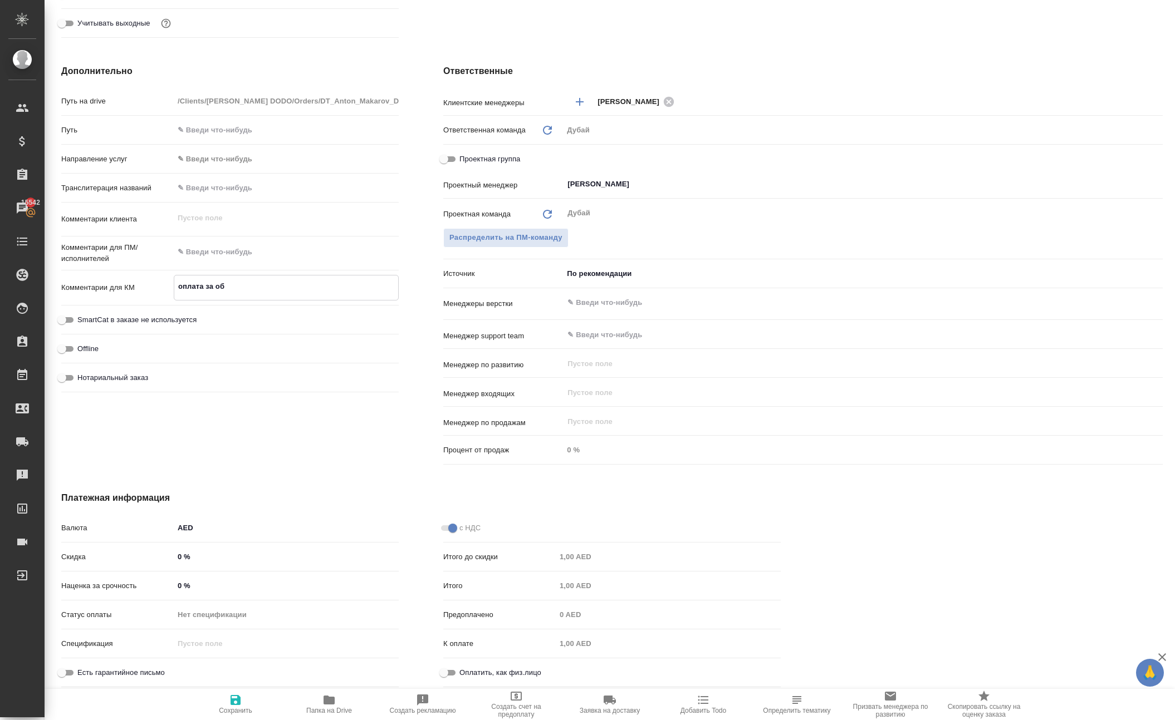
type textarea "x"
type textarea "оплата за о"
type textarea "x"
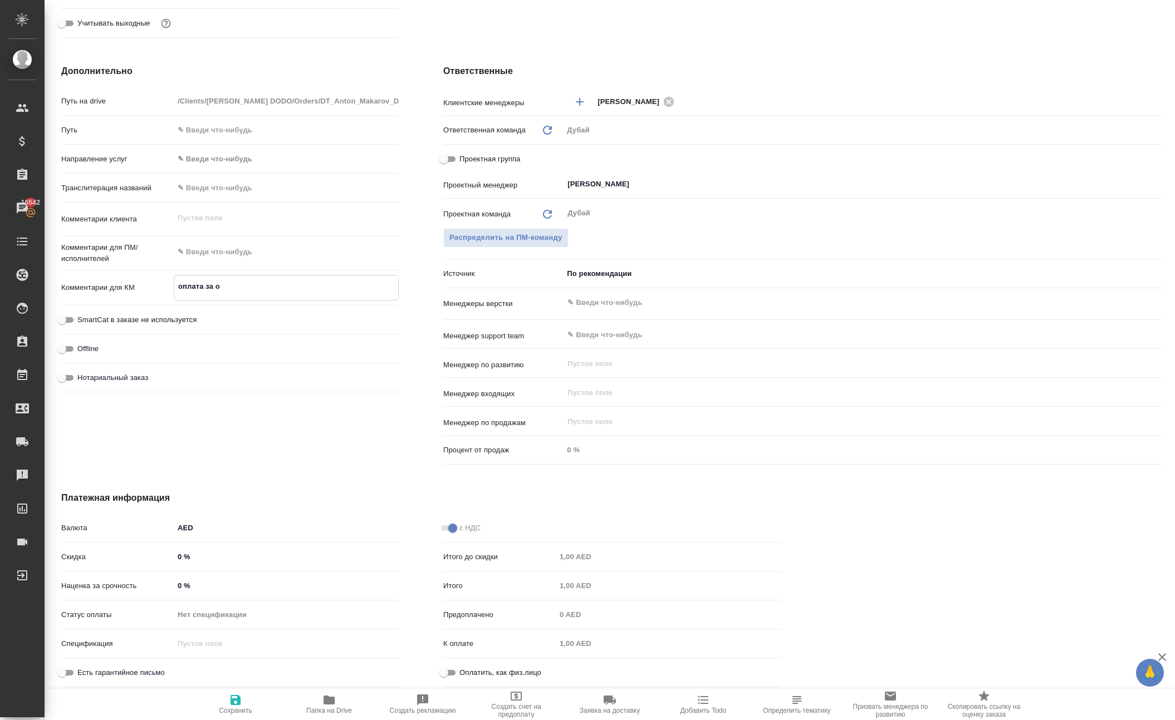
type textarea "оплата за"
type textarea "x"
type textarea "оплата за"
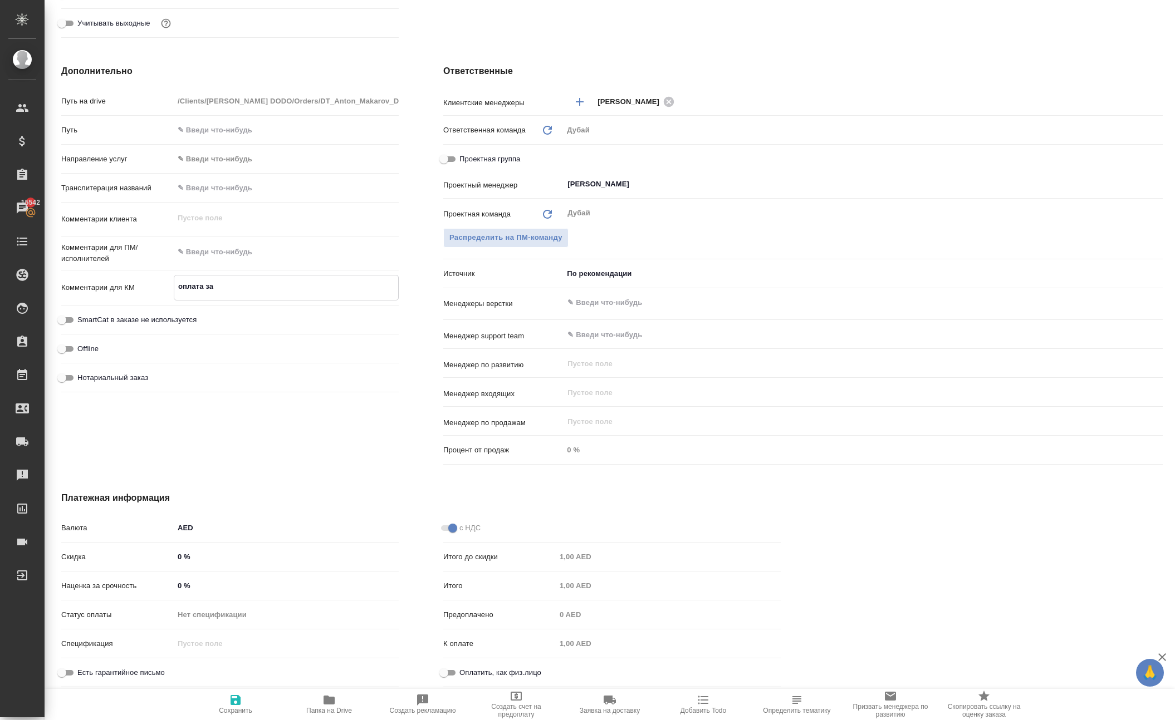
type textarea "x"
type textarea "оплата за"
type textarea "x"
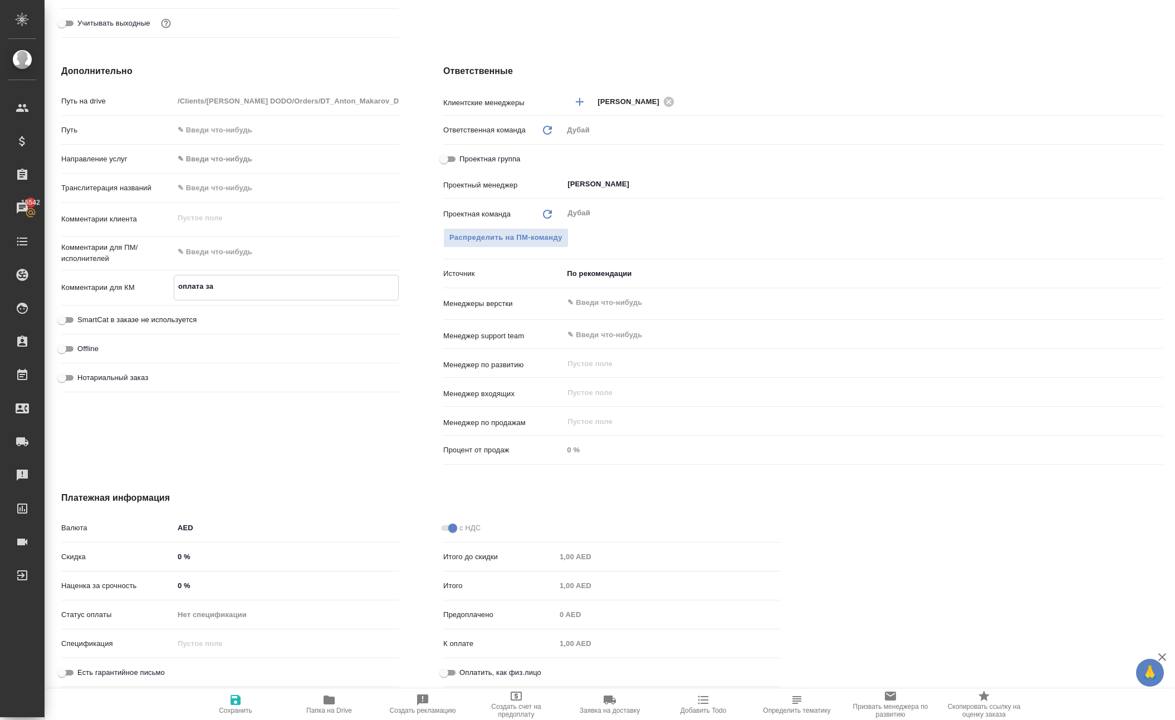
type textarea "x"
type textarea "оплата за с"
type textarea "x"
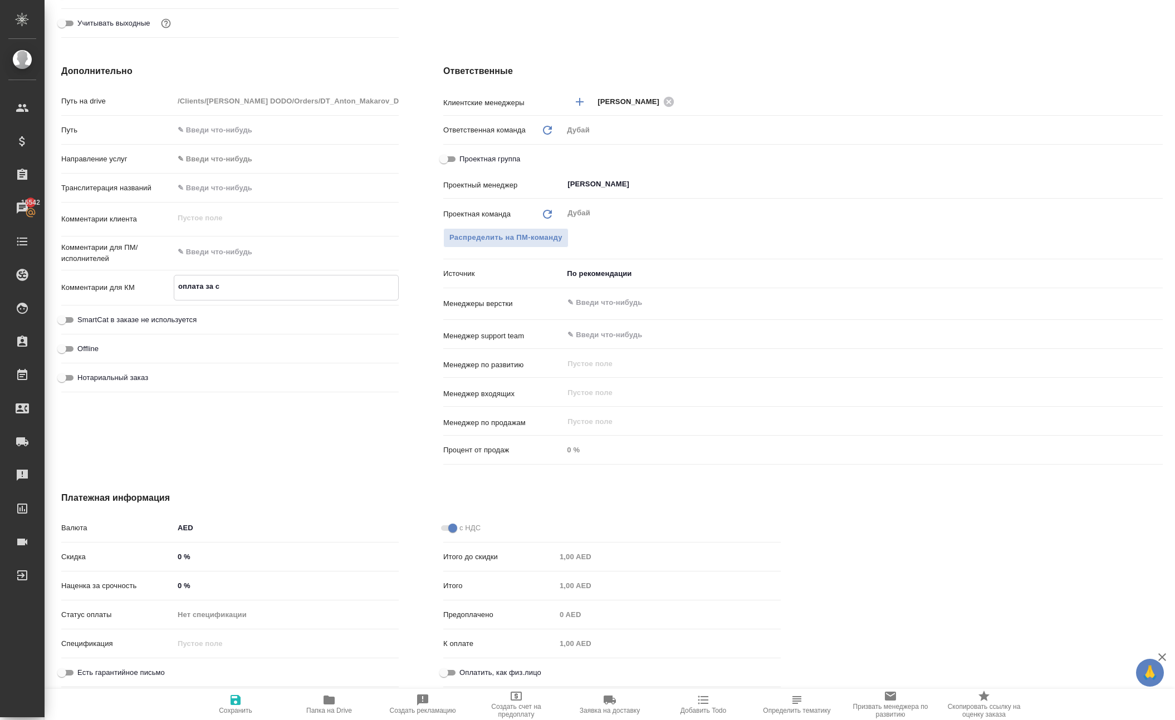
type textarea "x"
type textarea "оплата за со"
type textarea "x"
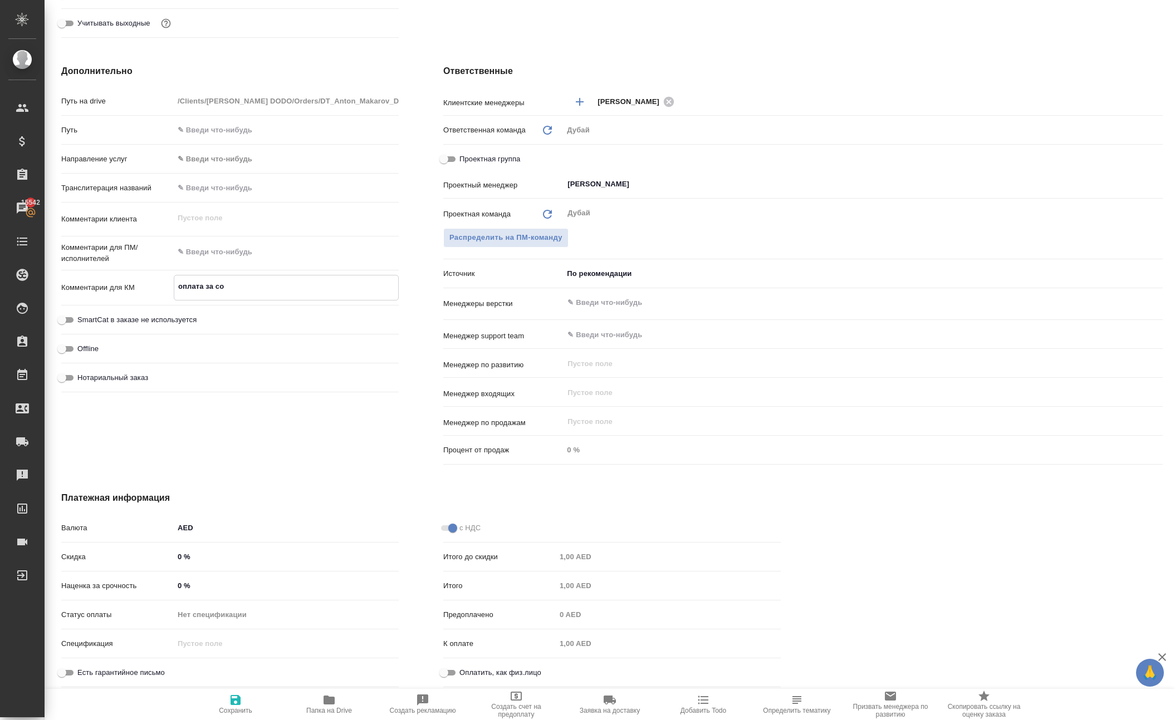
type textarea "оплата за сое"
type textarea "x"
type textarea "оплата за соед"
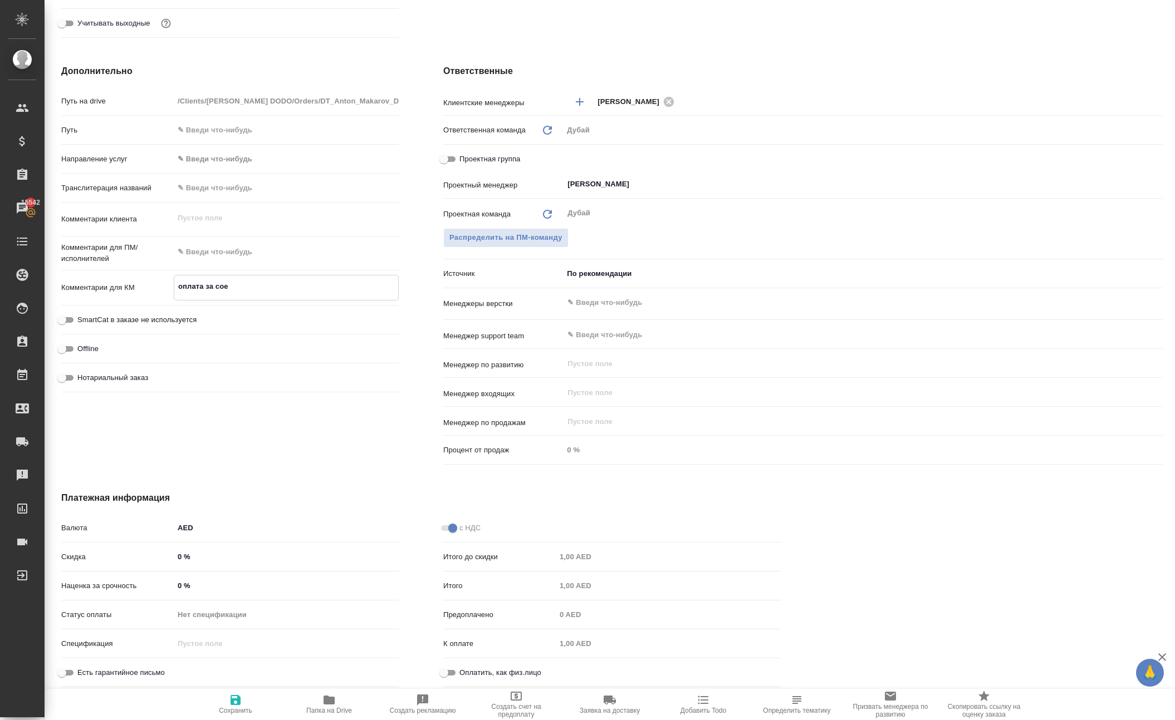
type textarea "x"
type textarea "оплата за соеди"
type textarea "x"
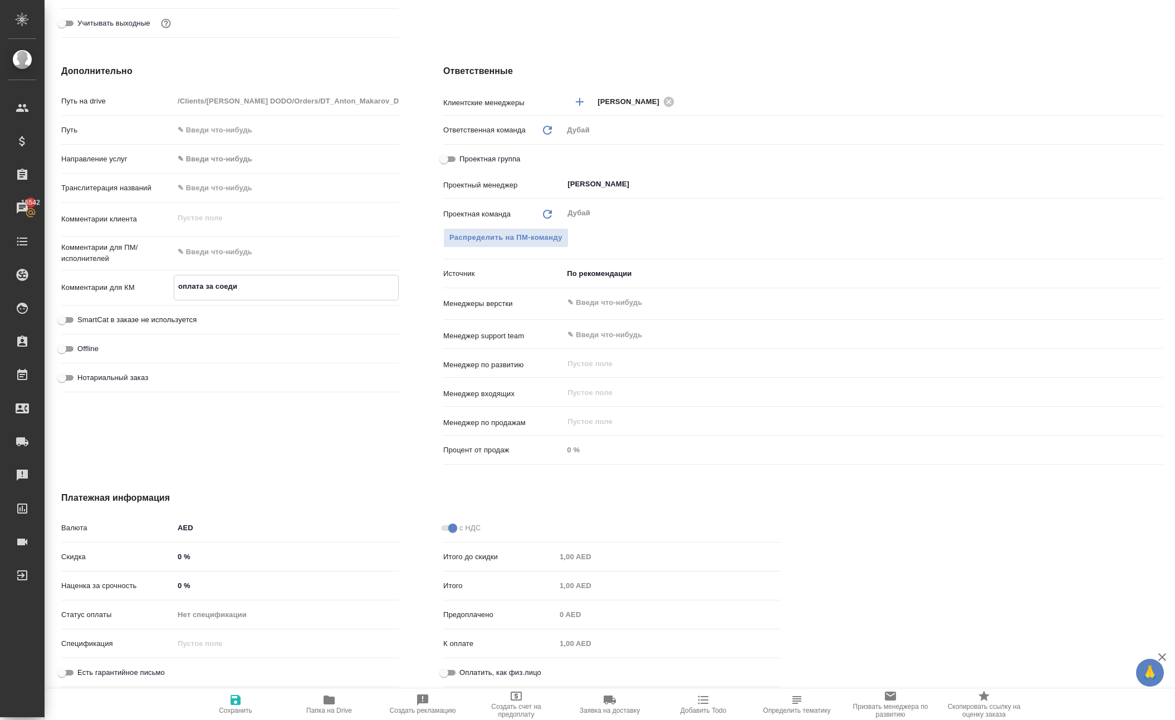
type textarea "x"
click at [236, 705] on icon "button" at bounding box center [235, 700] width 13 height 13
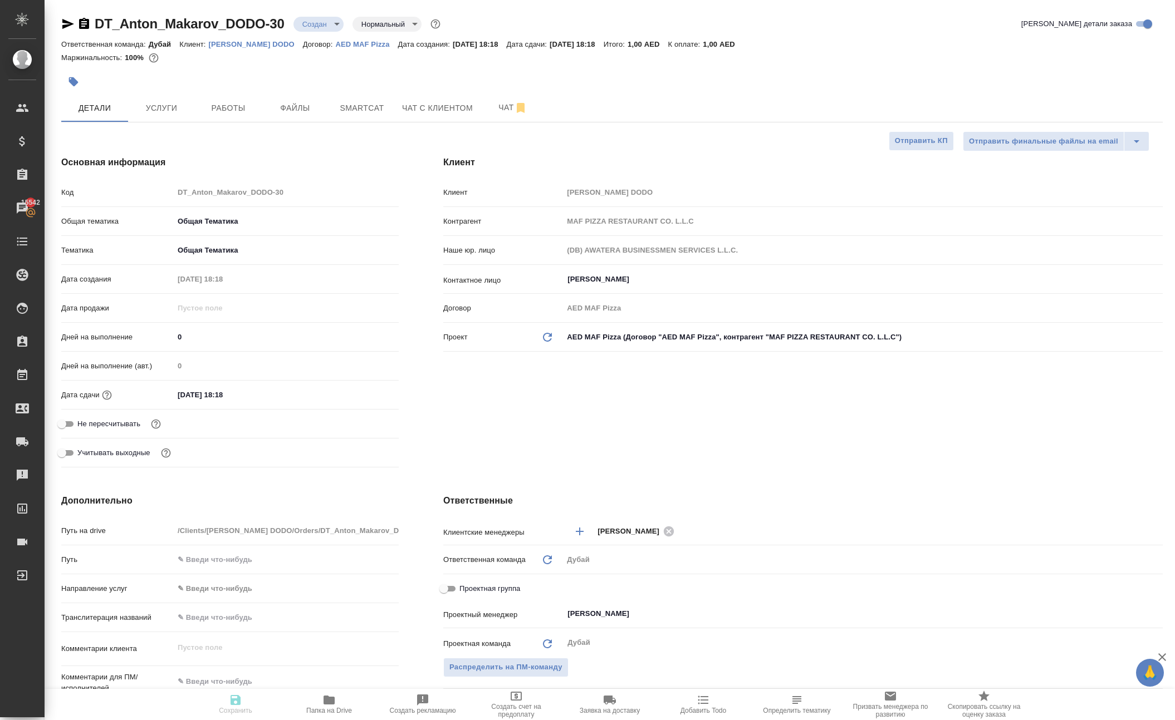
scroll to position [0, 0]
click at [234, 115] on span "Работы" at bounding box center [228, 108] width 53 height 14
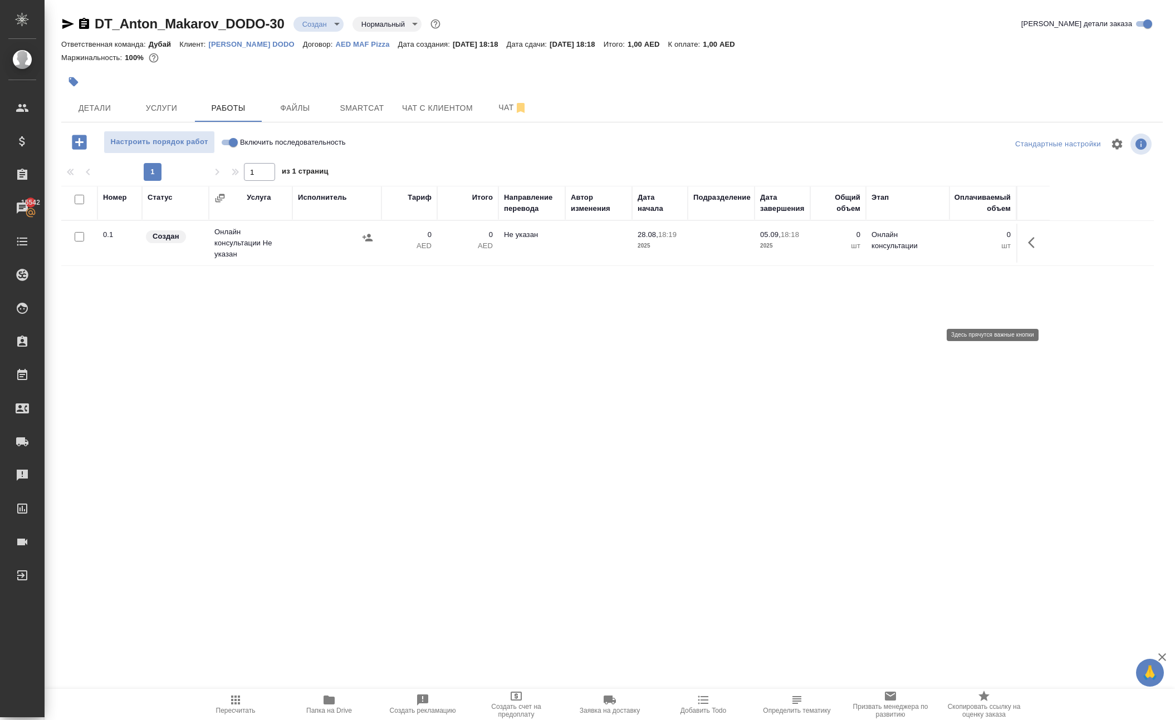
click at [1028, 248] on icon "button" at bounding box center [1031, 242] width 7 height 11
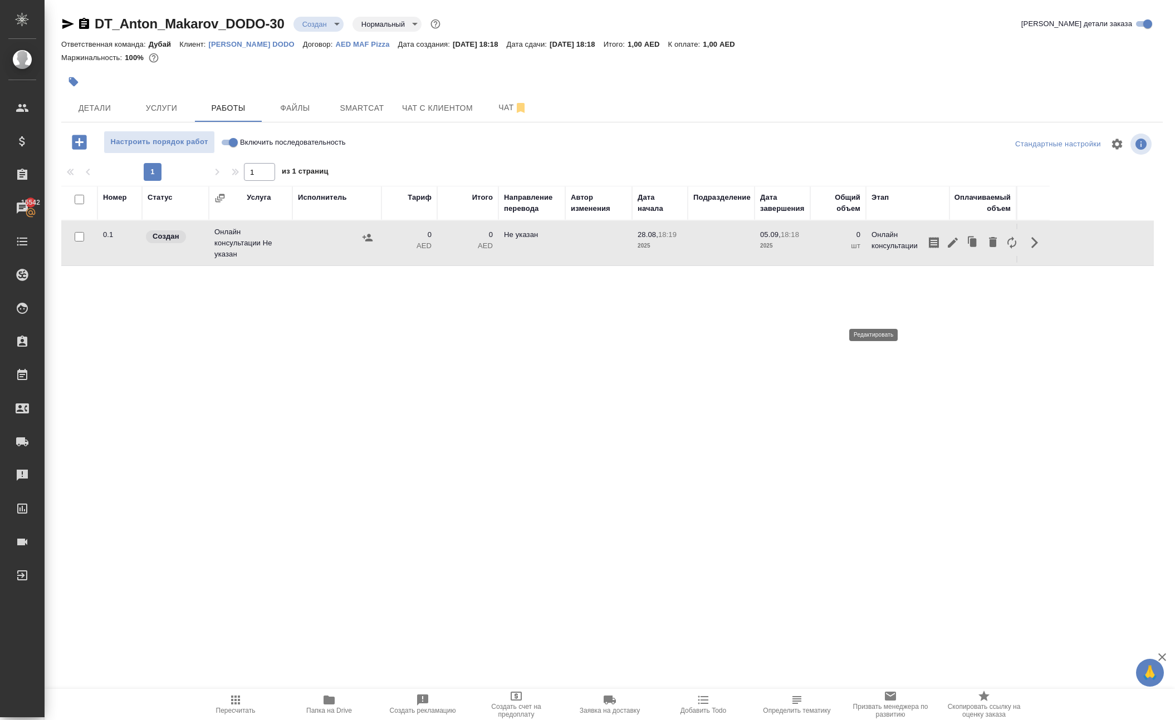
click at [946, 249] on icon "button" at bounding box center [952, 242] width 13 height 13
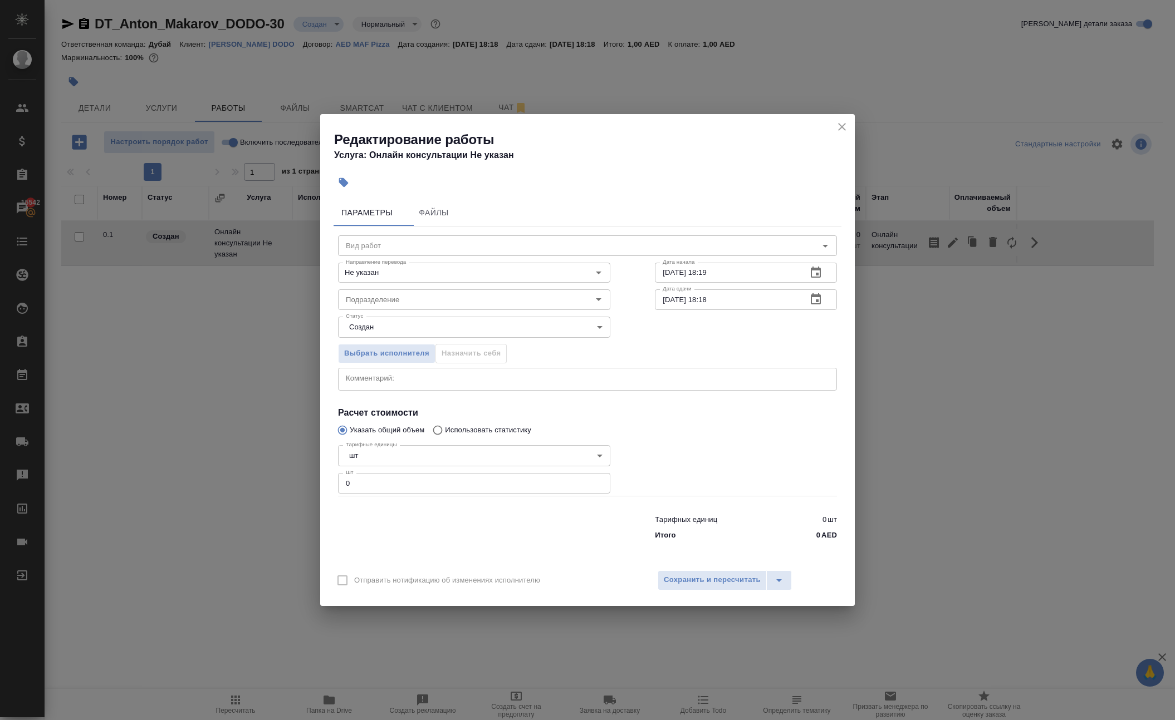
click at [508, 493] on input "0" at bounding box center [474, 483] width 272 height 20
click at [713, 587] on span "Сохранить и пересчитать" at bounding box center [712, 580] width 97 height 13
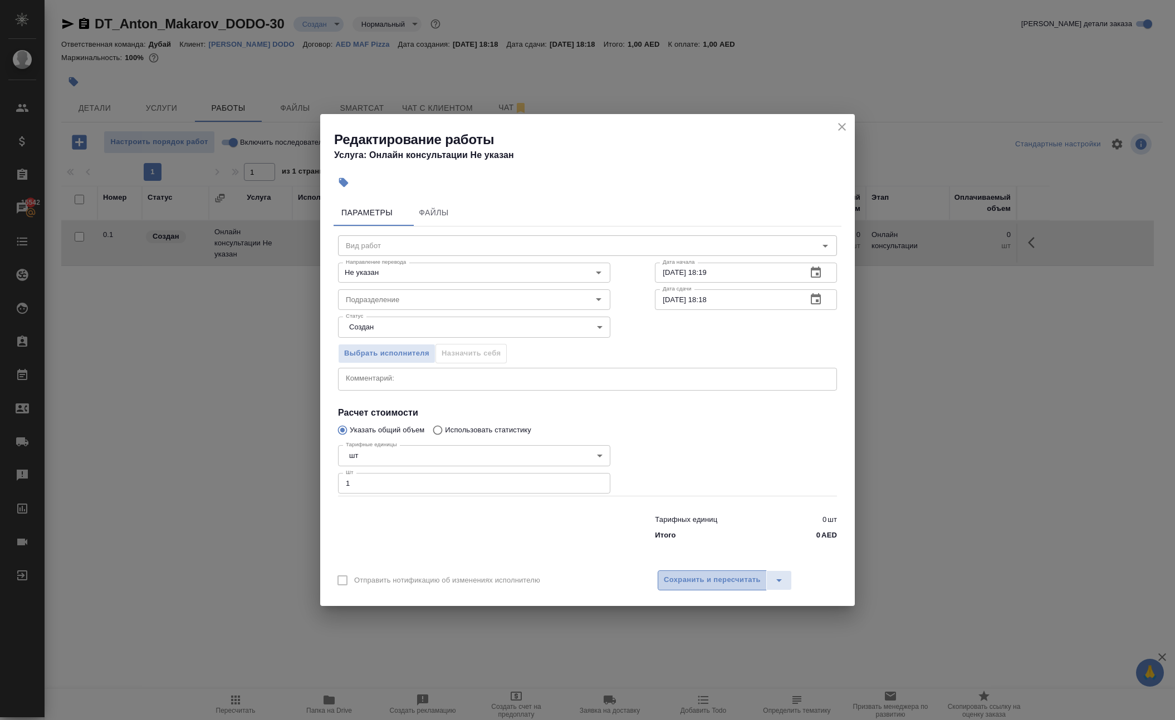
click at [713, 587] on span "Сохранить и пересчитать" at bounding box center [712, 580] width 97 height 13
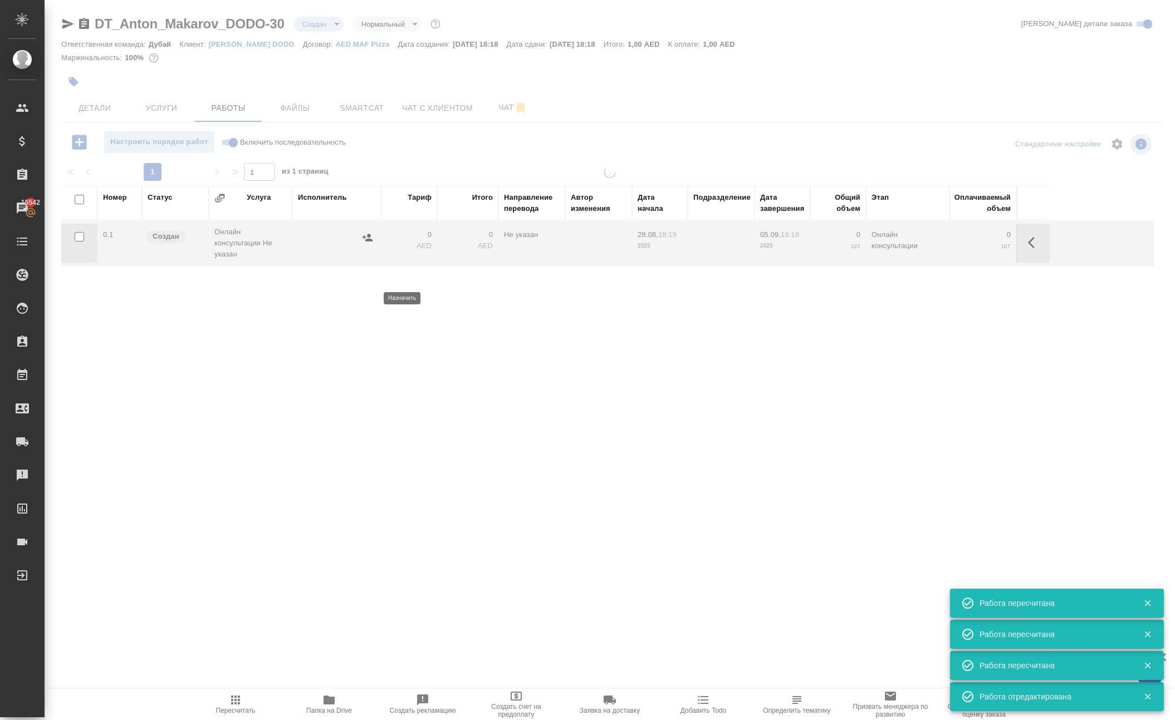
click at [364, 241] on icon "button" at bounding box center [367, 237] width 10 height 7
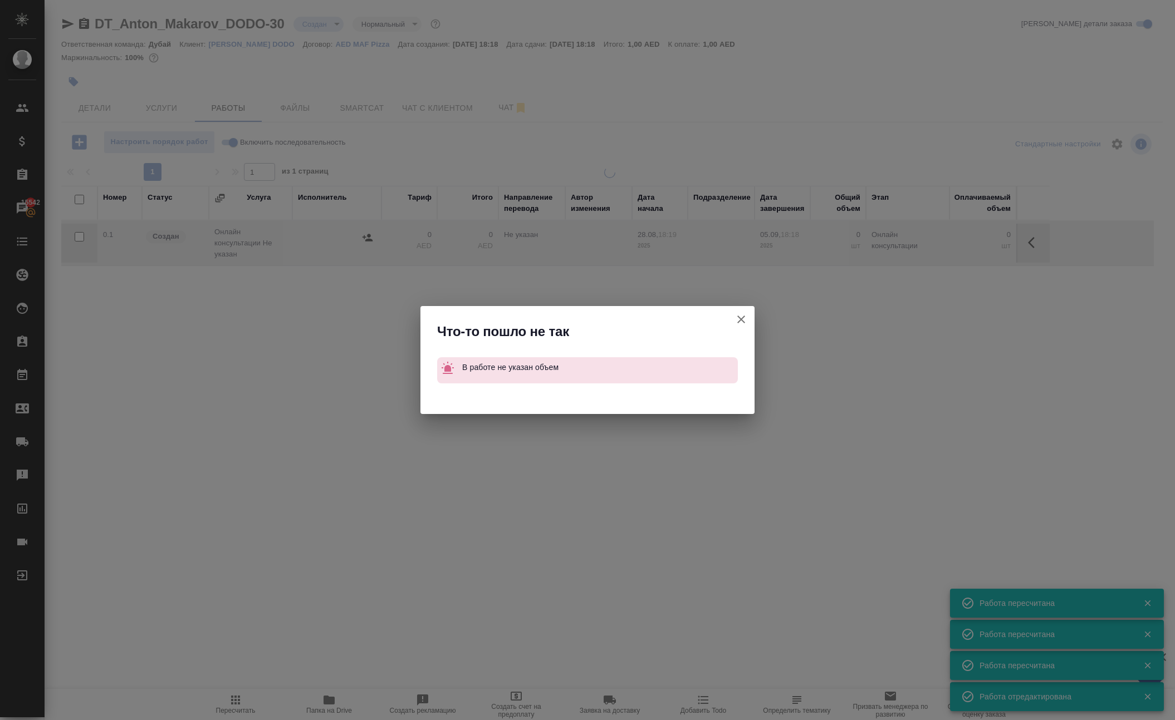
click at [734, 313] on icon "button" at bounding box center [740, 319] width 13 height 13
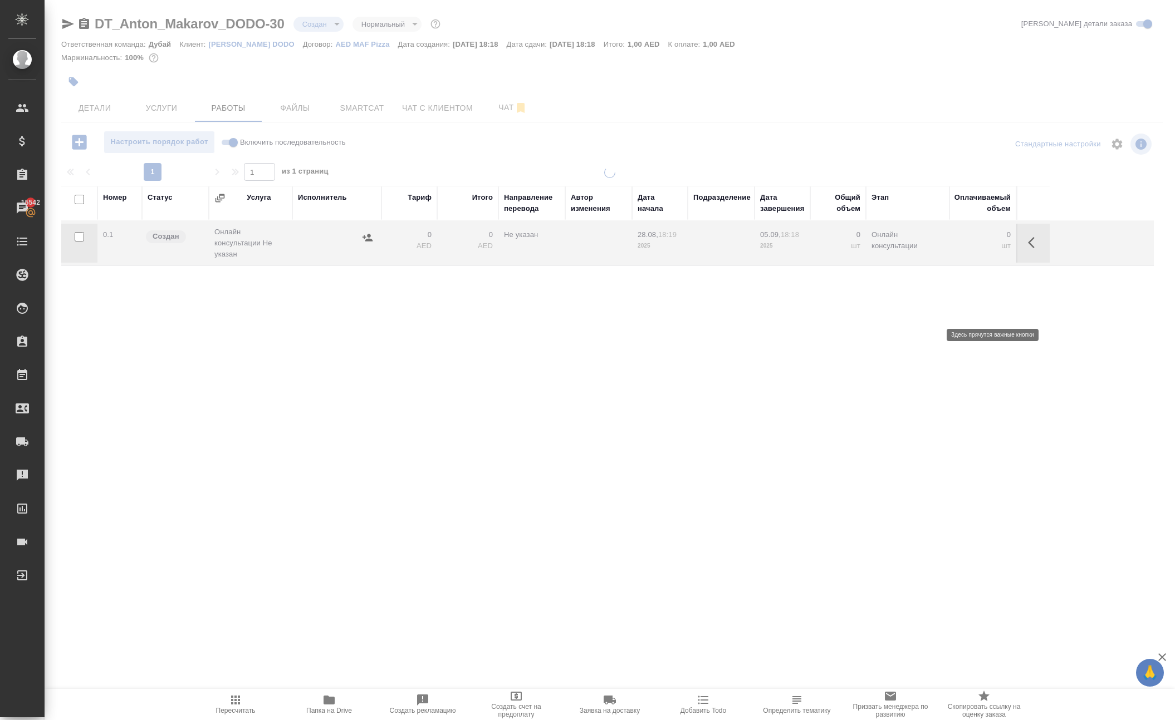
click at [1031, 249] on icon "button" at bounding box center [1034, 242] width 13 height 13
click at [947, 248] on icon "button" at bounding box center [952, 243] width 10 height 10
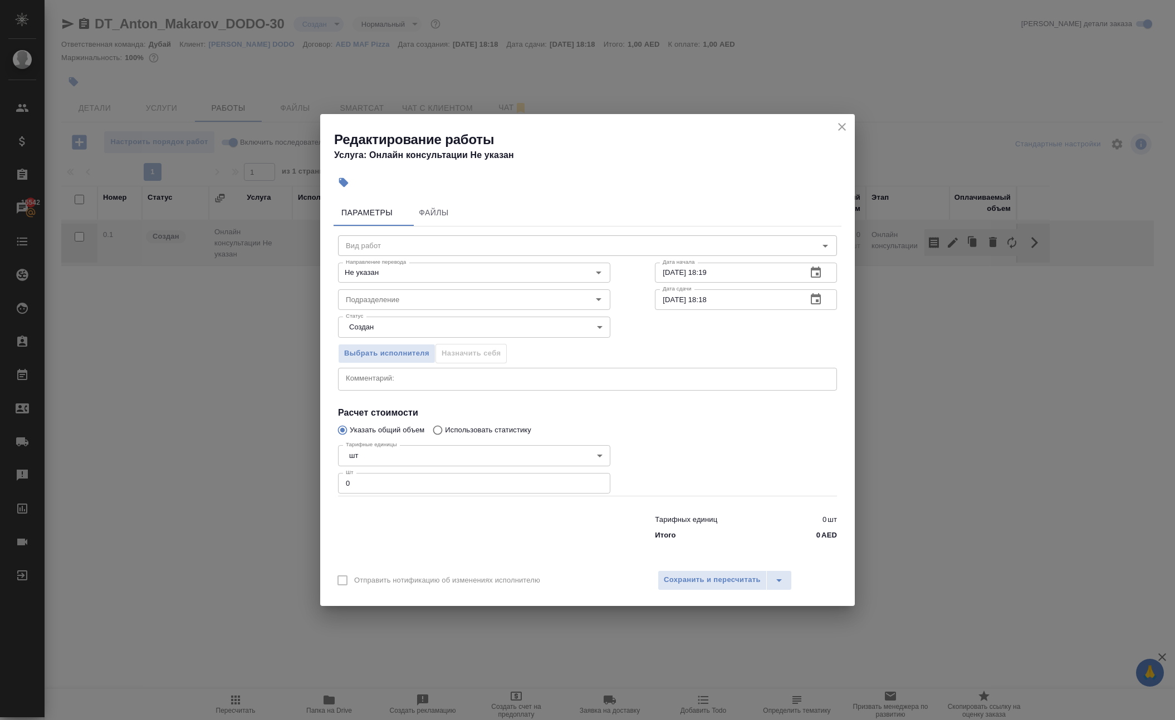
click at [399, 493] on input "0" at bounding box center [474, 483] width 272 height 20
click at [734, 587] on span "Сохранить и пересчитать" at bounding box center [712, 580] width 97 height 13
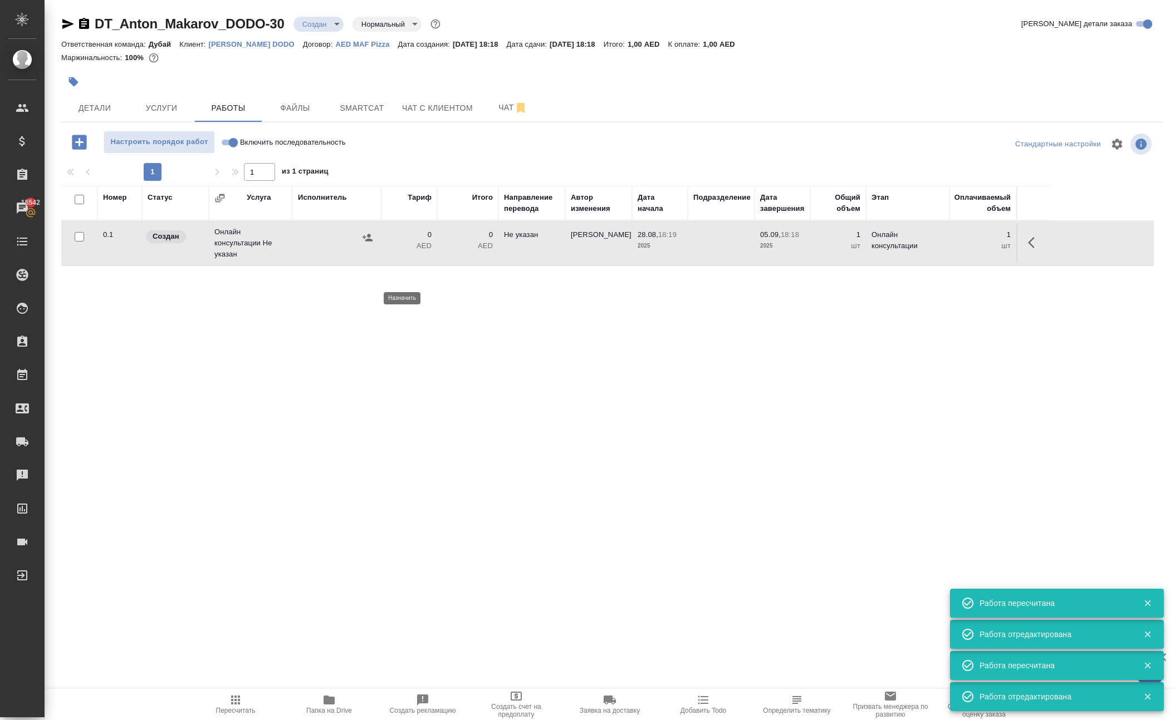
click at [364, 241] on icon "button" at bounding box center [367, 237] width 10 height 7
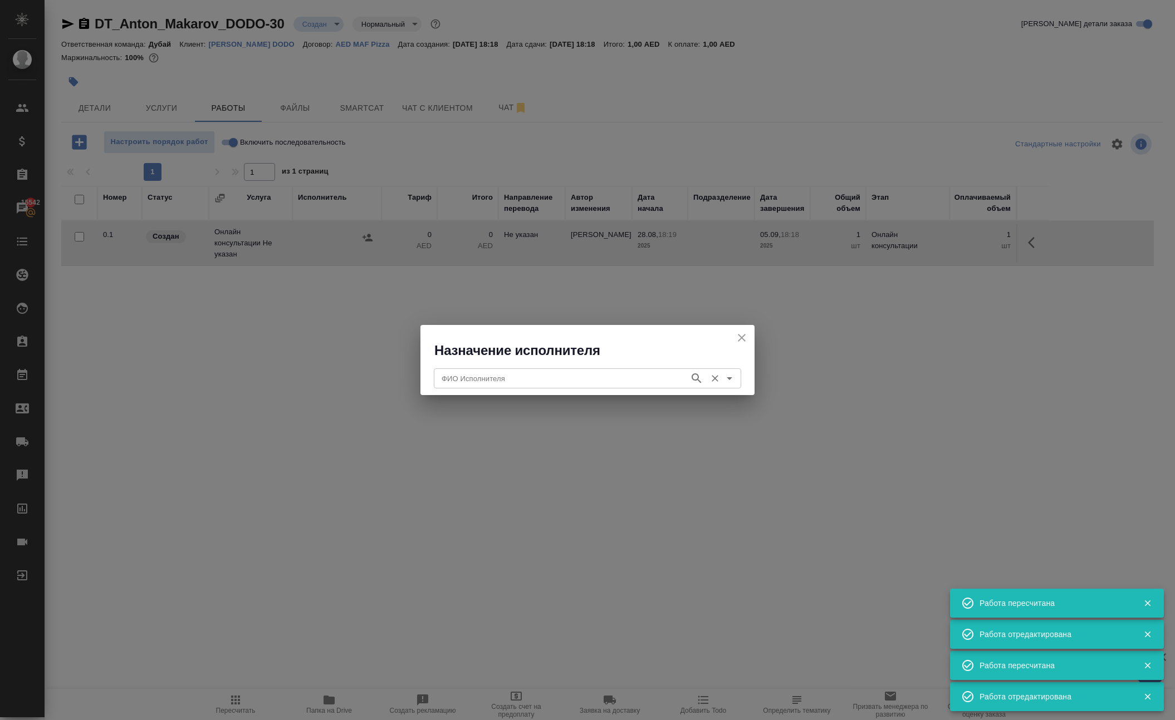
click at [478, 377] on input "ФИО Исполнителя" at bounding box center [560, 378] width 247 height 13
